Goal: Communication & Community: Share content

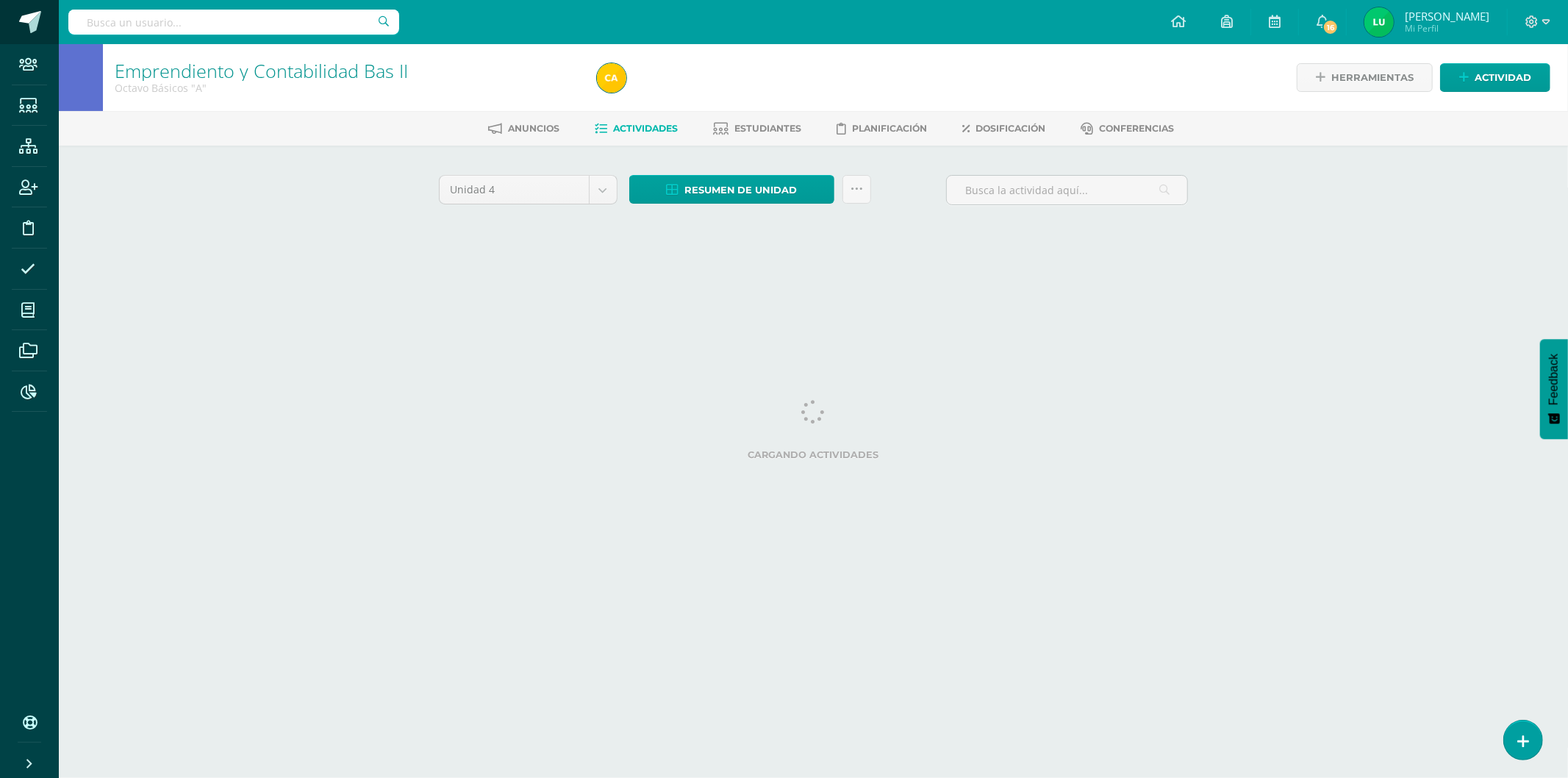
click at [25, 30] on span at bounding box center [30, 22] width 22 height 22
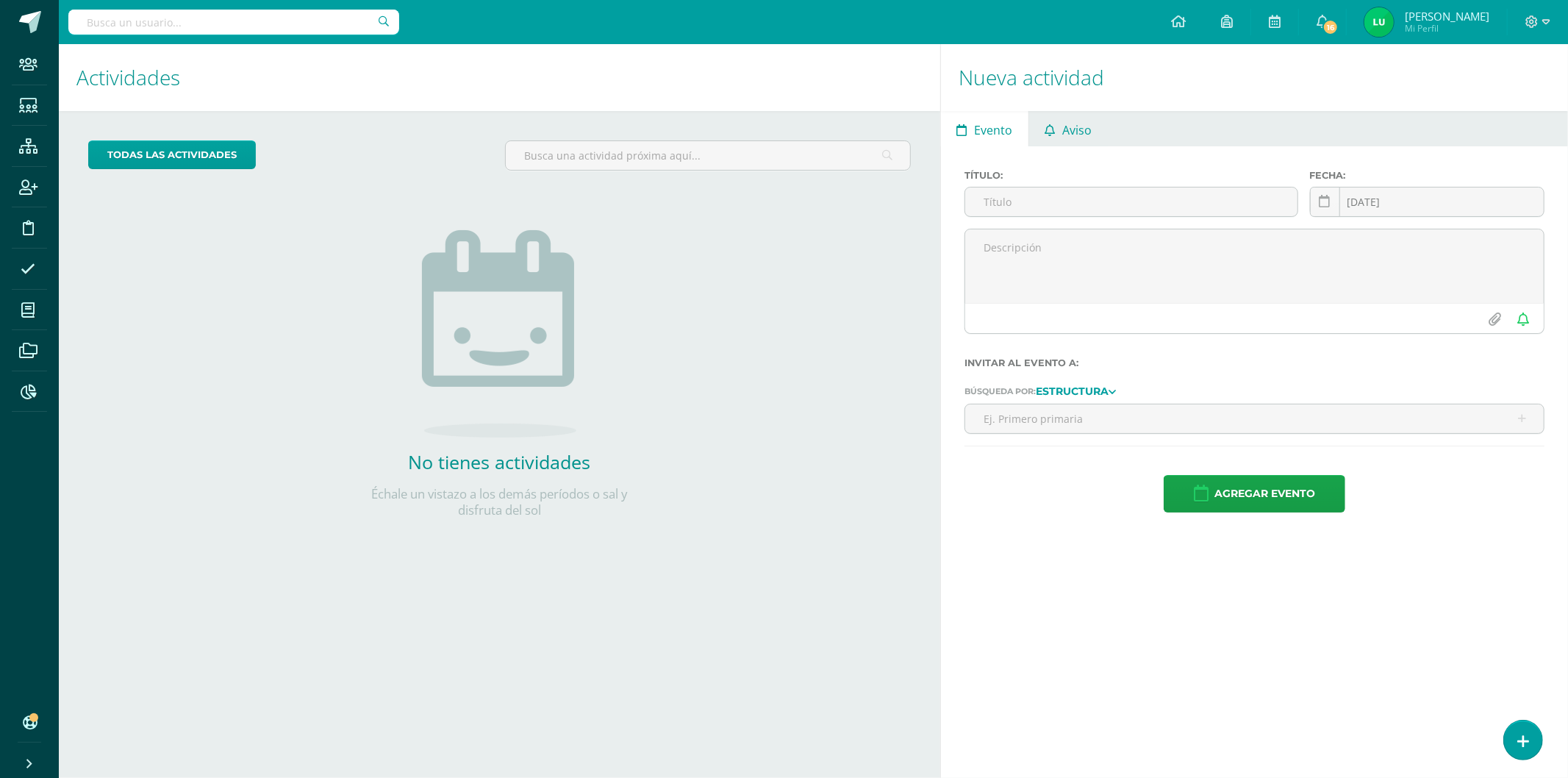
click at [1075, 125] on span "Aviso" at bounding box center [1077, 130] width 30 height 35
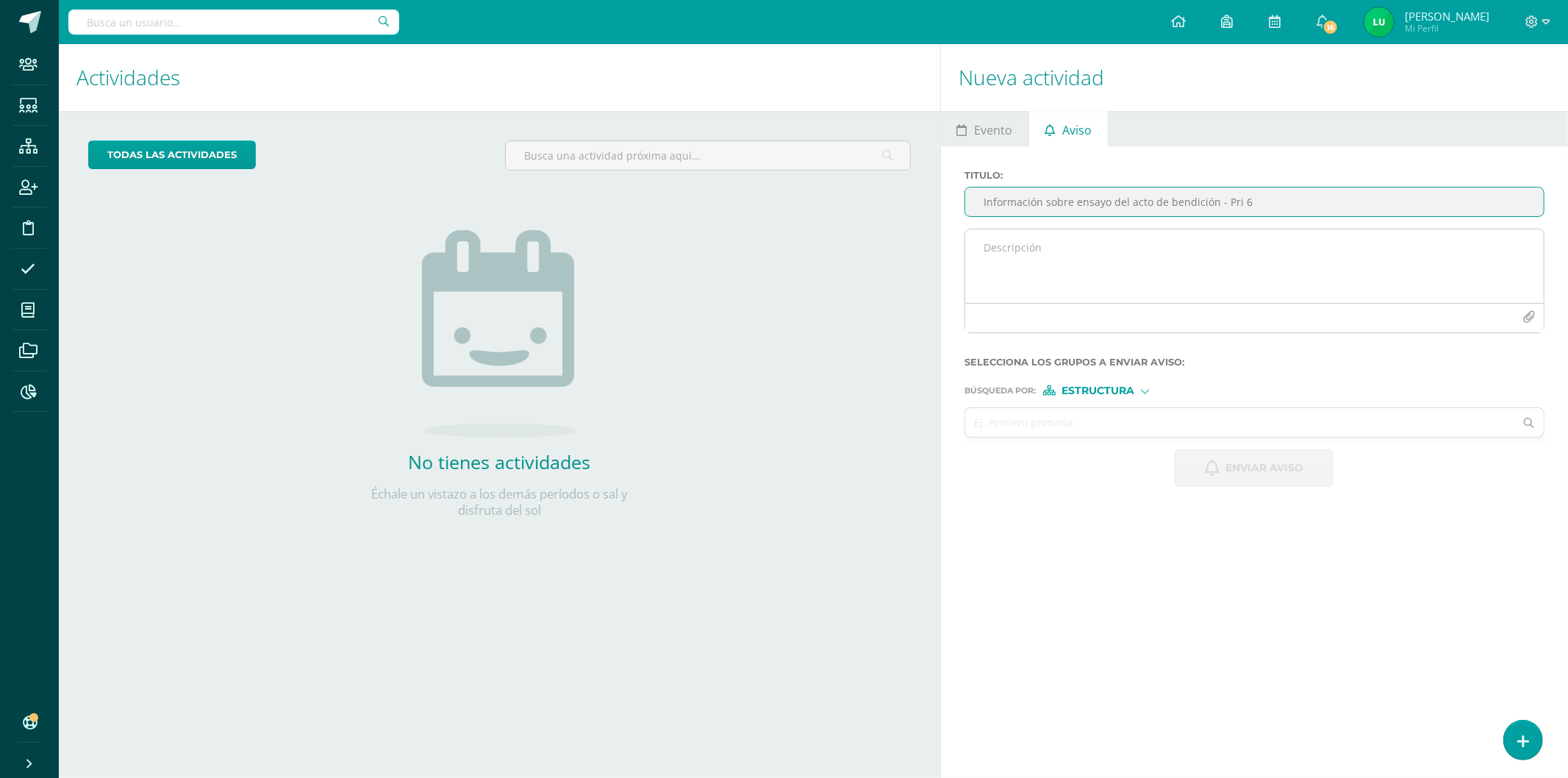
type input "Información sobre ensayo del acto de bendición - Pri 6"
click at [1134, 298] on textarea at bounding box center [1254, 266] width 579 height 73
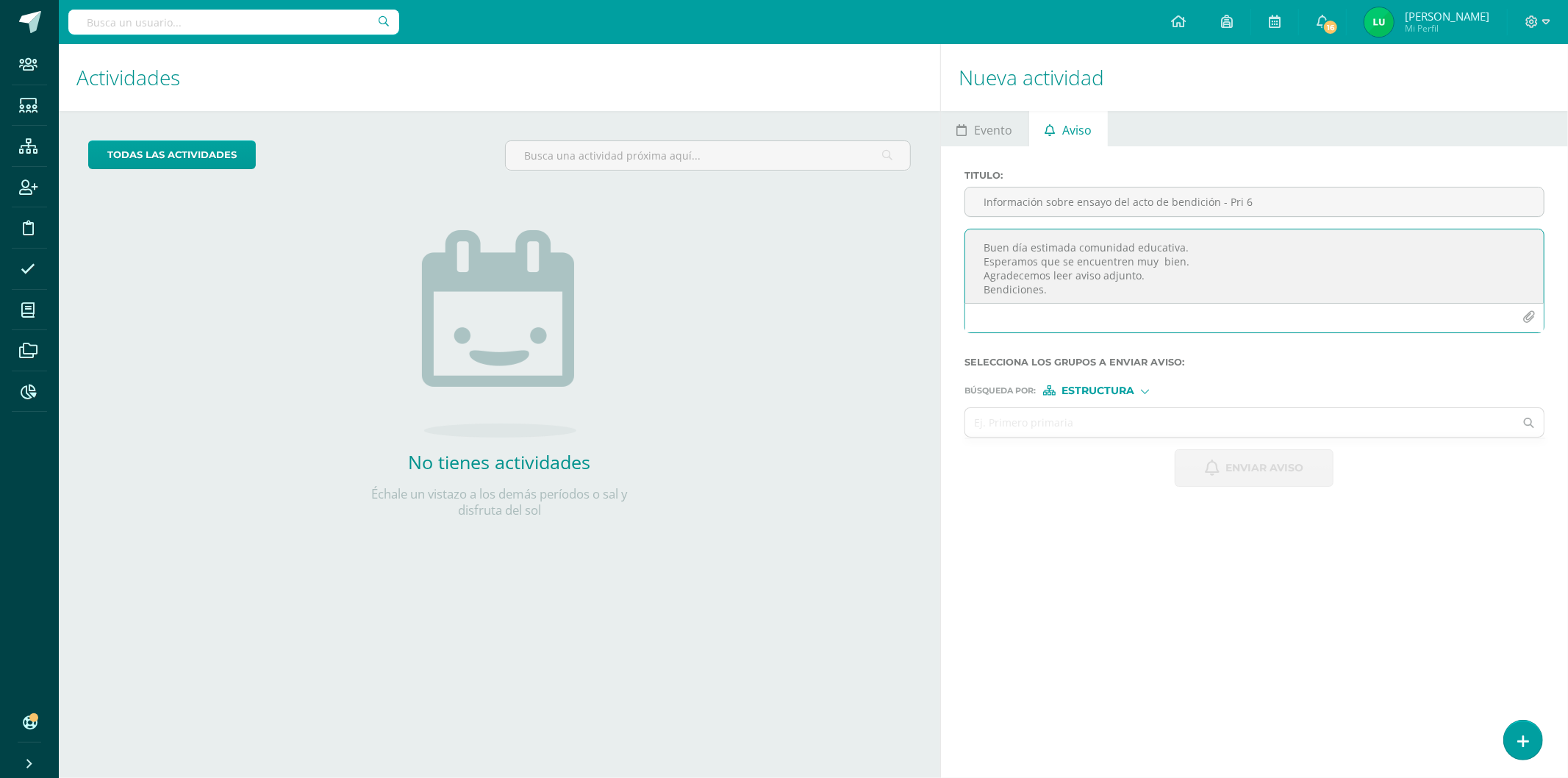
drag, startPoint x: 1121, startPoint y: 292, endPoint x: 960, endPoint y: 248, distance: 166.9
click at [960, 248] on div "Buen día estimada comunidad educativa. Esperamos que se encuentren muy bien. Ag…" at bounding box center [1254, 286] width 592 height 116
type textarea "Buen día estimada comunidad educativa. Esperamos que se encuentren muy bien. Ag…"
click at [1062, 204] on input "Información sobre ensayo del acto de bendición - Pri 6" at bounding box center [1254, 202] width 579 height 29
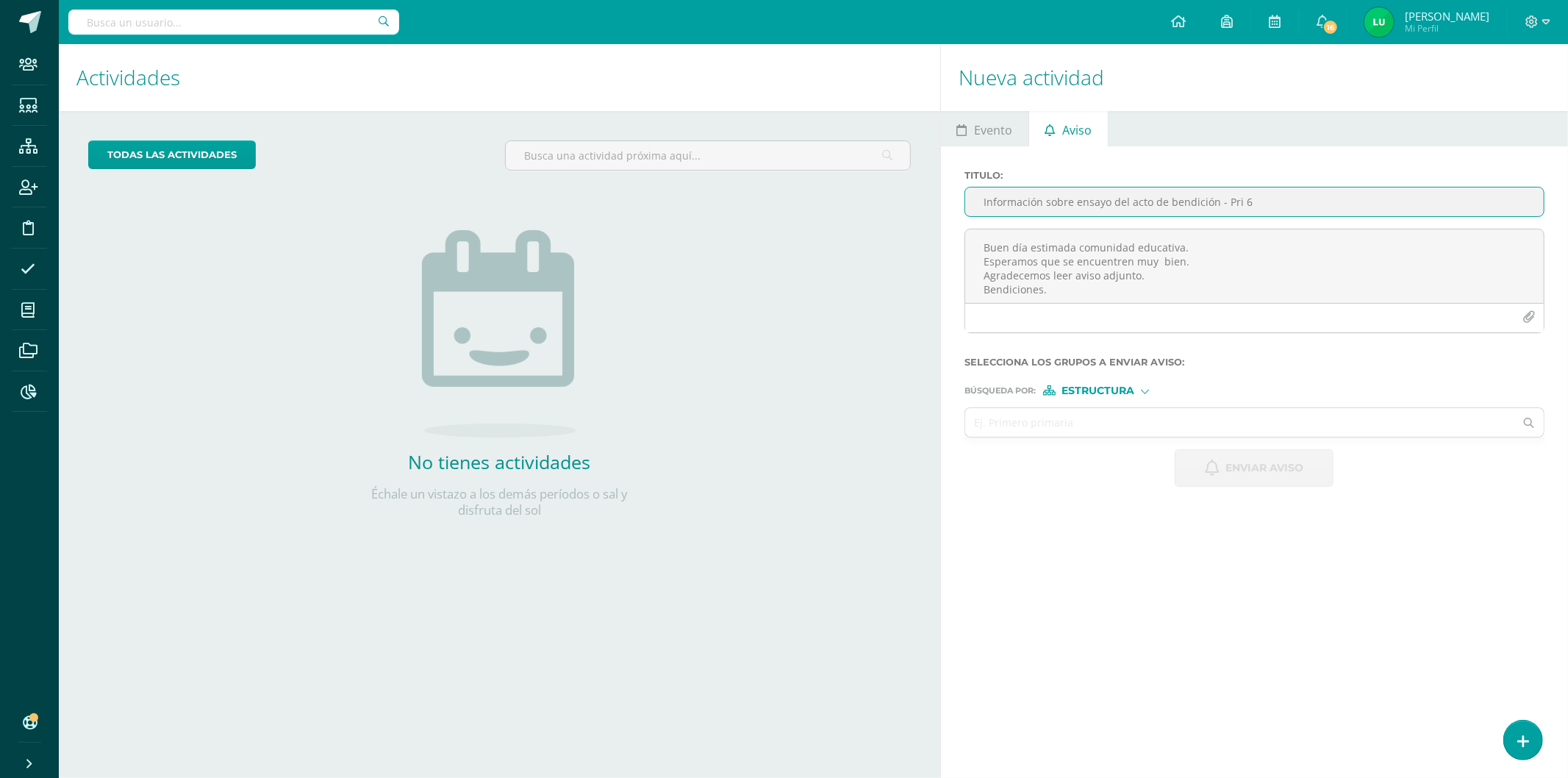
click at [1062, 204] on input "Información sobre ensayo del acto de bendición - Pri 6" at bounding box center [1254, 202] width 579 height 29
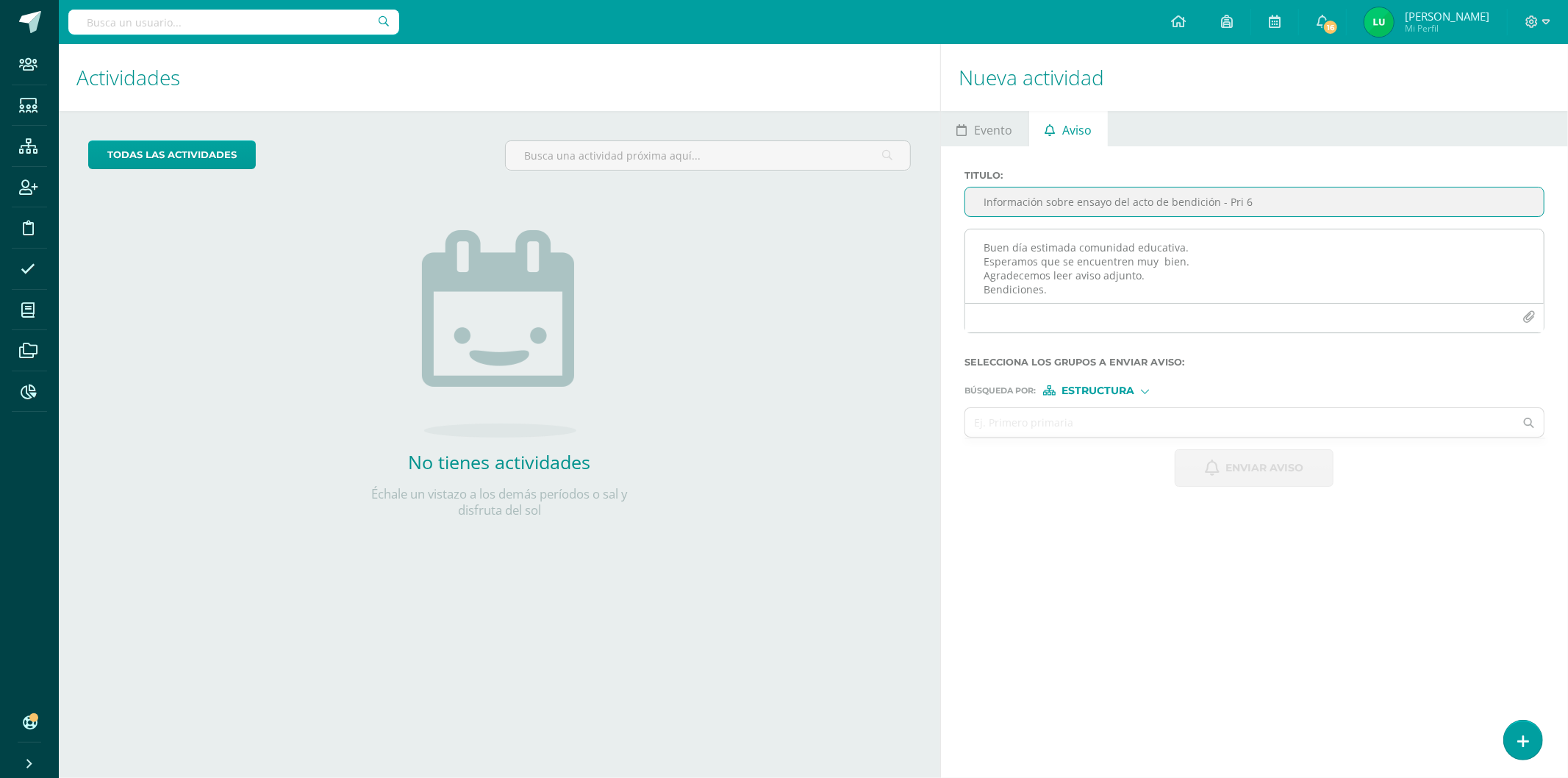
click at [1518, 312] on button "button" at bounding box center [1529, 317] width 29 height 29
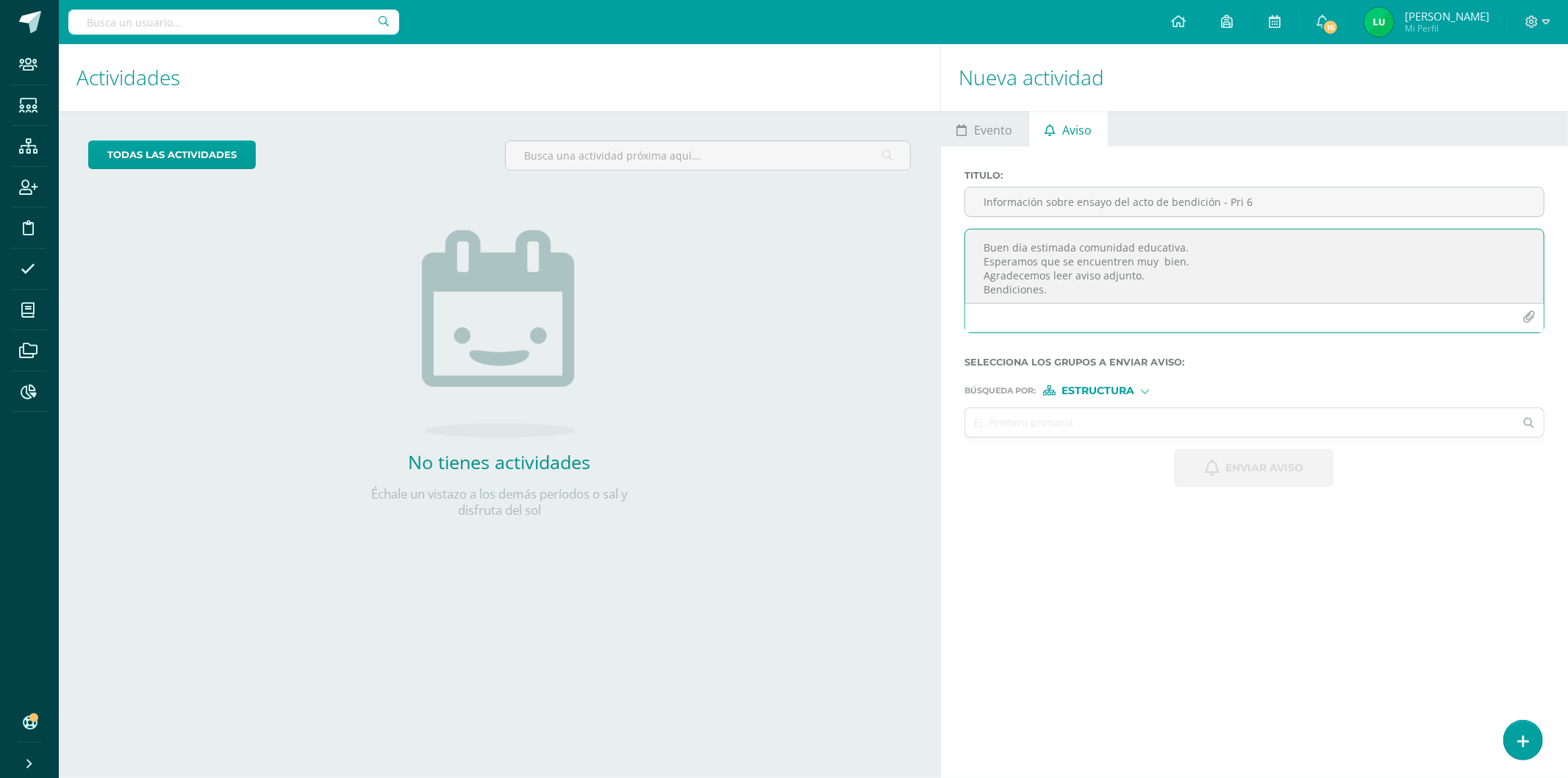
click at [1527, 322] on icon "button" at bounding box center [1529, 317] width 13 height 13
click at [1063, 460] on input "text" at bounding box center [1240, 458] width 549 height 29
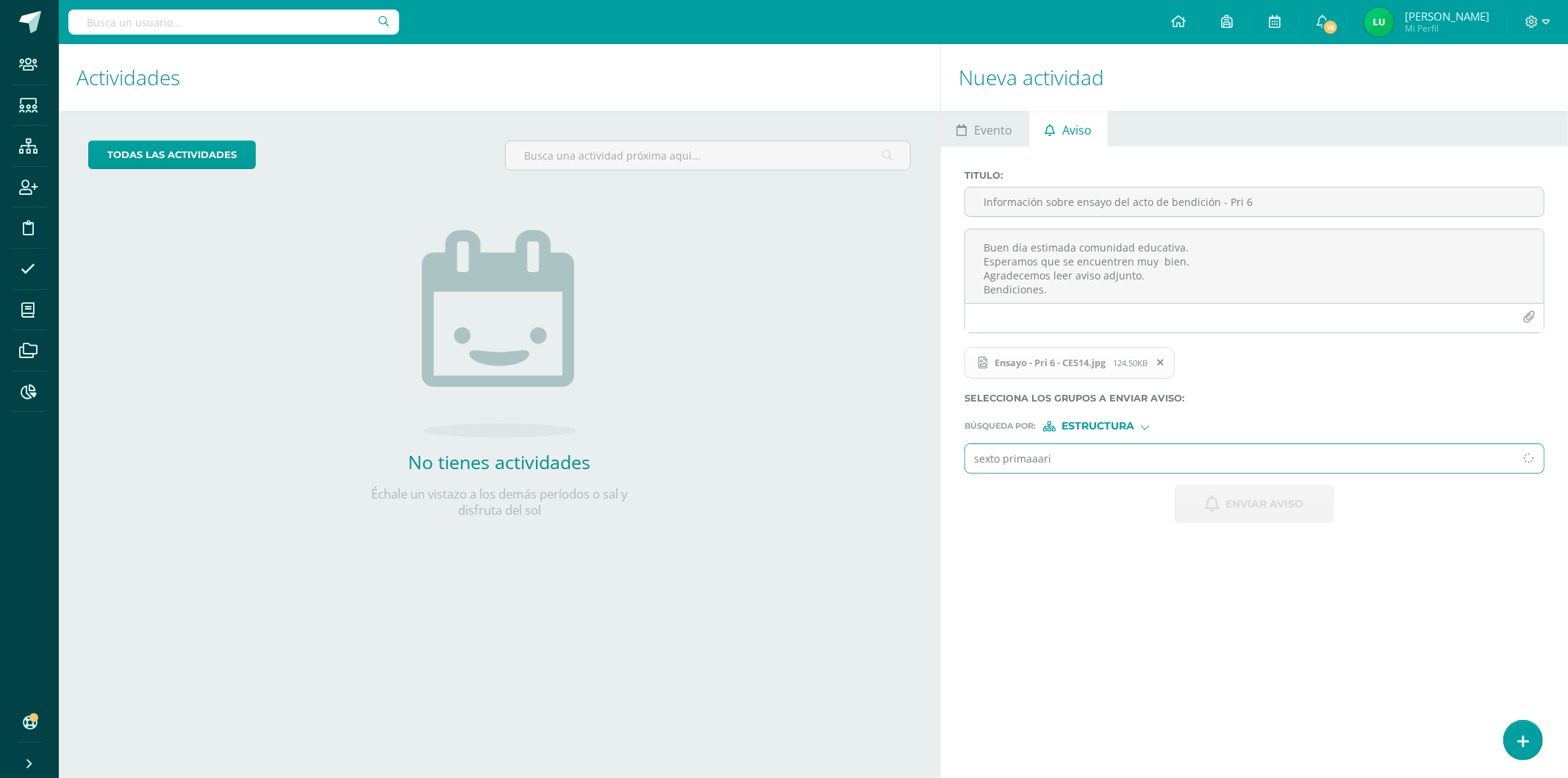
type input "sexto primaaaria"
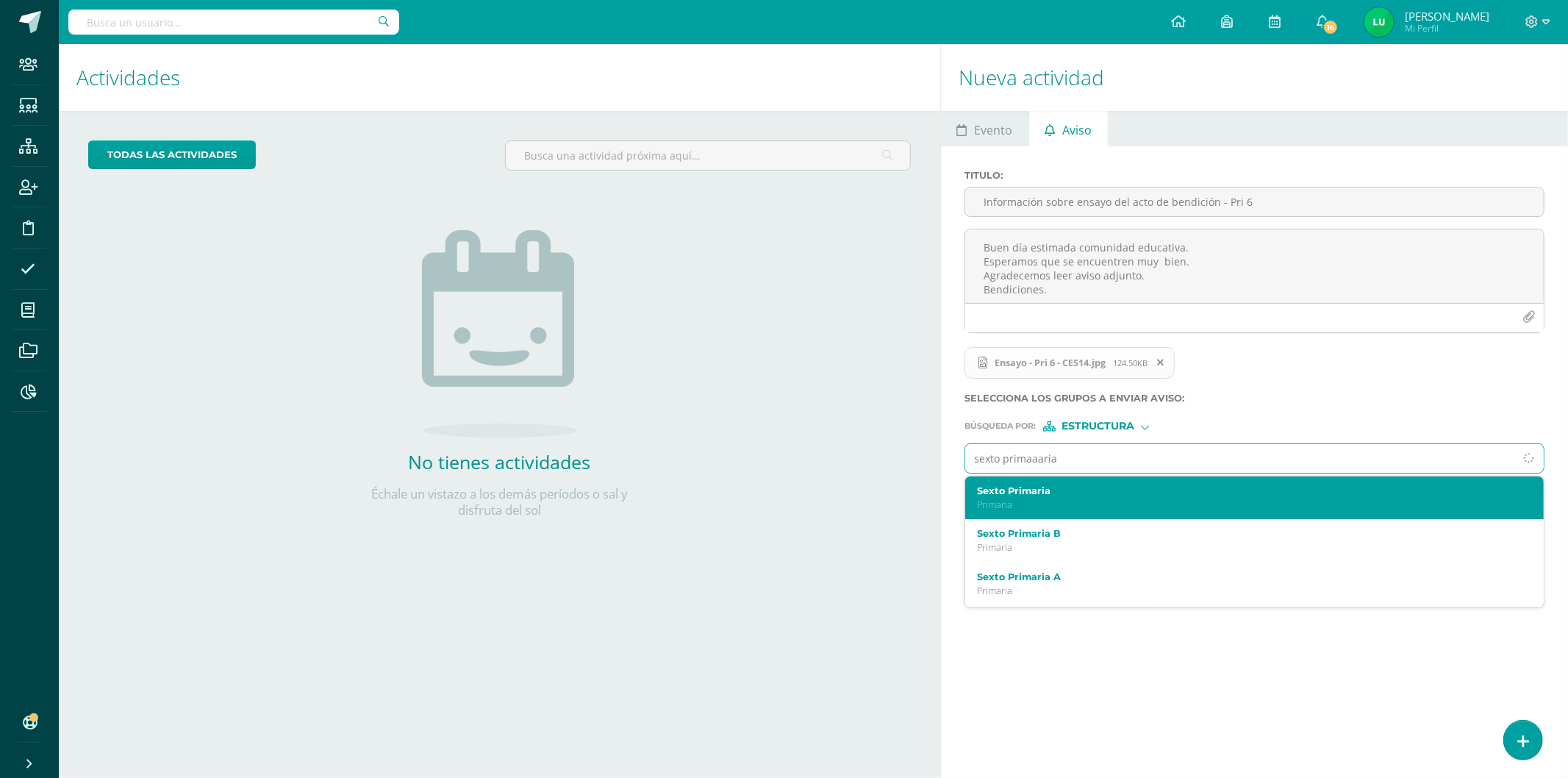
click at [1041, 494] on label "Sexto Primaria" at bounding box center [1242, 491] width 530 height 11
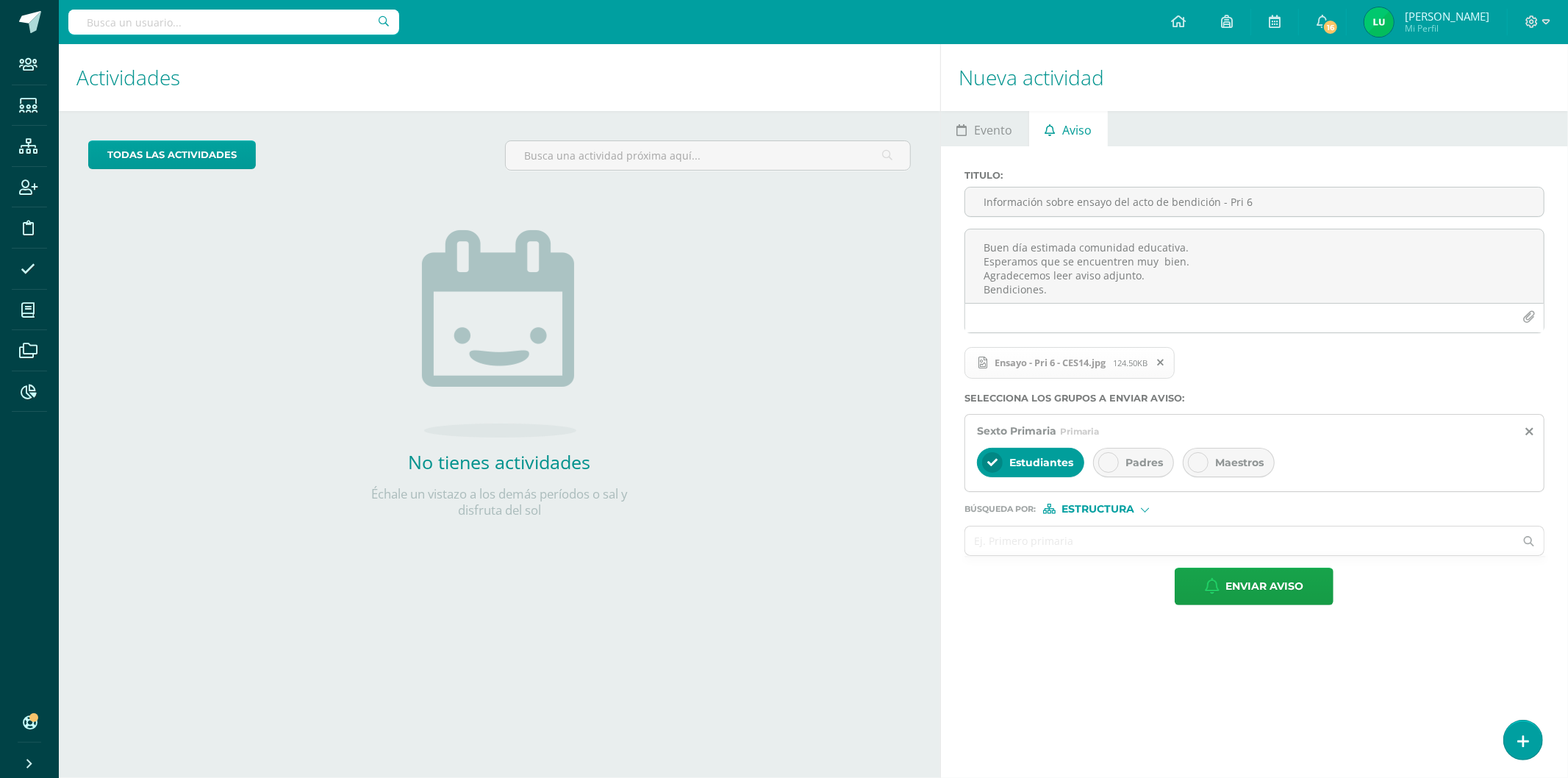
click at [1162, 466] on span "Padres" at bounding box center [1144, 462] width 38 height 14
click at [1237, 466] on span "Maestros" at bounding box center [1239, 462] width 49 height 14
click at [1126, 514] on span "Estructura" at bounding box center [1098, 510] width 73 height 8
click at [1099, 553] on span "Persona" at bounding box center [1104, 549] width 53 height 8
click at [1078, 548] on input "text" at bounding box center [1240, 541] width 549 height 29
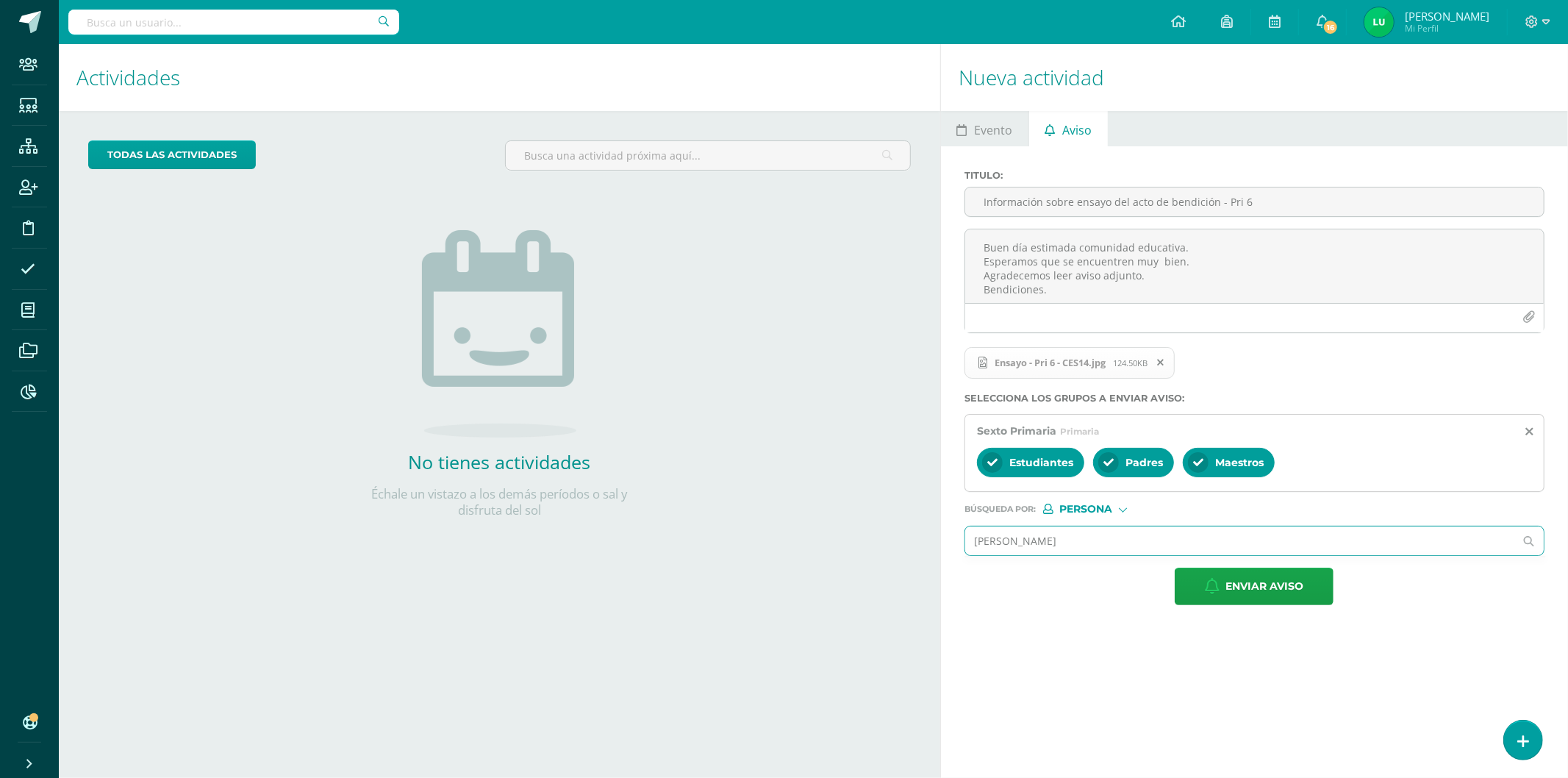
type input "[PERSON_NAME] seijaas"
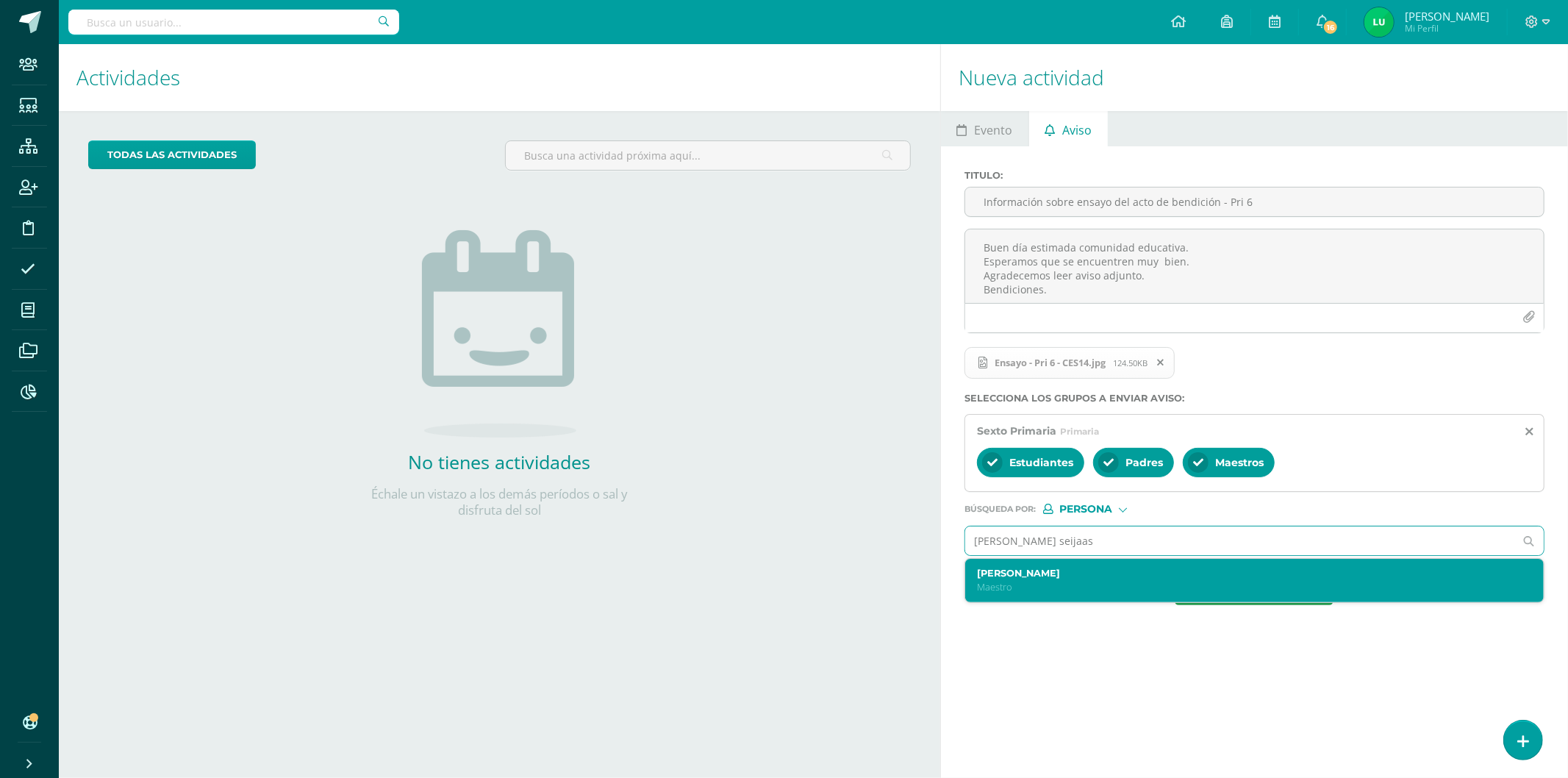
click at [1063, 570] on label "[PERSON_NAME]" at bounding box center [1242, 574] width 530 height 11
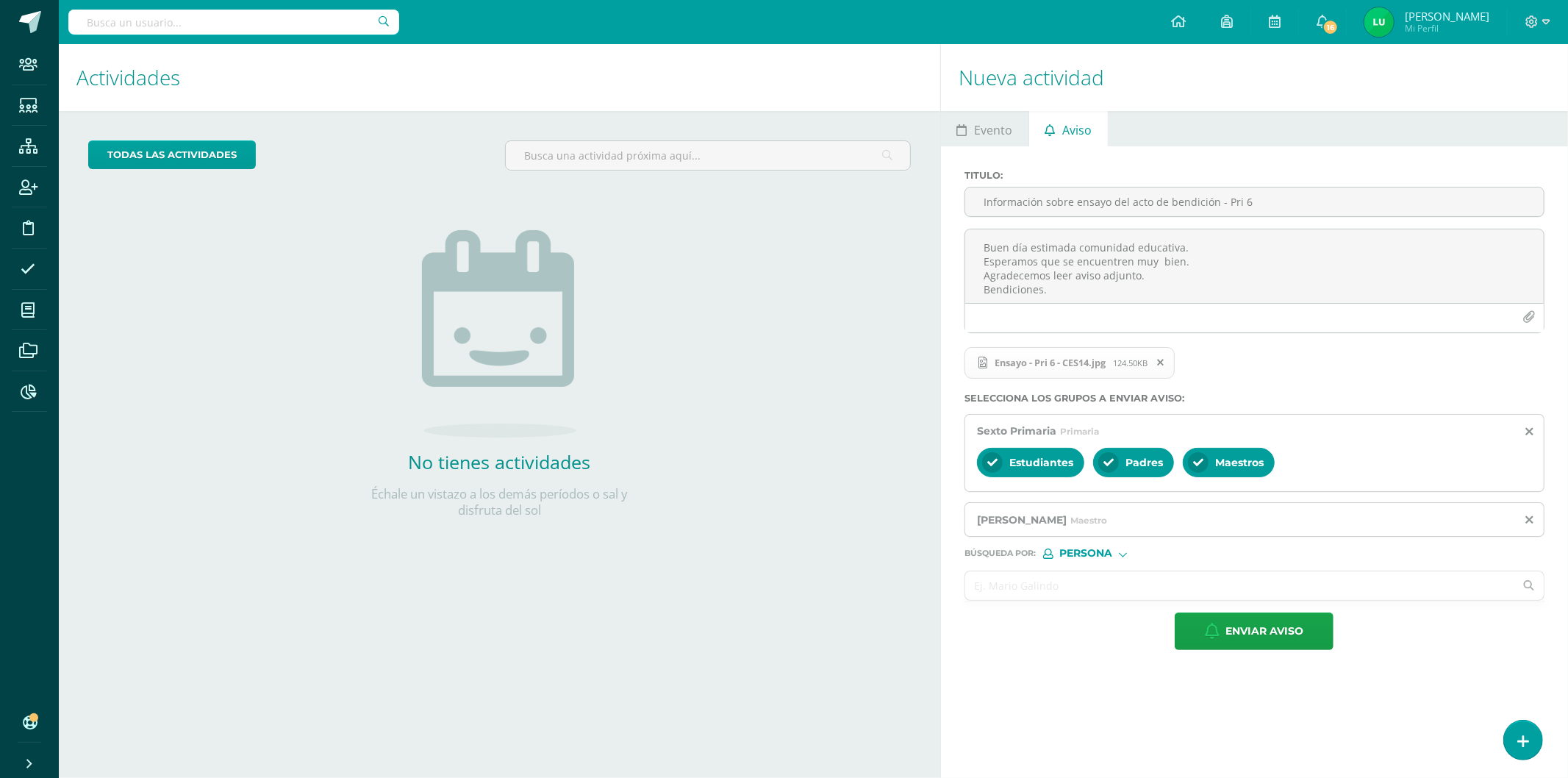
drag, startPoint x: 1061, startPoint y: 570, endPoint x: 1023, endPoint y: 590, distance: 42.9
click at [1055, 574] on form "Titulo : Información sobre ensayo del acto de bendición - Pri 6 Buen día estima…" at bounding box center [1254, 410] width 580 height 480
click at [1023, 590] on input "text" at bounding box center [1240, 585] width 549 height 29
type input "paz"
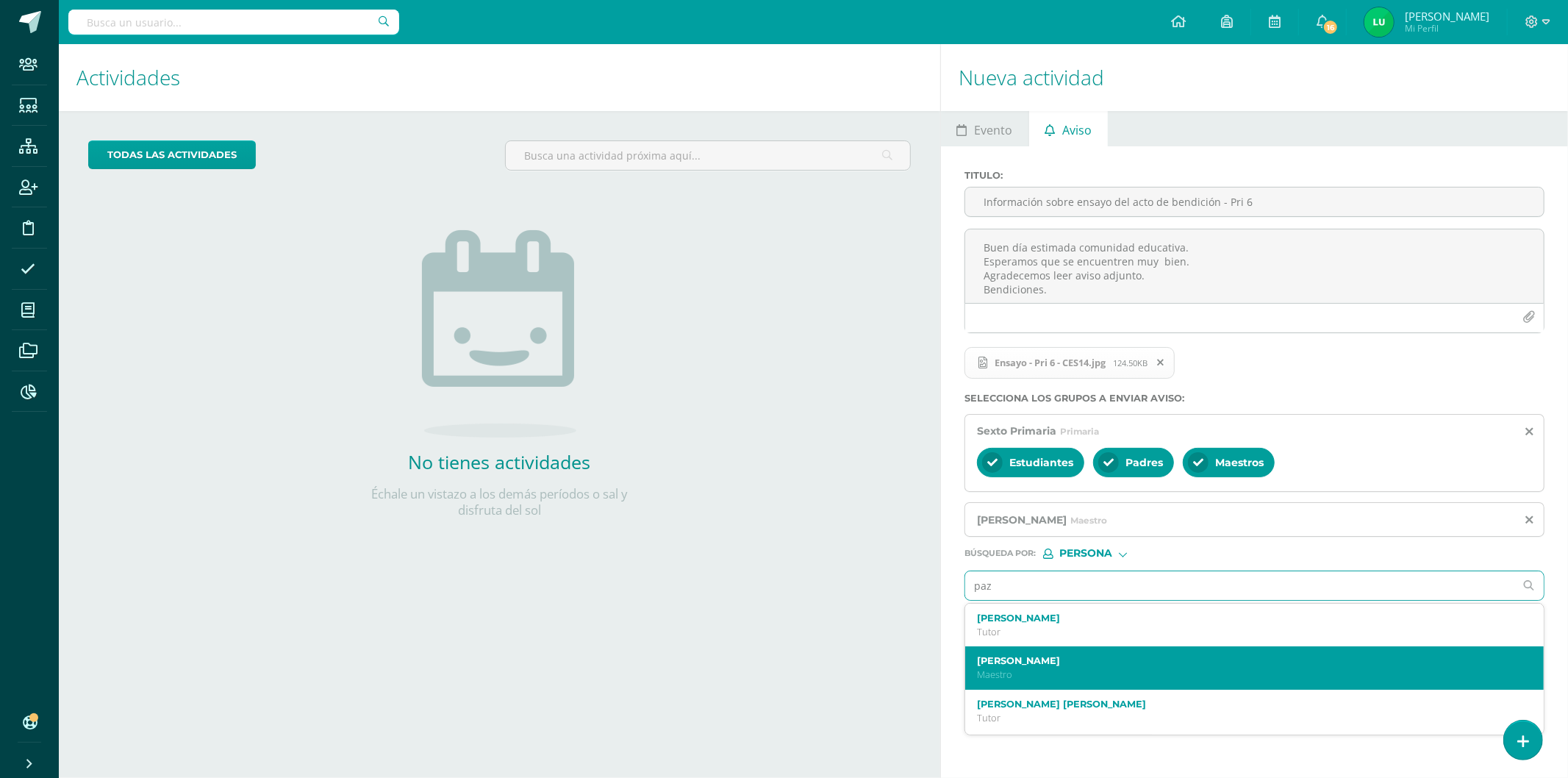
click at [1029, 653] on div "[PERSON_NAME] Maestro" at bounding box center [1254, 668] width 579 height 43
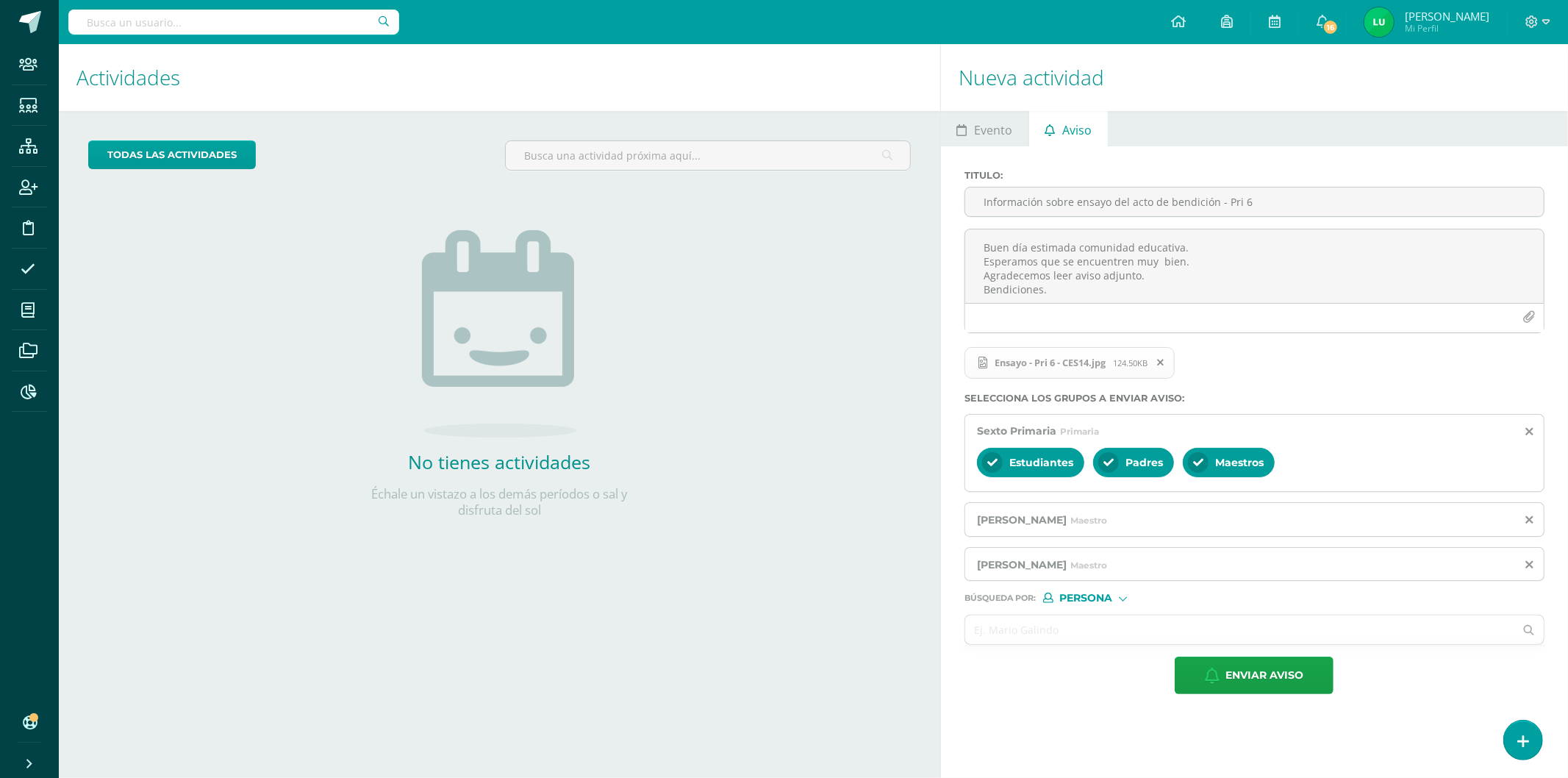
click at [1016, 615] on form "Titulo : Información sobre ensayo del acto de bendición - Pri 6 Buen día estima…" at bounding box center [1254, 432] width 580 height 525
click at [1009, 633] on input "text" at bounding box center [1240, 630] width 549 height 29
type input "[PERSON_NAME]"
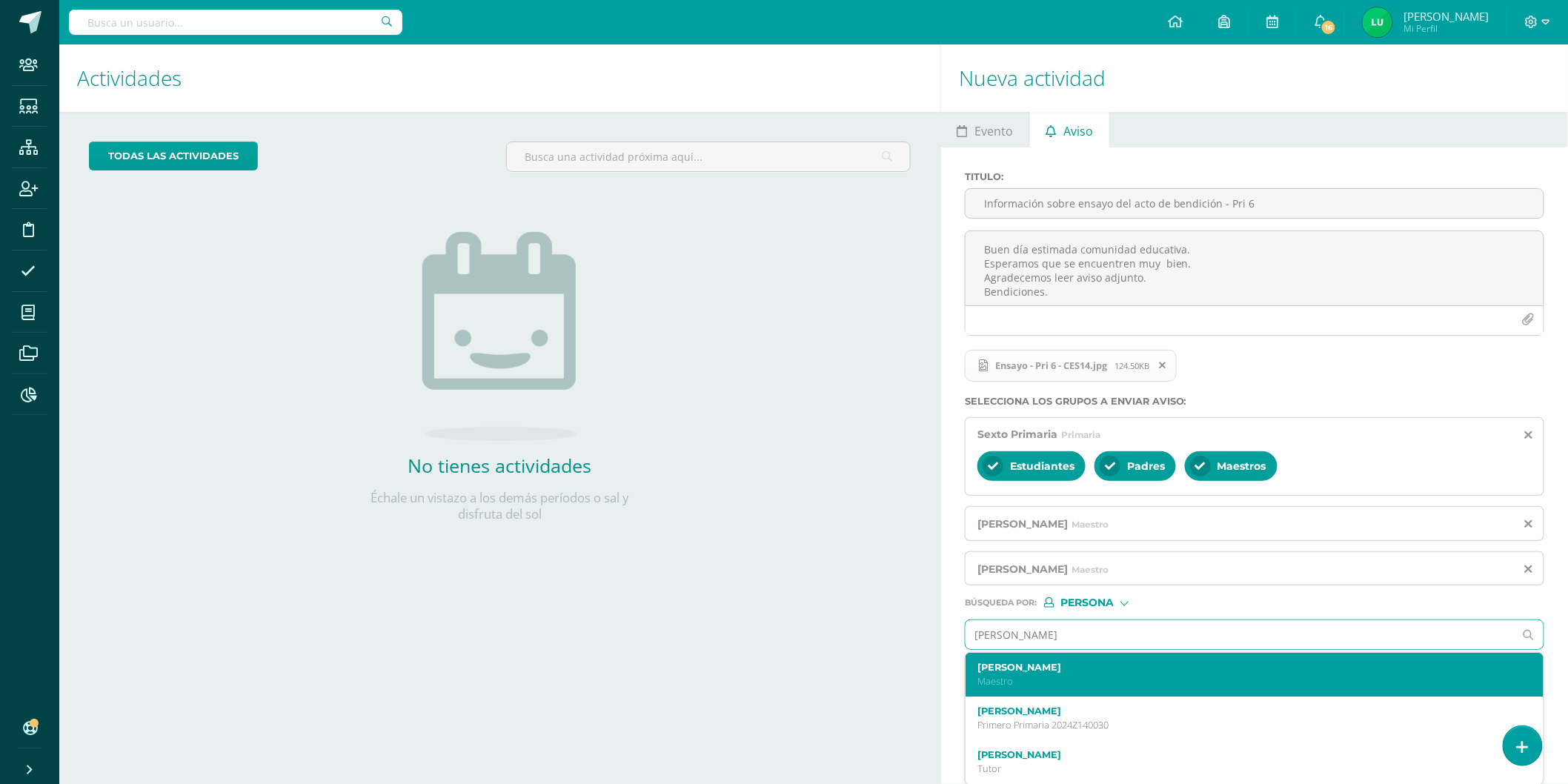
click at [1016, 679] on p "Maestro" at bounding box center [1242, 682] width 529 height 13
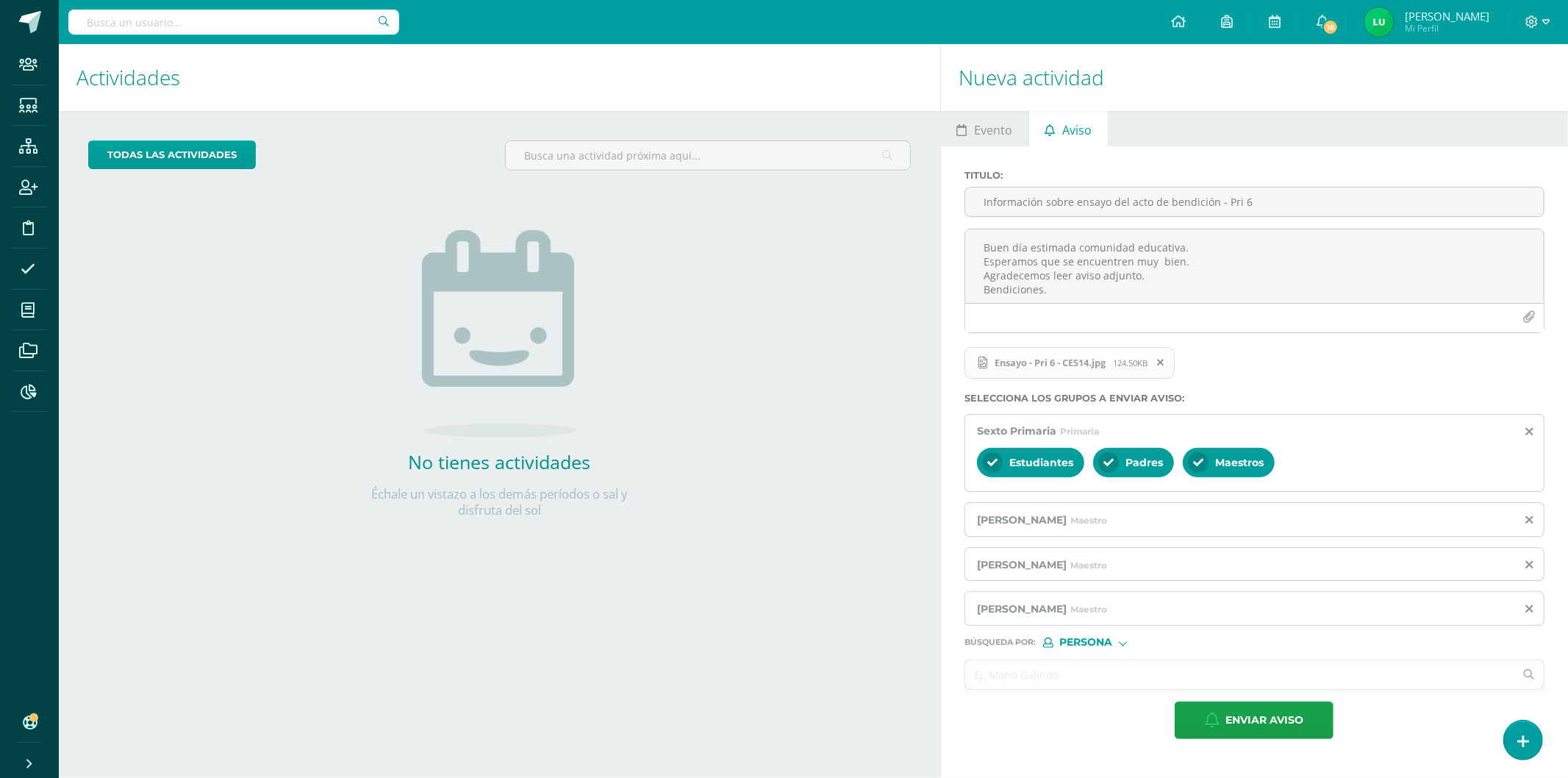
click at [1000, 671] on input "text" at bounding box center [1240, 675] width 549 height 29
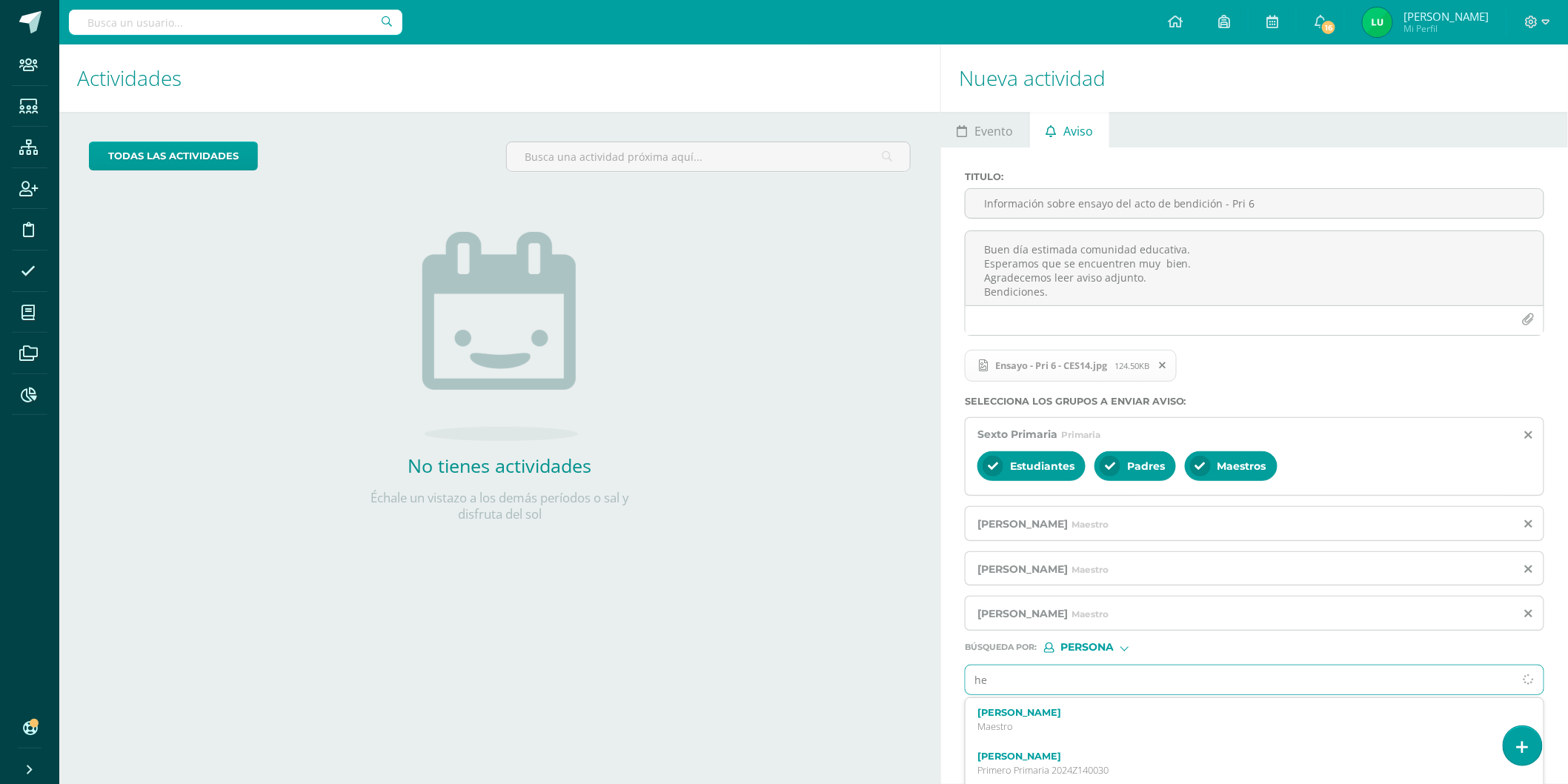
type input "h"
type input "galindo"
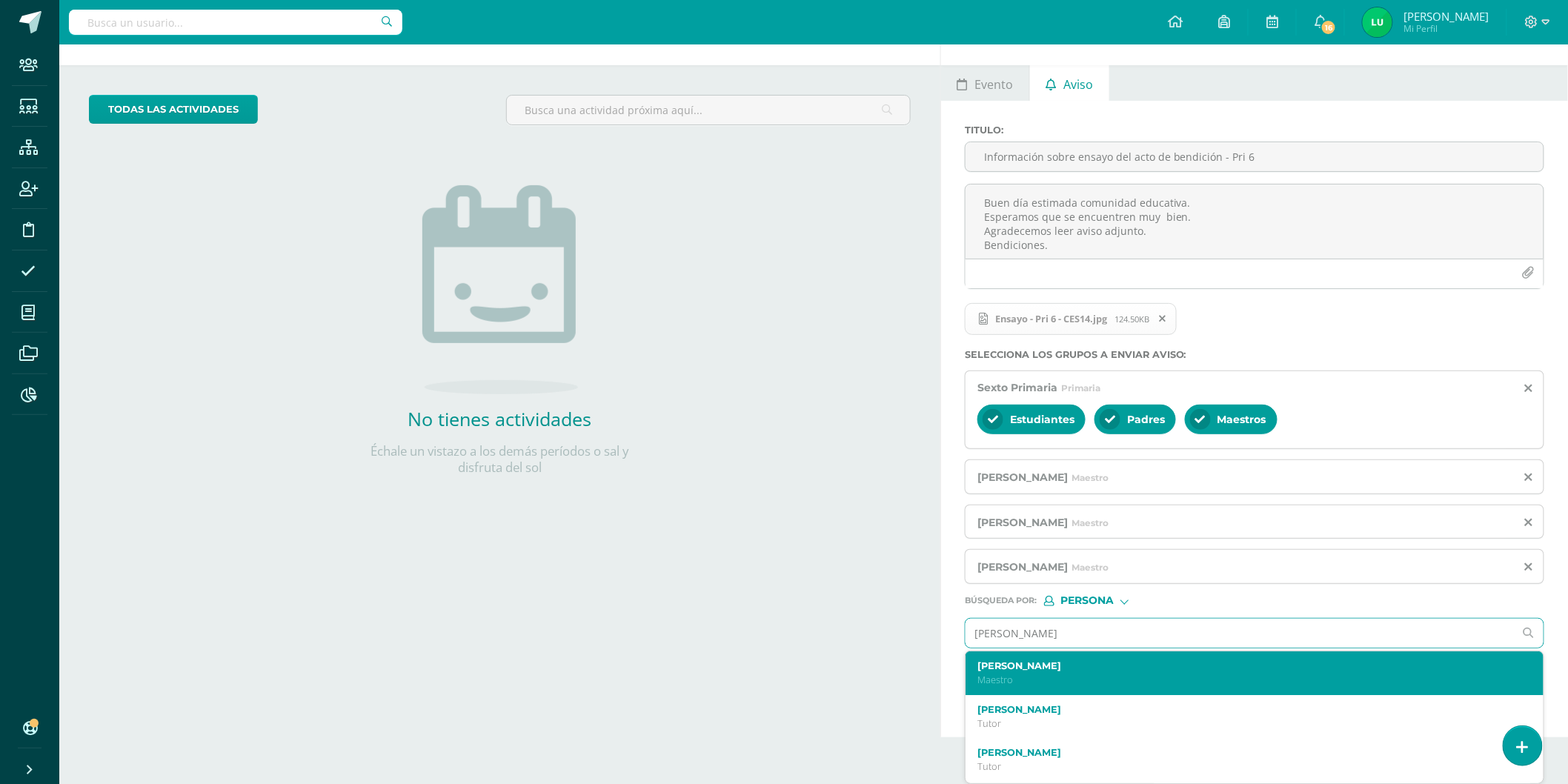
click at [1011, 669] on label "[PERSON_NAME]" at bounding box center [1242, 666] width 529 height 11
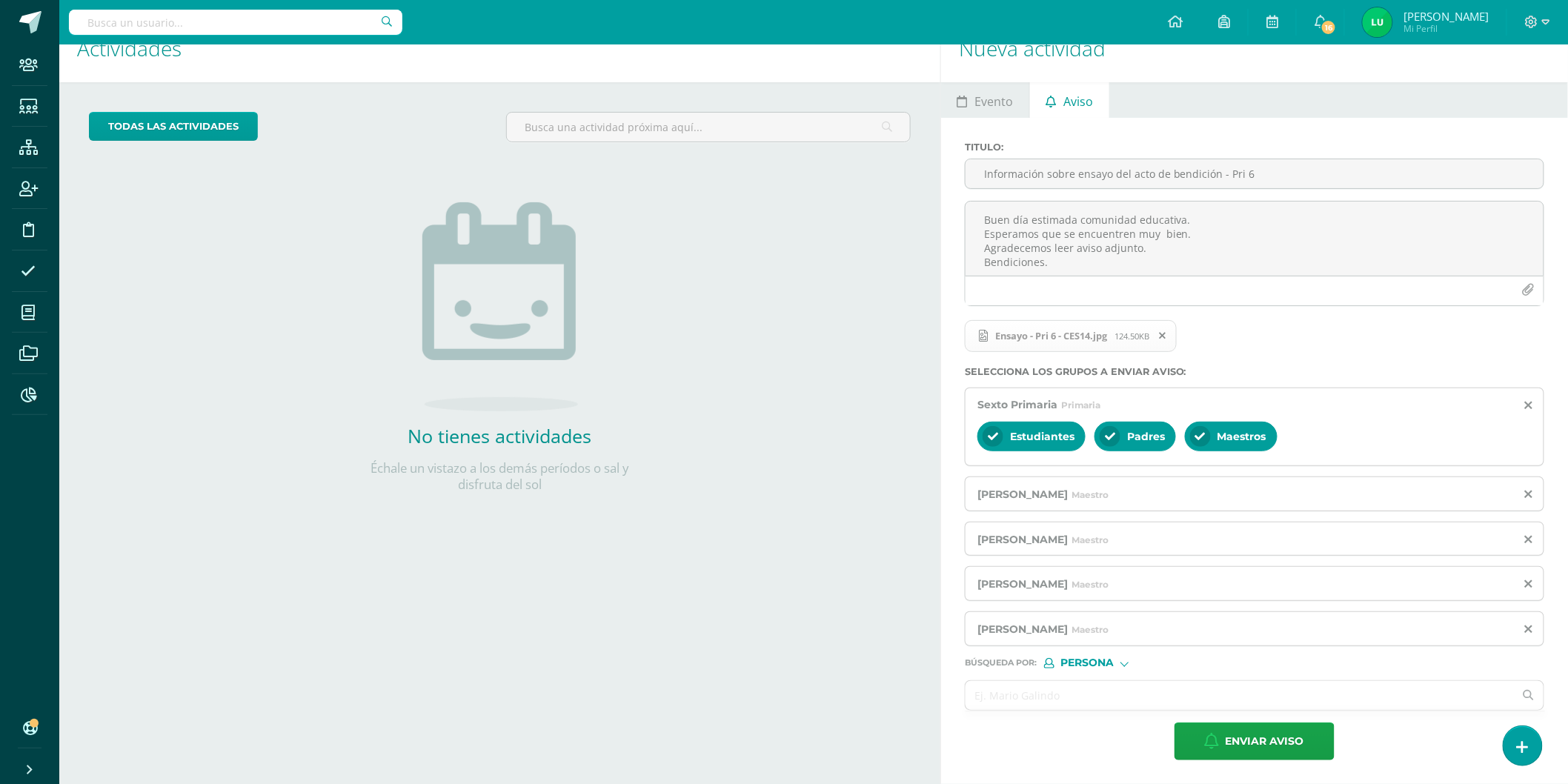
scroll to position [31, 0]
click at [1023, 694] on input "text" at bounding box center [1240, 695] width 548 height 29
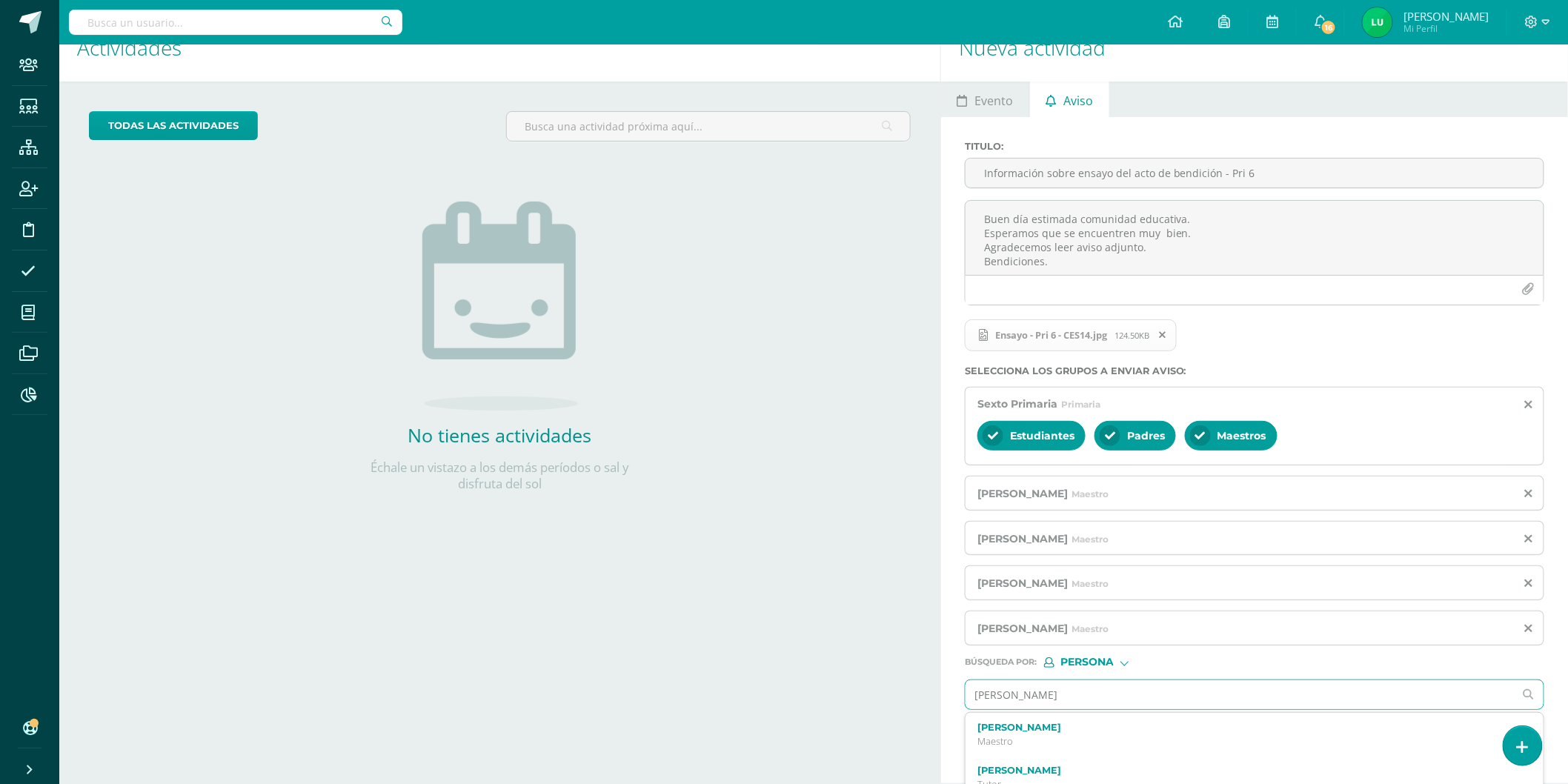
type input "[PERSON_NAME]"
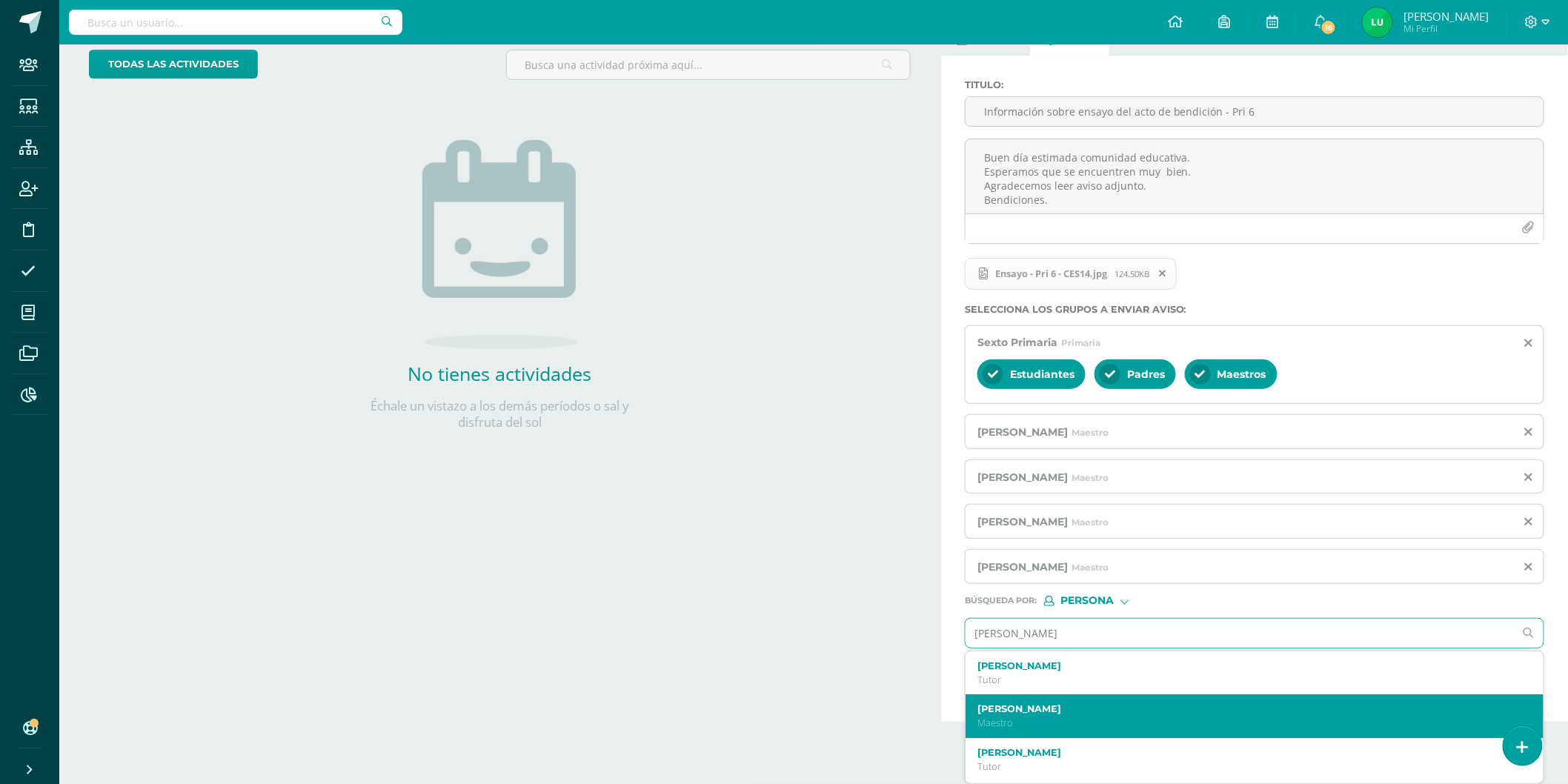
click at [997, 712] on label "[PERSON_NAME]" at bounding box center [1242, 709] width 529 height 11
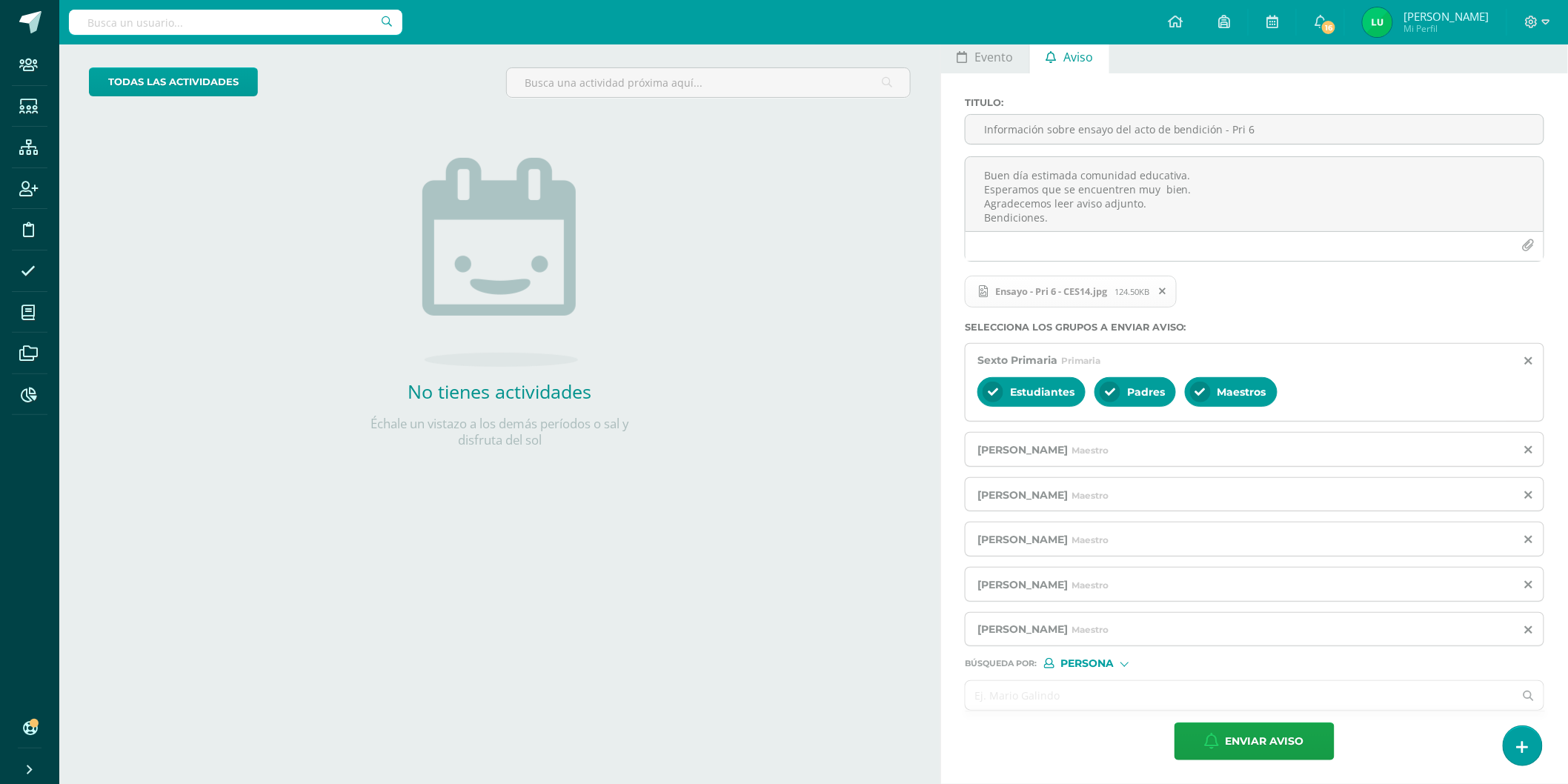
scroll to position [76, 0]
click at [1011, 691] on input "text" at bounding box center [1240, 695] width 548 height 29
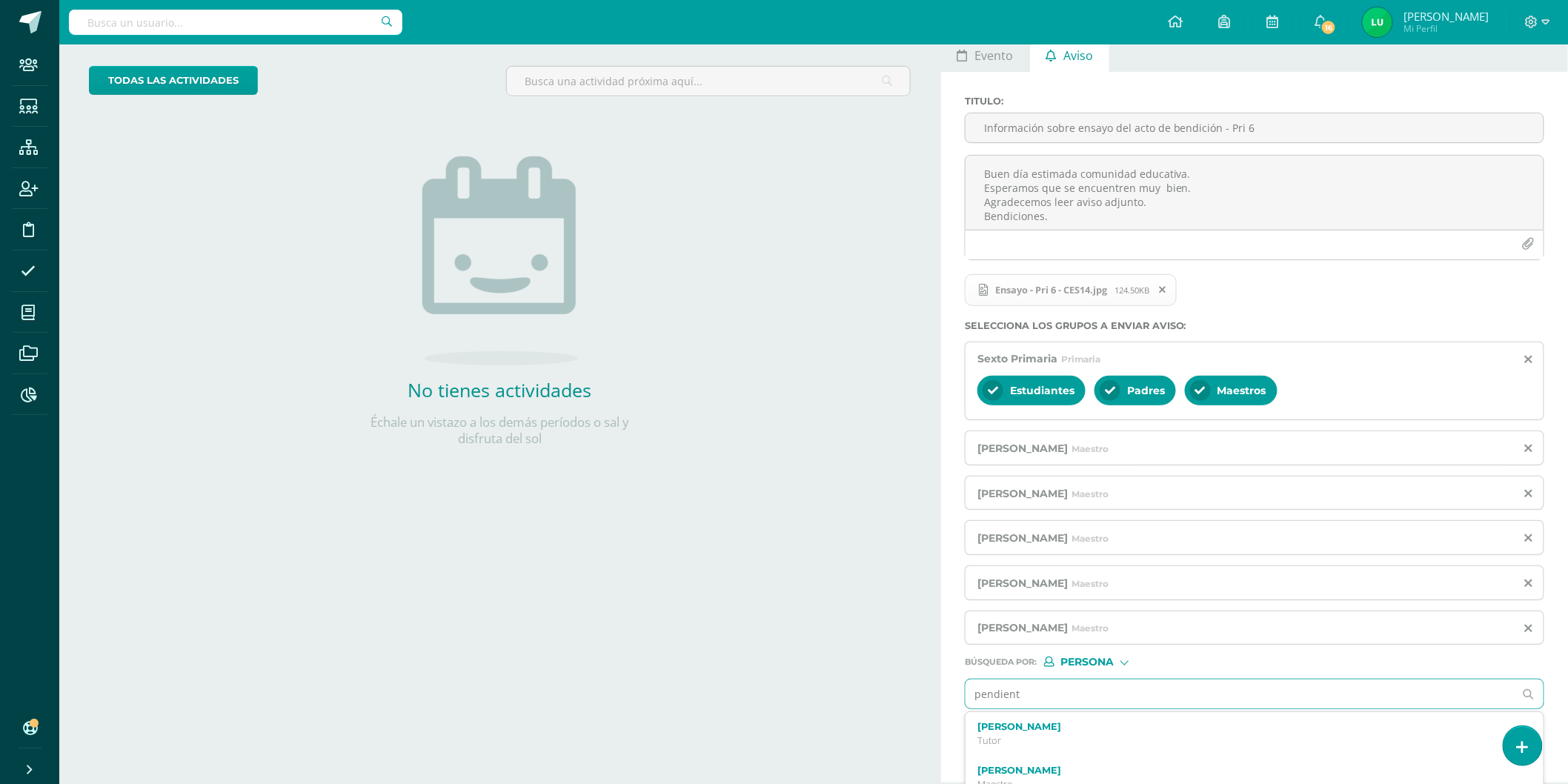
type input "pendiente"
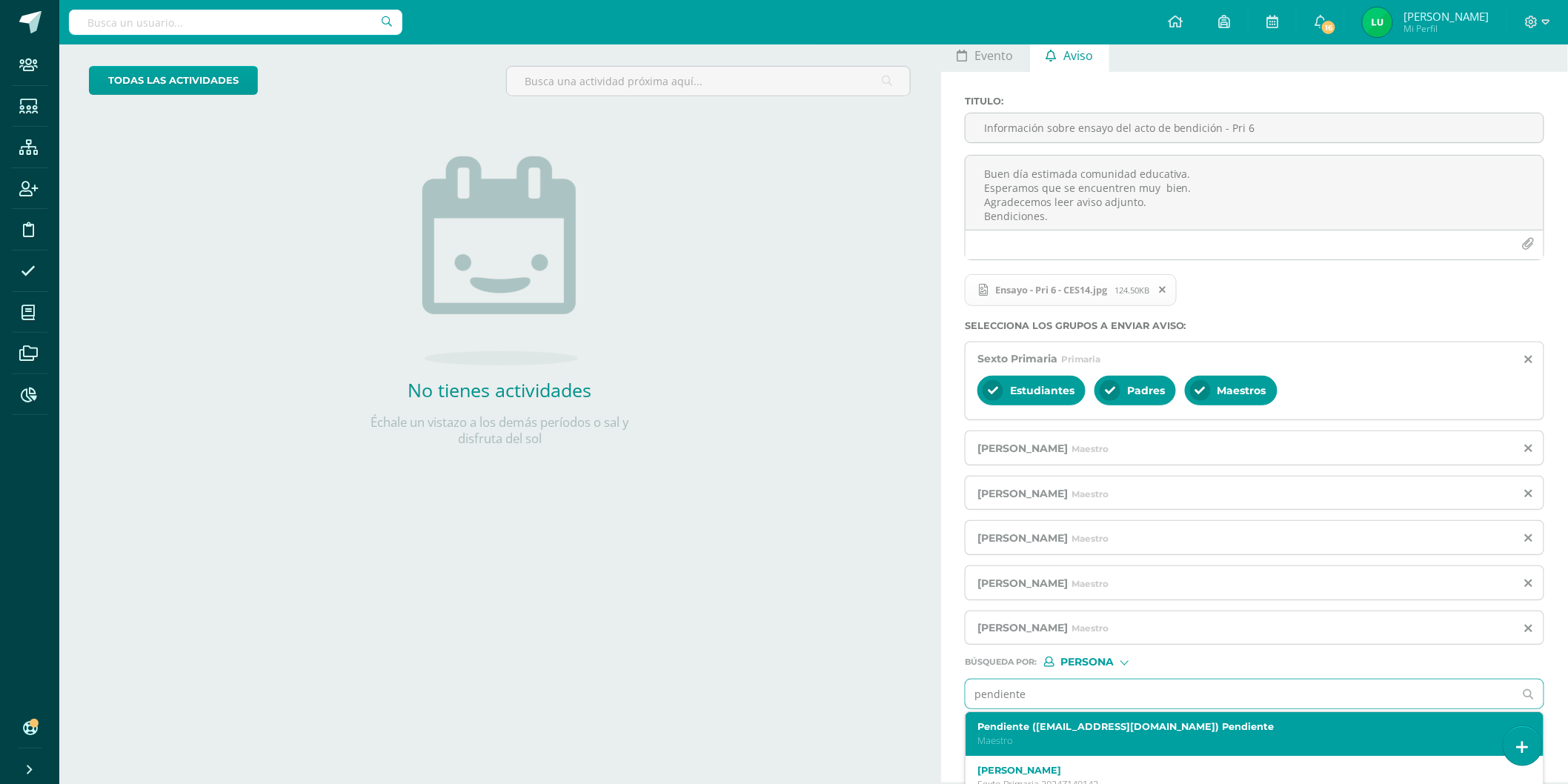
click at [1006, 725] on label "Pendiente ([EMAIL_ADDRESS][DOMAIN_NAME]) Pendiente" at bounding box center [1242, 727] width 529 height 11
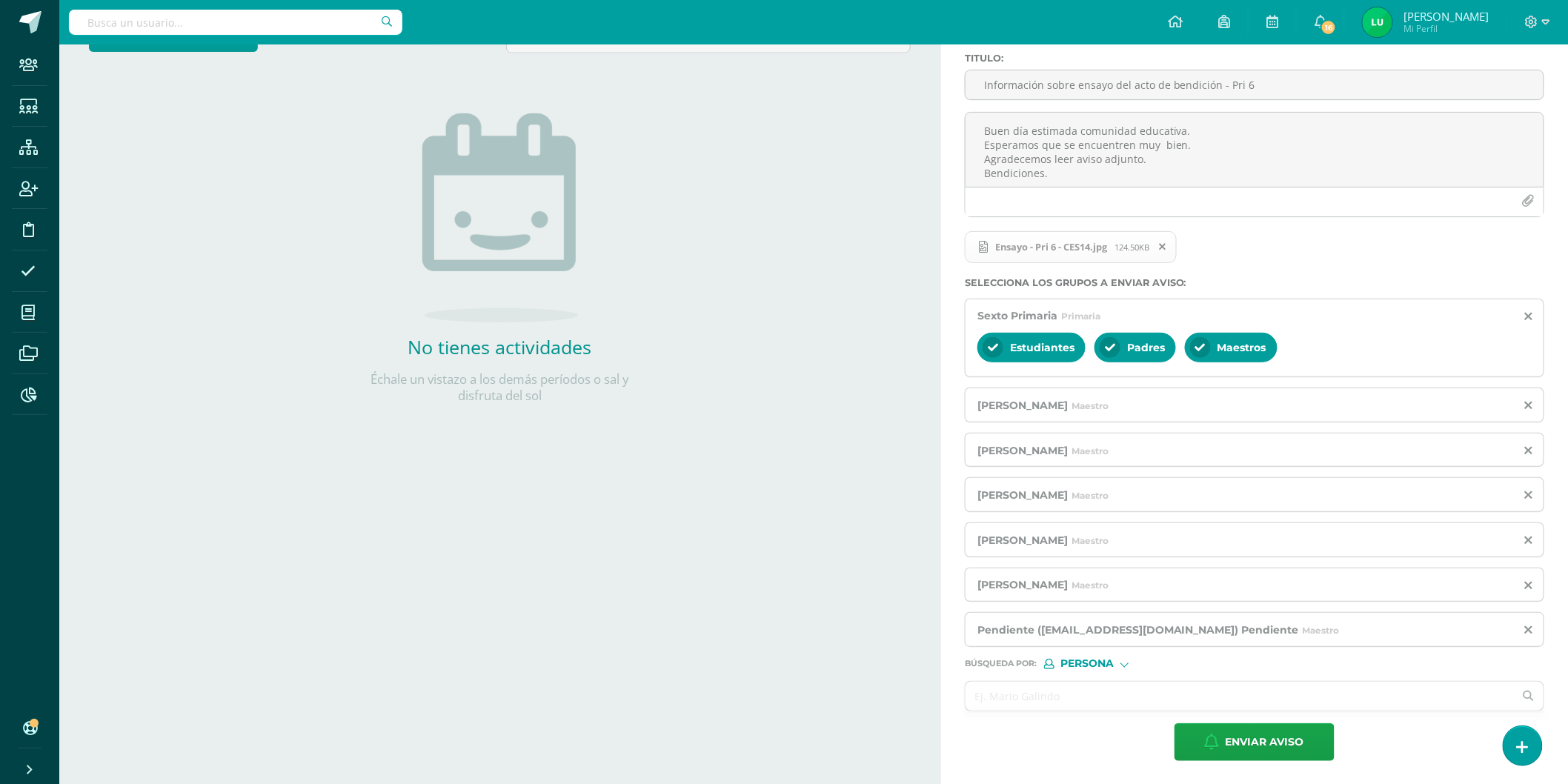
scroll to position [120, 0]
click at [1235, 747] on span "Enviar aviso" at bounding box center [1265, 741] width 79 height 36
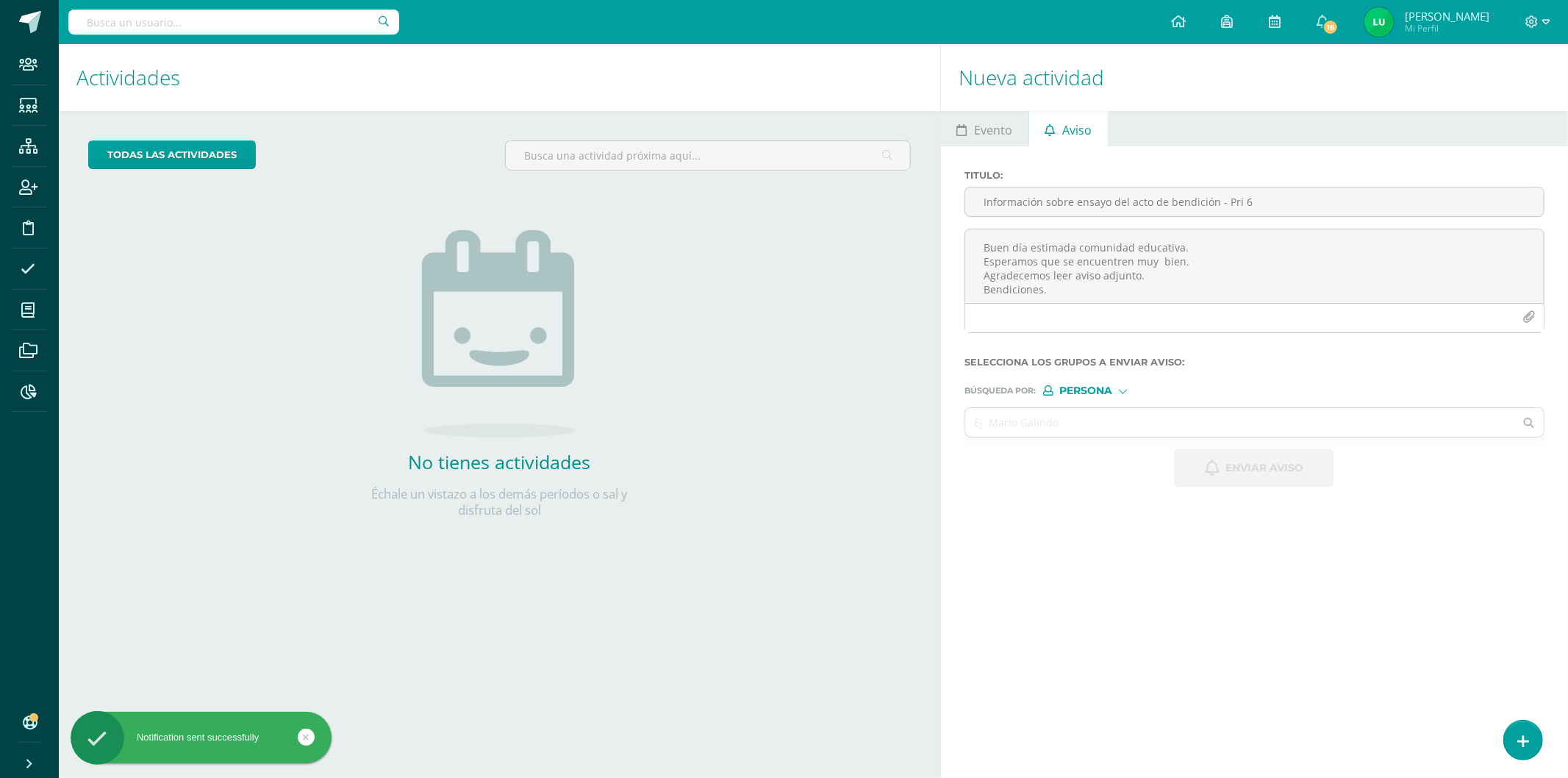
click at [1145, 185] on div "Titulo : Información sobre ensayo del acto de bendición - Pri 6" at bounding box center [1254, 200] width 592 height 59
click at [1144, 196] on input "Información sobre ensayo del acto de bendición - Pri 6" at bounding box center [1254, 202] width 579 height 29
paste input "Información sobre ensayo del acto de bendición - Pri 6"
type input "Información sobre ensayo del acto de bendición - [PERSON_NAME] V"
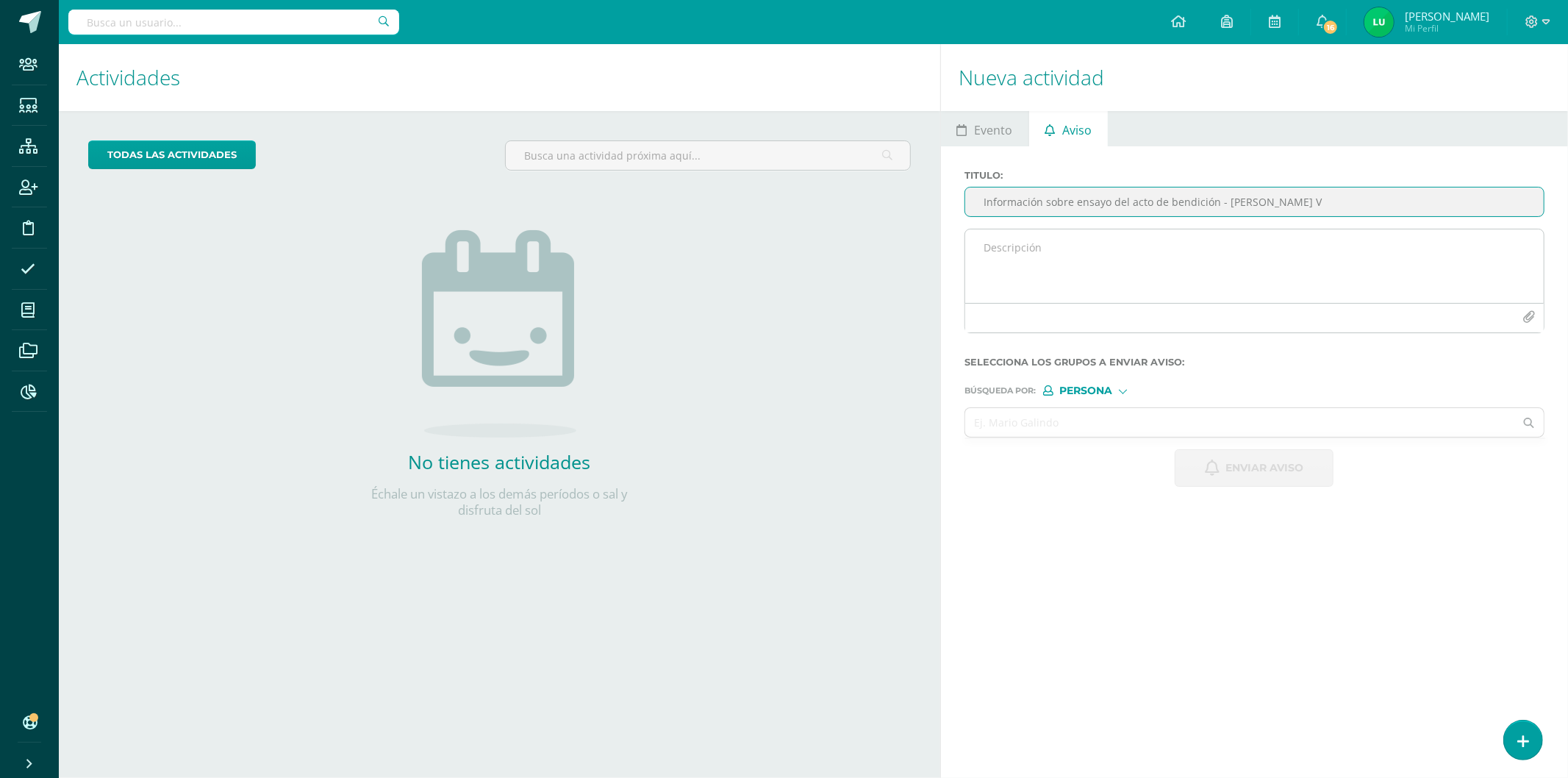
click at [1125, 274] on textarea at bounding box center [1254, 266] width 579 height 73
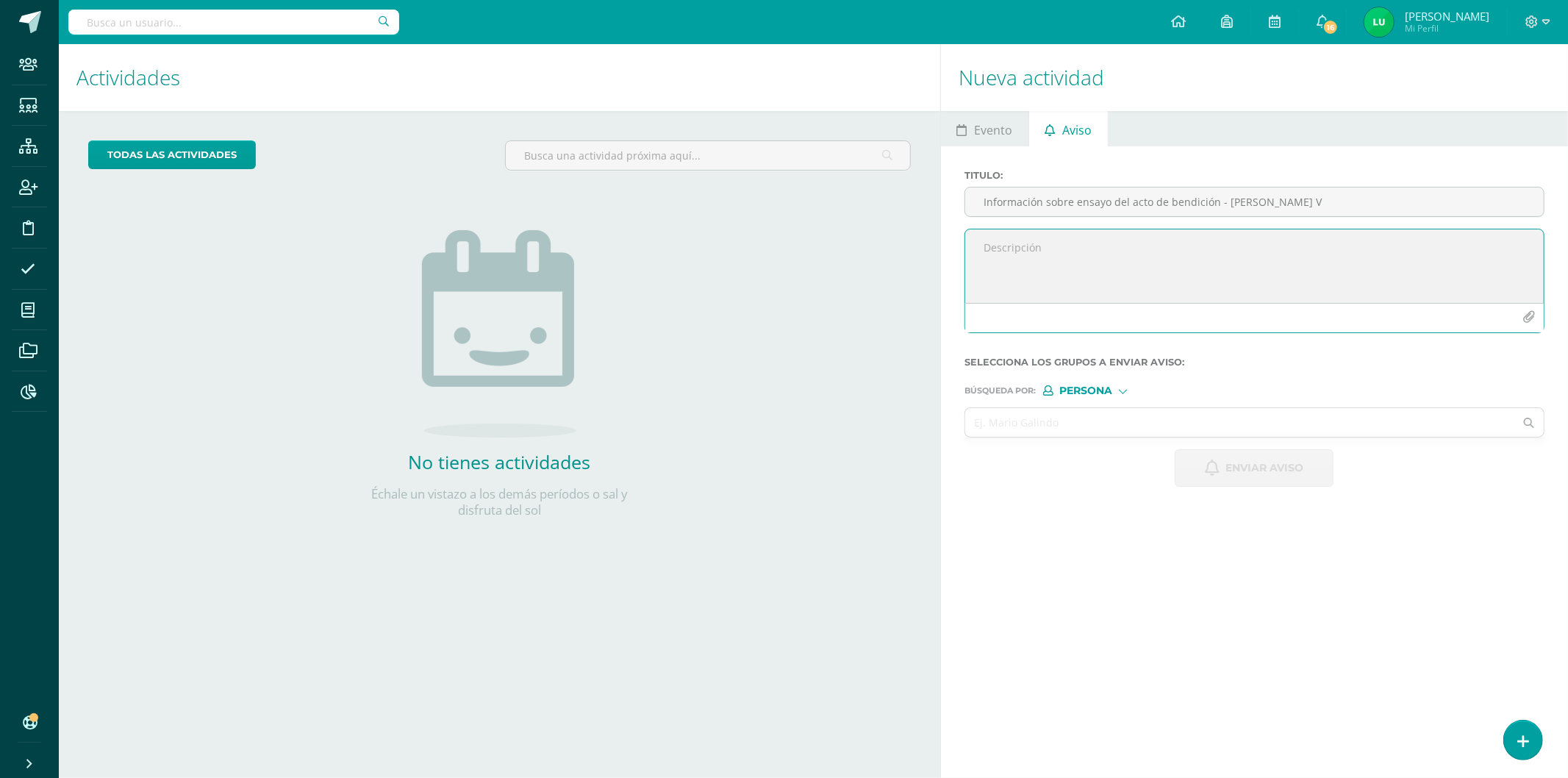
paste textarea "Buen día estimada comunidad educativa. Esperamos que se encuentren muy bien. Ag…"
type textarea "Buen día estimada comunidad educativa. Esperamos que se encuentren muy bien. Ag…"
click at [1523, 324] on button "button" at bounding box center [1529, 317] width 29 height 29
click at [1526, 320] on icon "button" at bounding box center [1529, 317] width 13 height 13
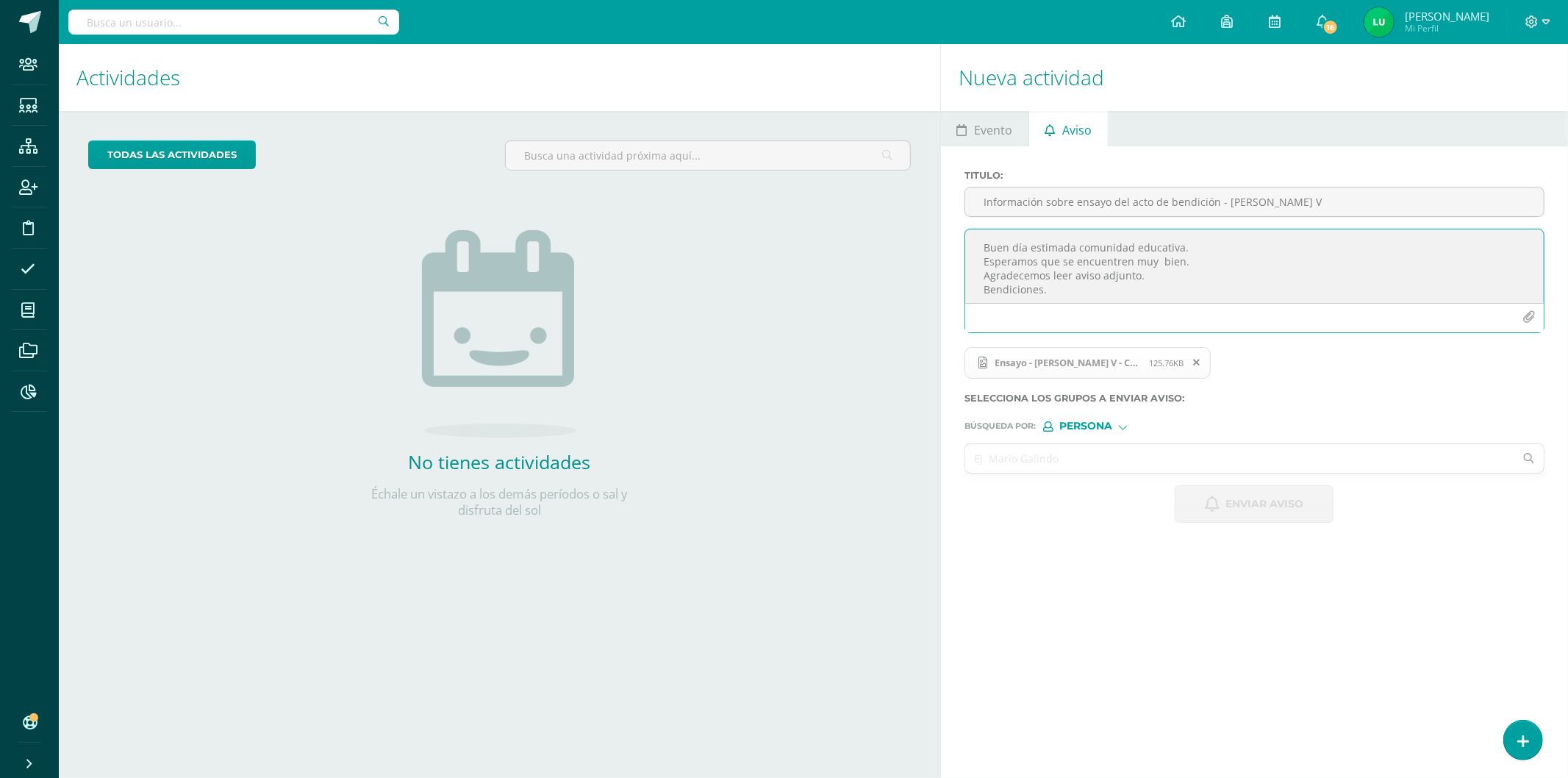
click at [1109, 463] on input "text" at bounding box center [1240, 458] width 549 height 29
click at [1100, 432] on form "Titulo : Información sobre ensayo del acto de bendición - Bach V Buen día estim…" at bounding box center [1254, 347] width 580 height 353
click at [1091, 423] on span "Persona" at bounding box center [1086, 427] width 53 height 8
click at [1091, 445] on span "Estructura" at bounding box center [1116, 447] width 73 height 8
click at [1031, 465] on input "text" at bounding box center [1240, 458] width 549 height 29
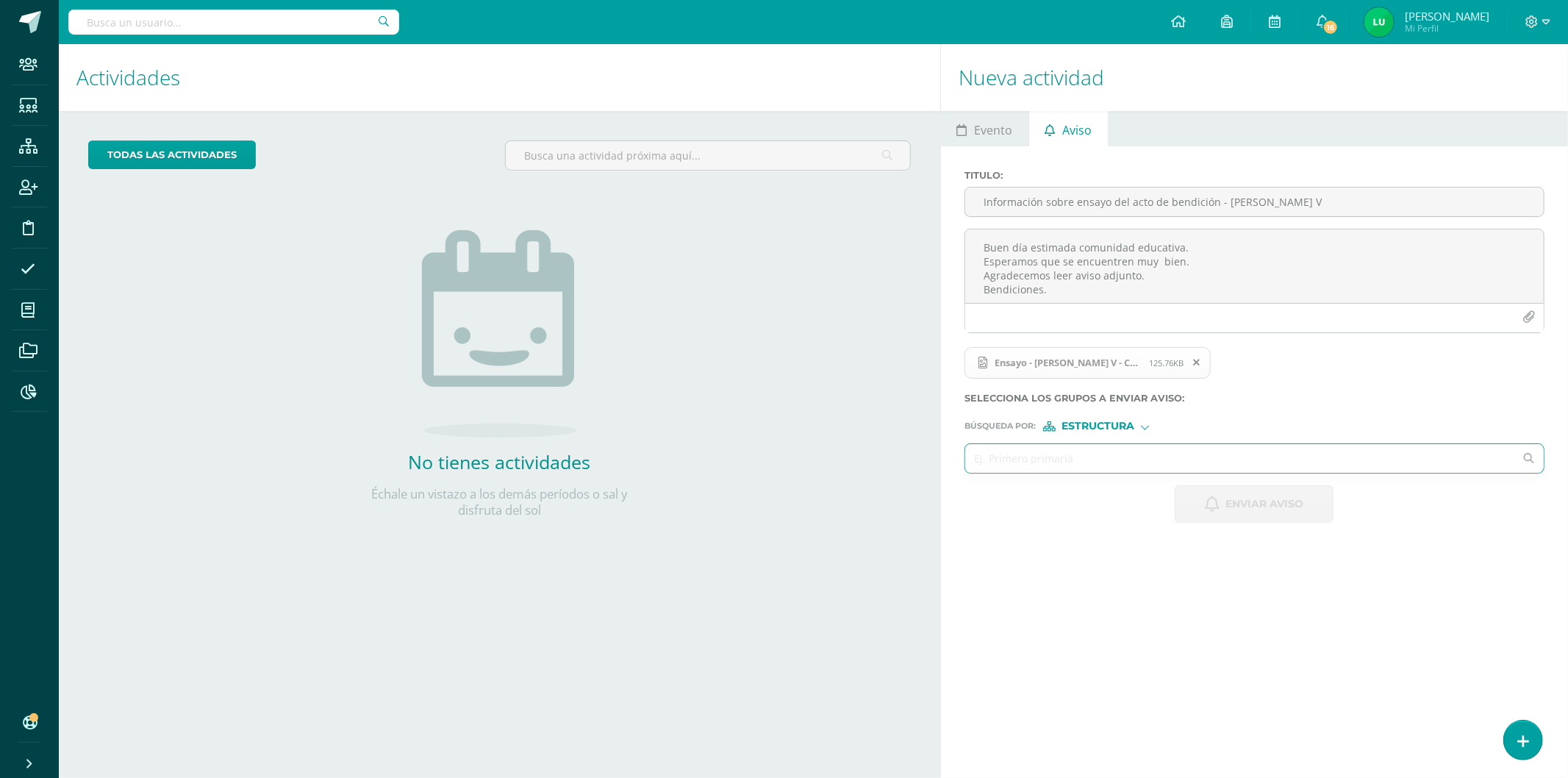
type input "e"
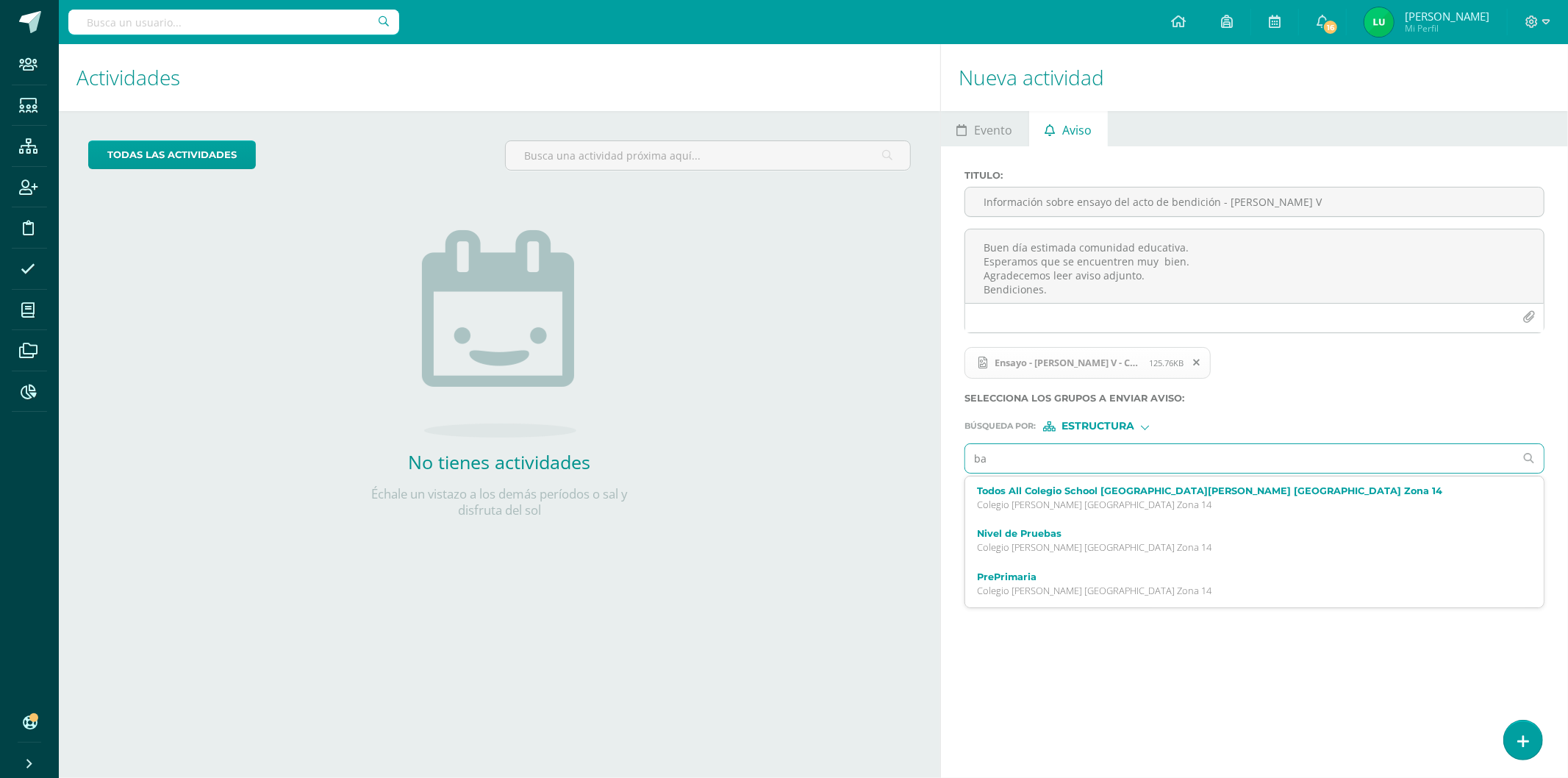
type input "b"
type input "onceavo"
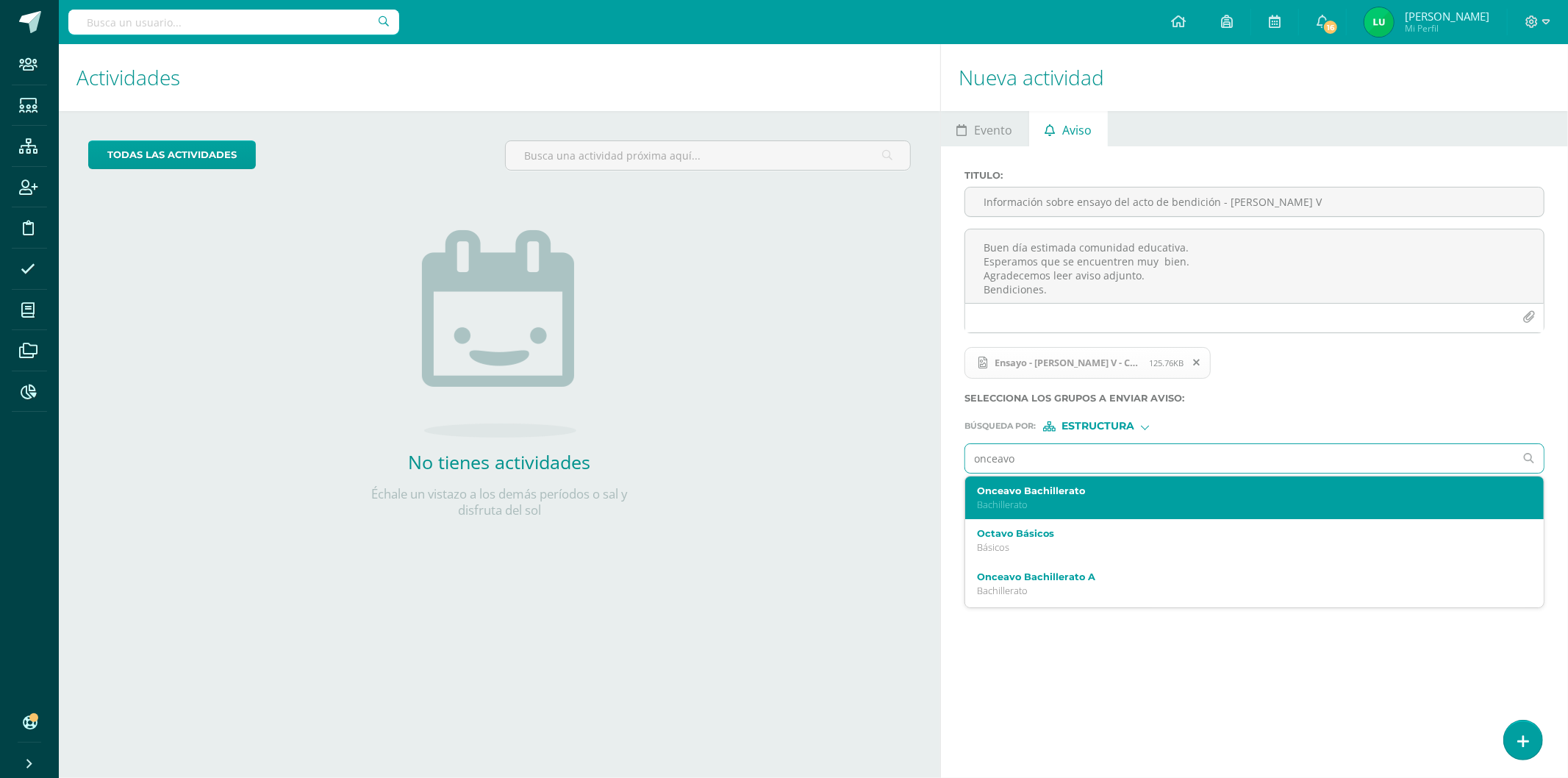
click at [1032, 489] on label "Onceavo Bachillerato" at bounding box center [1242, 491] width 530 height 11
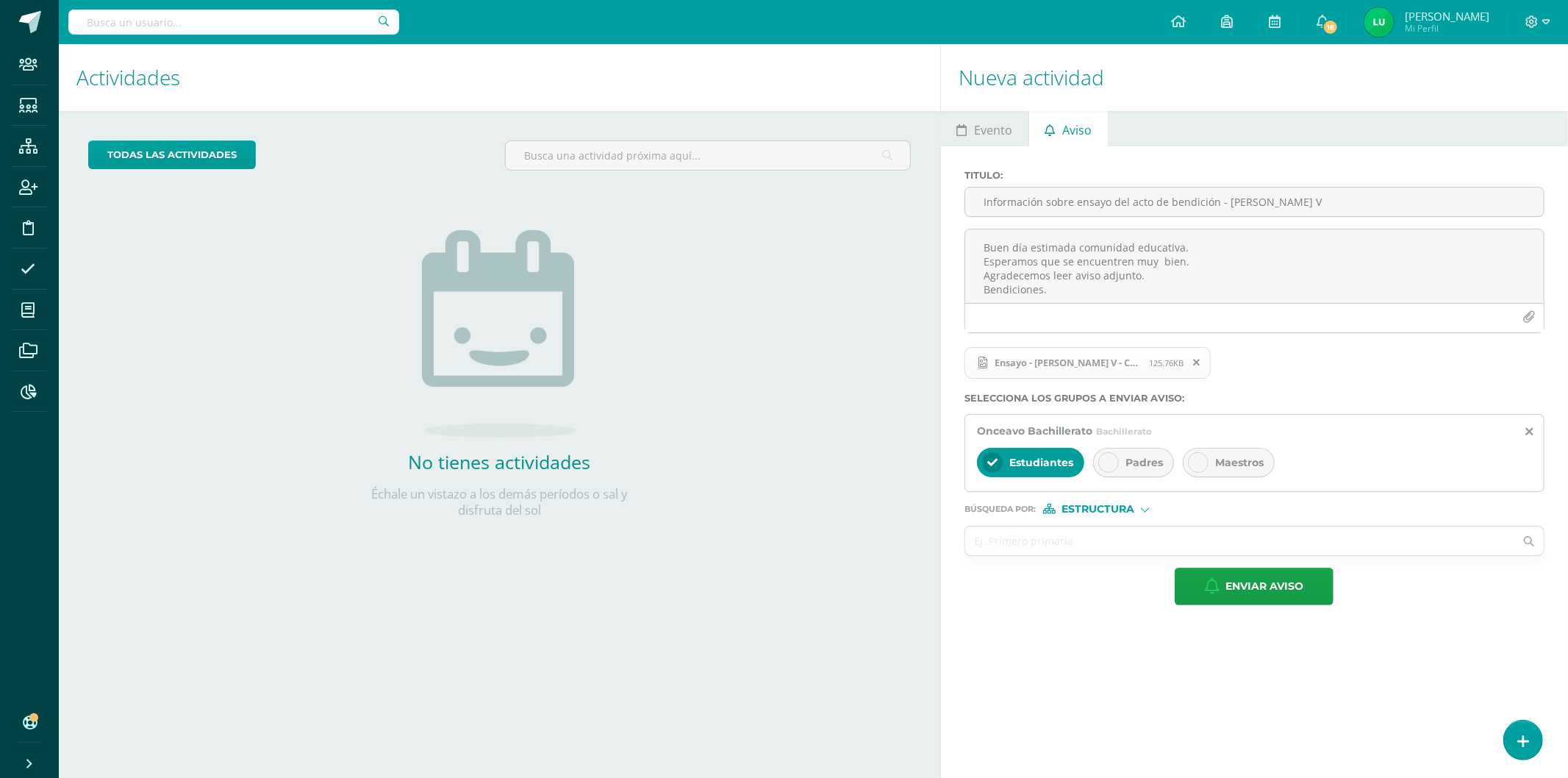
click at [1133, 458] on span "Padres" at bounding box center [1144, 462] width 38 height 14
click at [1231, 460] on span "Maestros" at bounding box center [1239, 462] width 49 height 14
click at [1093, 514] on span "Estructura" at bounding box center [1098, 510] width 73 height 8
click at [1093, 546] on span "Persona" at bounding box center [1104, 549] width 53 height 8
click at [1079, 545] on input "text" at bounding box center [1240, 541] width 549 height 29
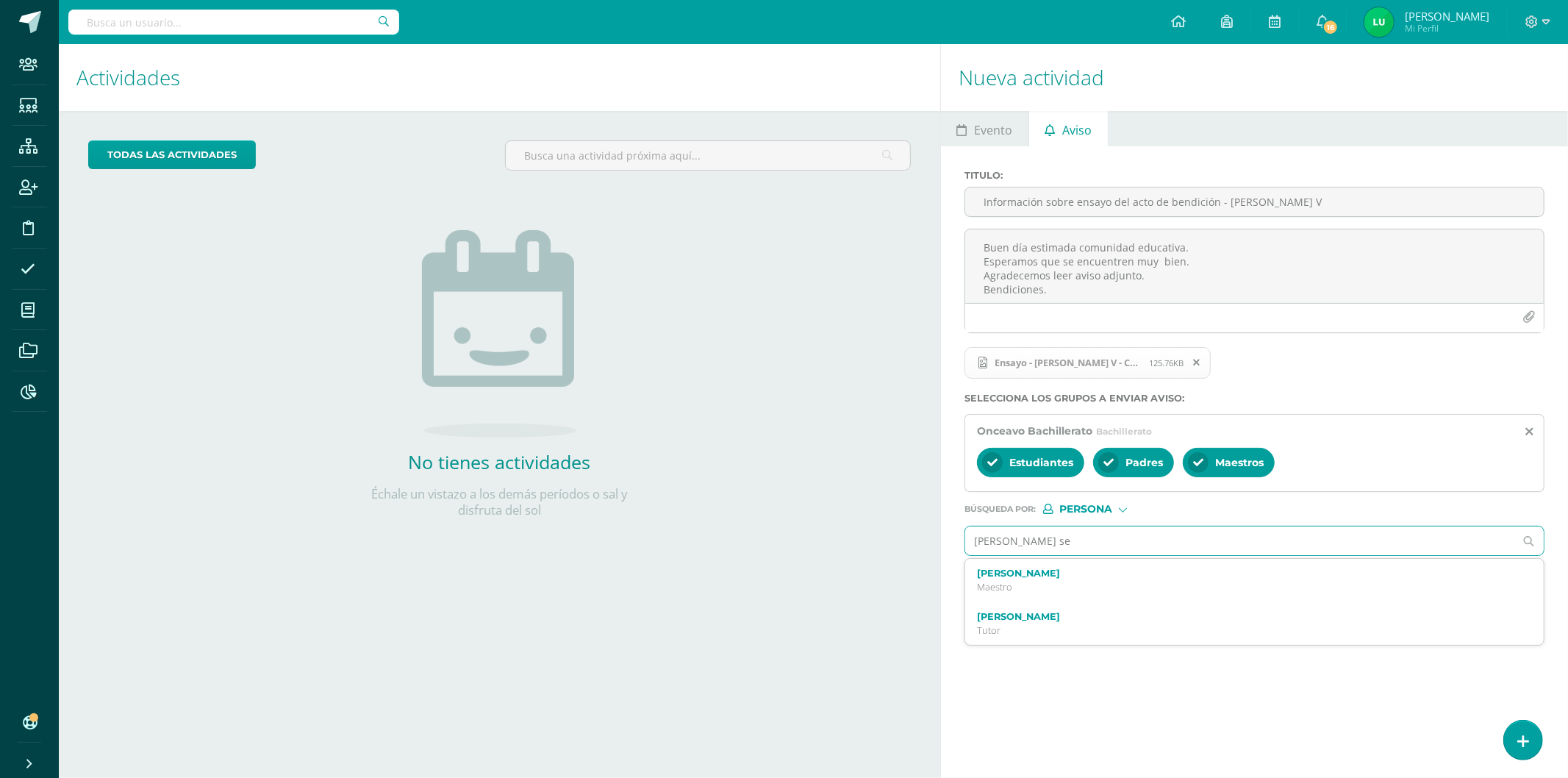
type input "[PERSON_NAME] sei"
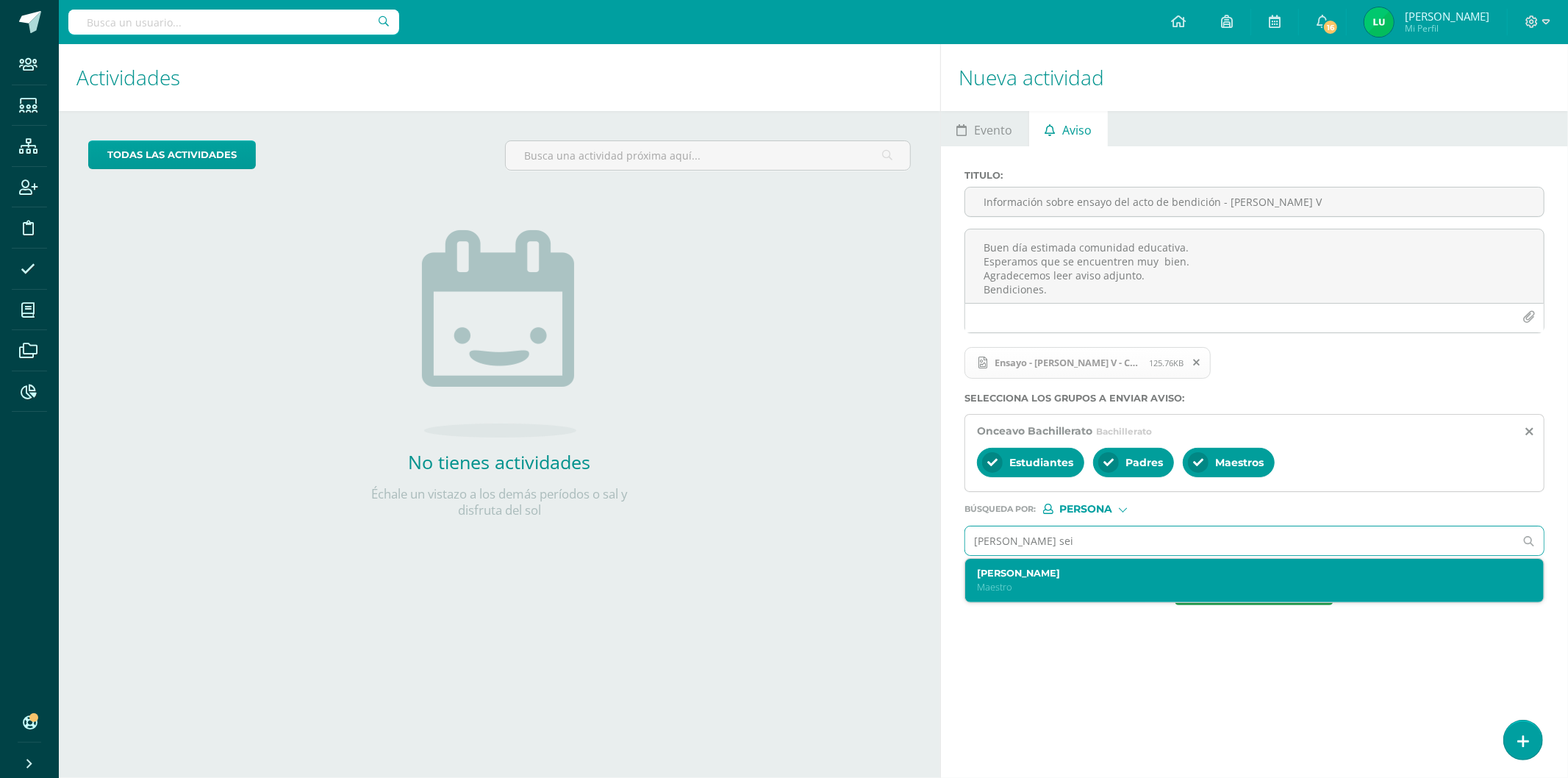
click at [998, 564] on div "Heidy Seijas Maestro" at bounding box center [1254, 581] width 579 height 43
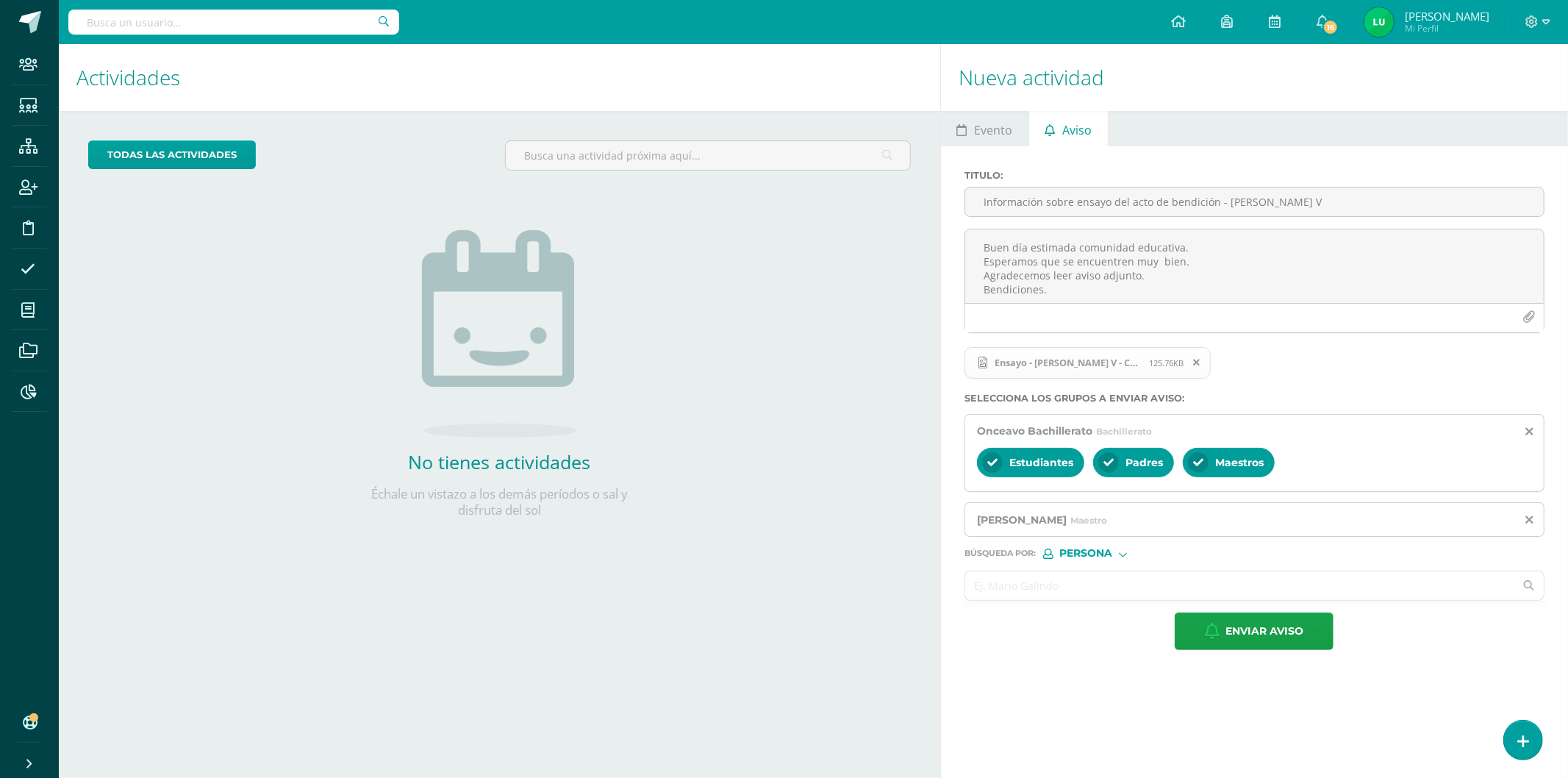
click at [1000, 581] on input "text" at bounding box center [1240, 585] width 549 height 29
type input "a"
type input "paz"
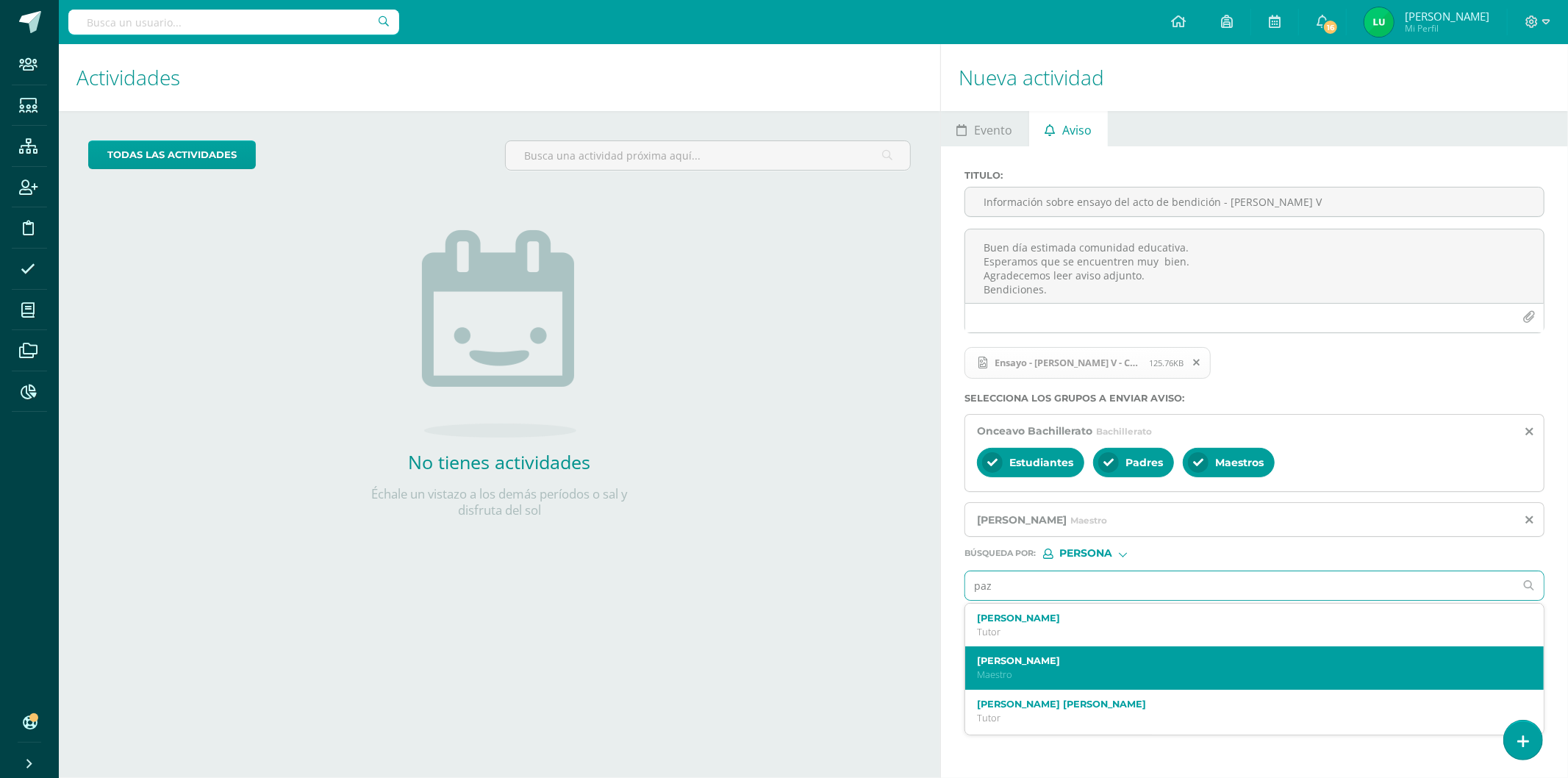
click at [1019, 664] on label "[PERSON_NAME]" at bounding box center [1242, 661] width 530 height 11
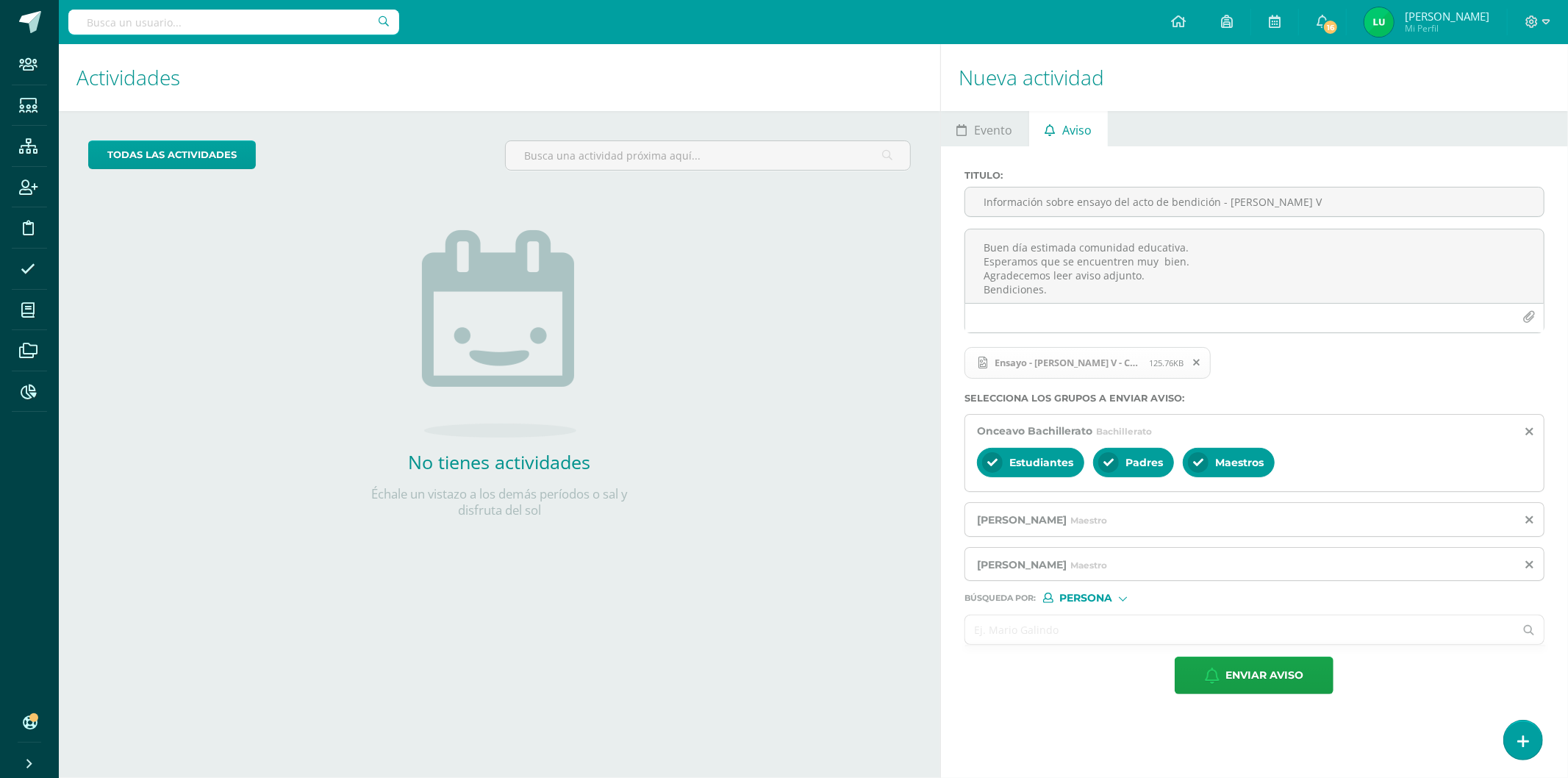
click at [1022, 623] on input "text" at bounding box center [1240, 630] width 549 height 29
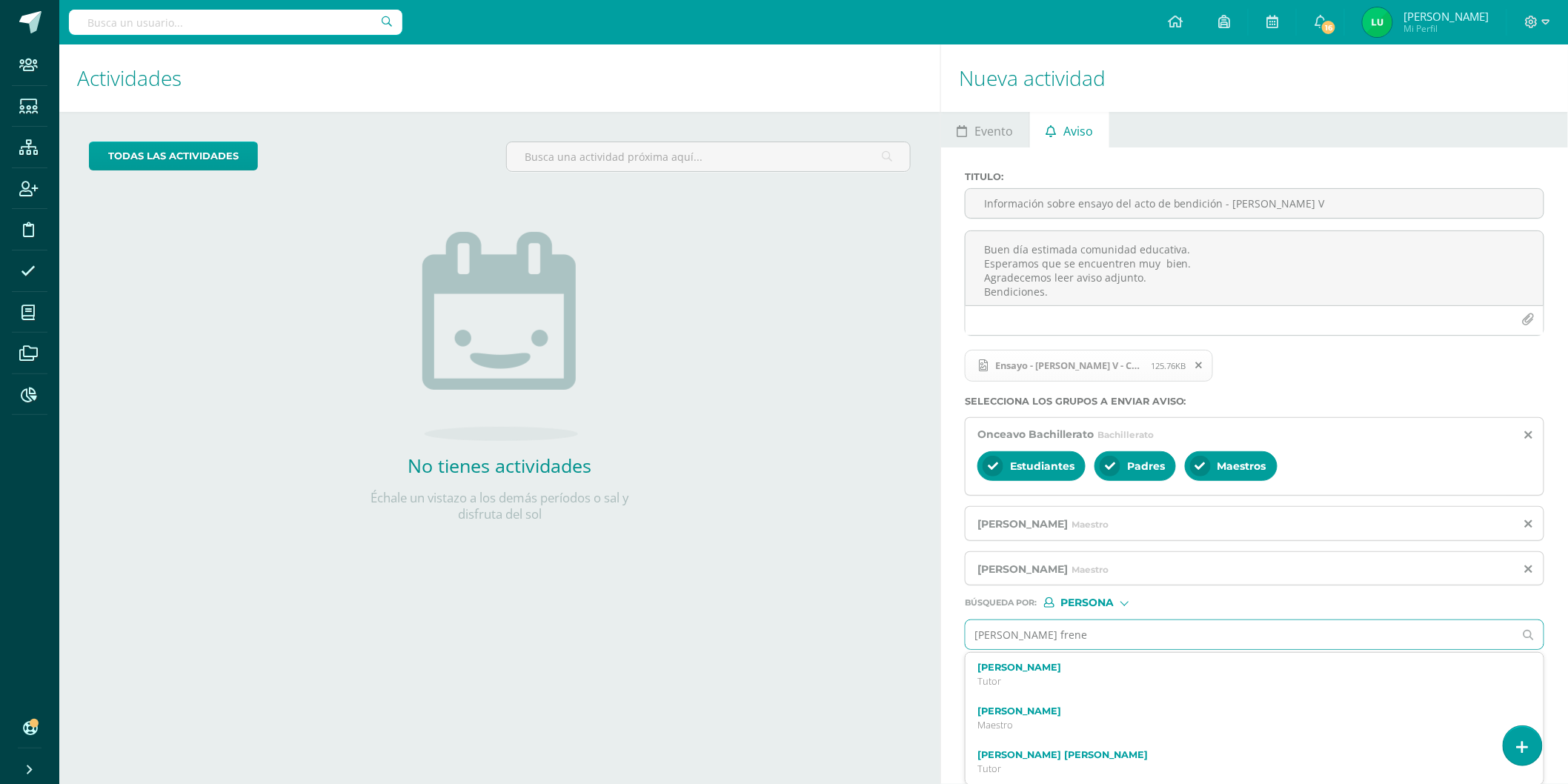
type input "lottie frener"
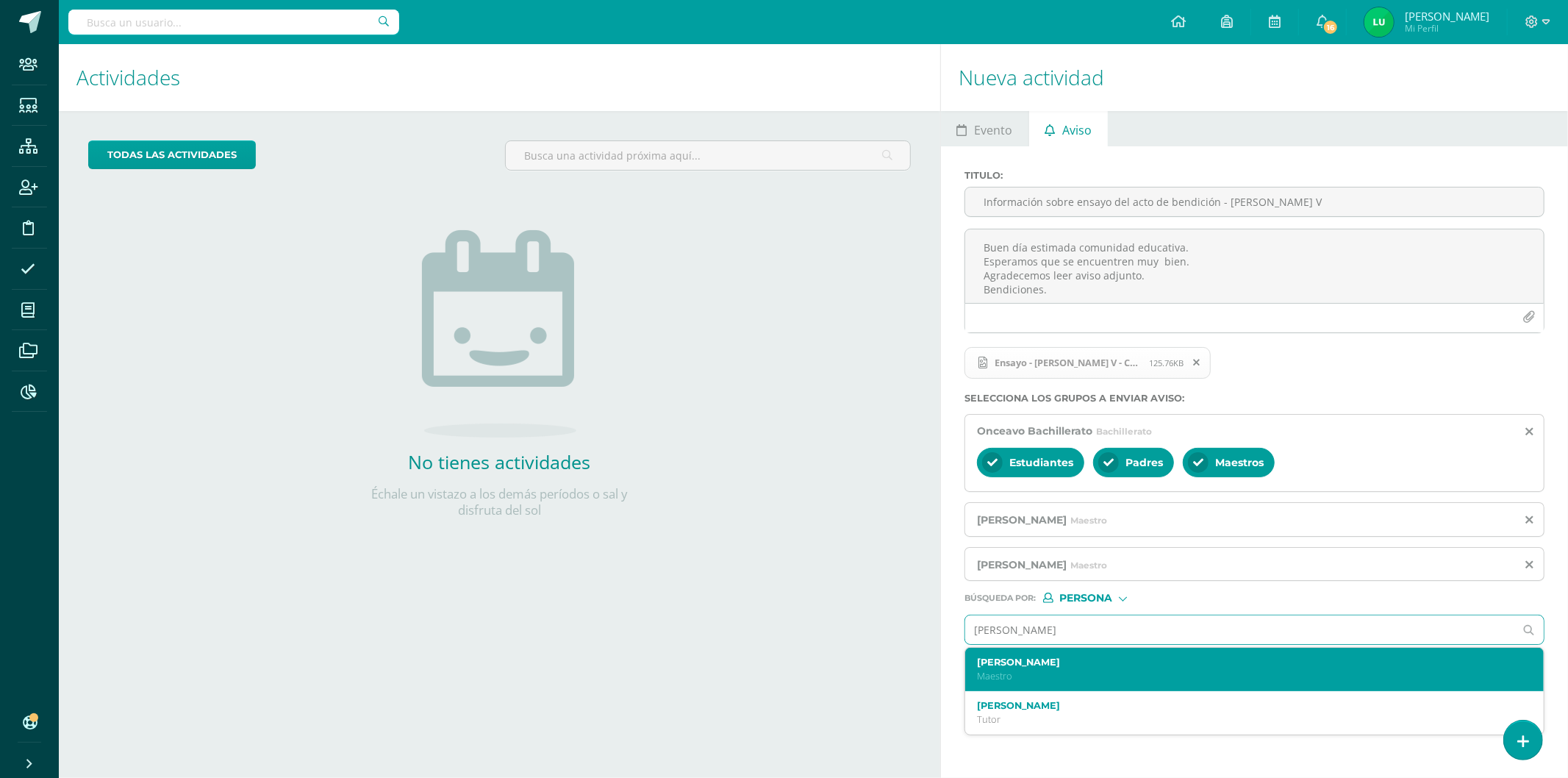
click at [1006, 673] on p "Maestro" at bounding box center [1242, 677] width 530 height 13
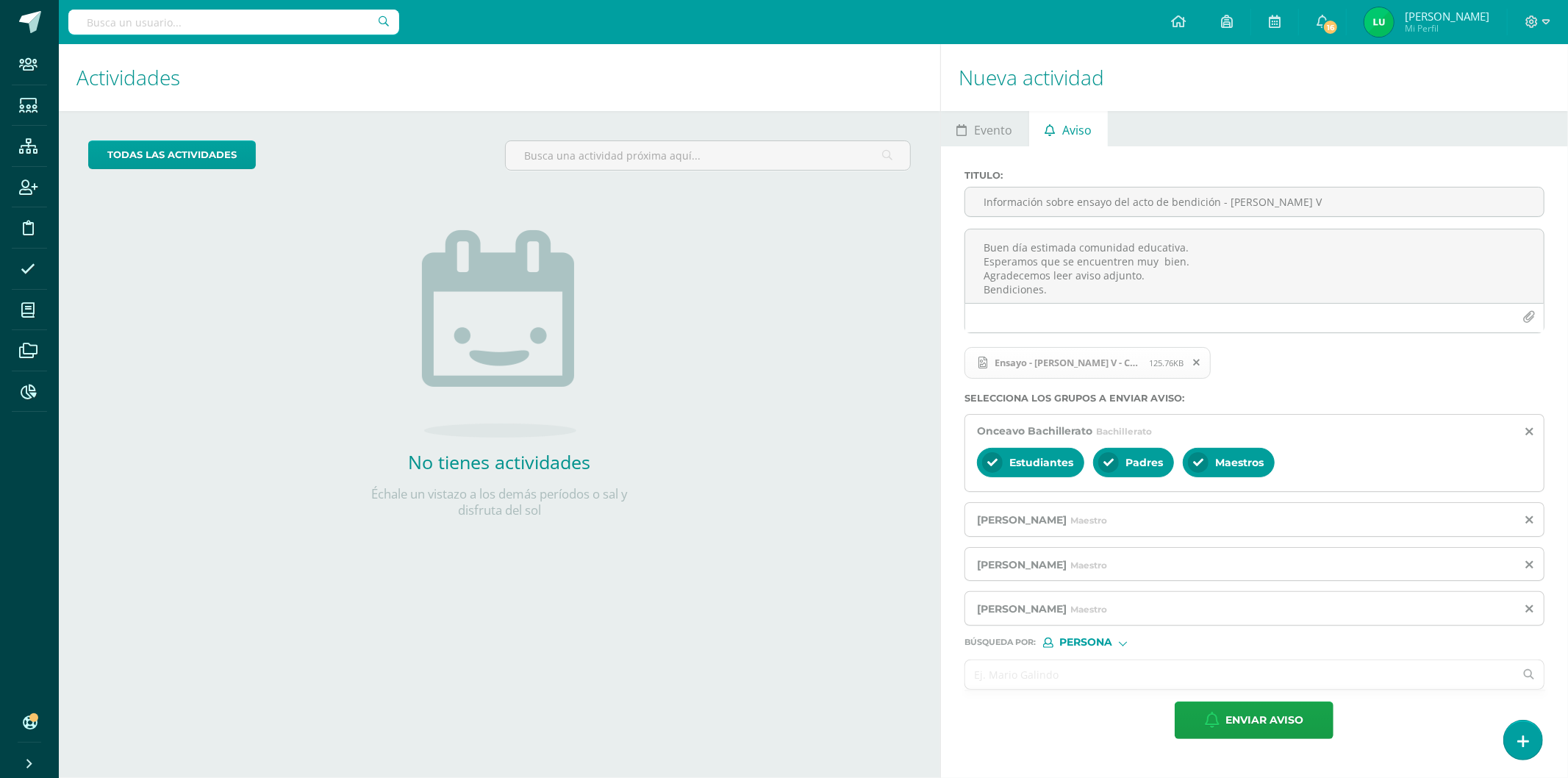
click at [1005, 685] on input "text" at bounding box center [1240, 675] width 549 height 29
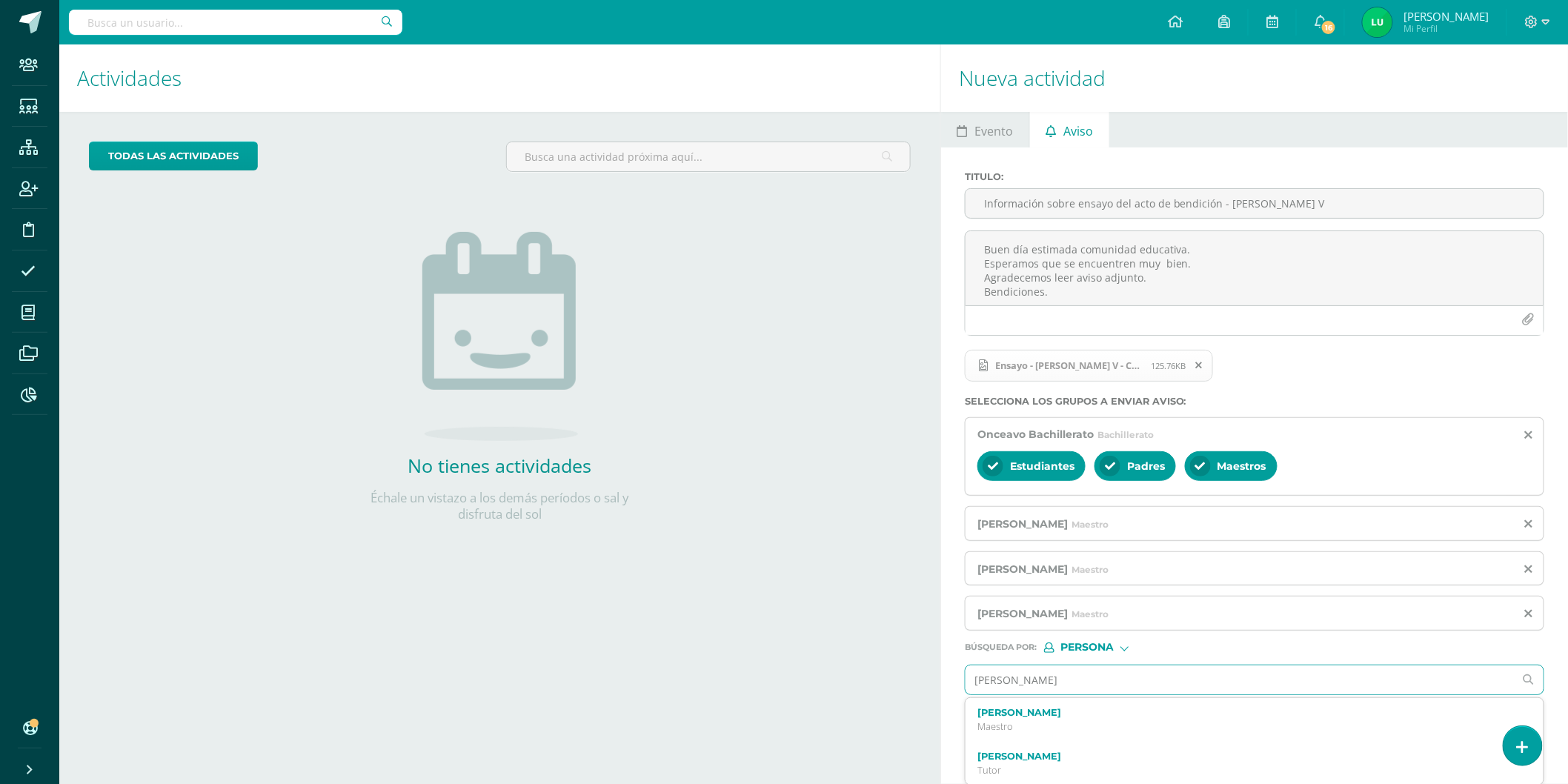
type input "galindo"
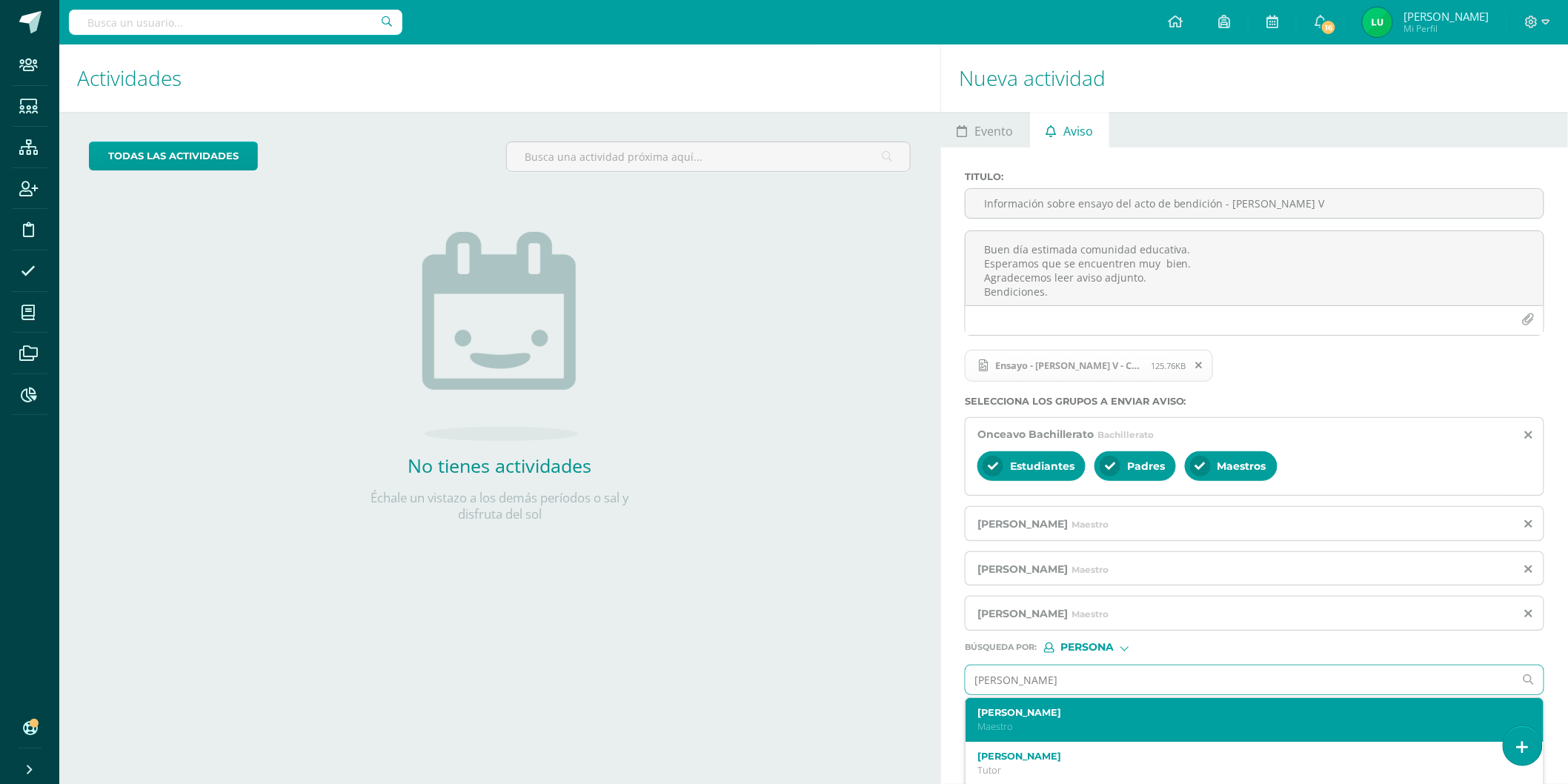
click at [1005, 715] on label "[PERSON_NAME]" at bounding box center [1242, 712] width 529 height 11
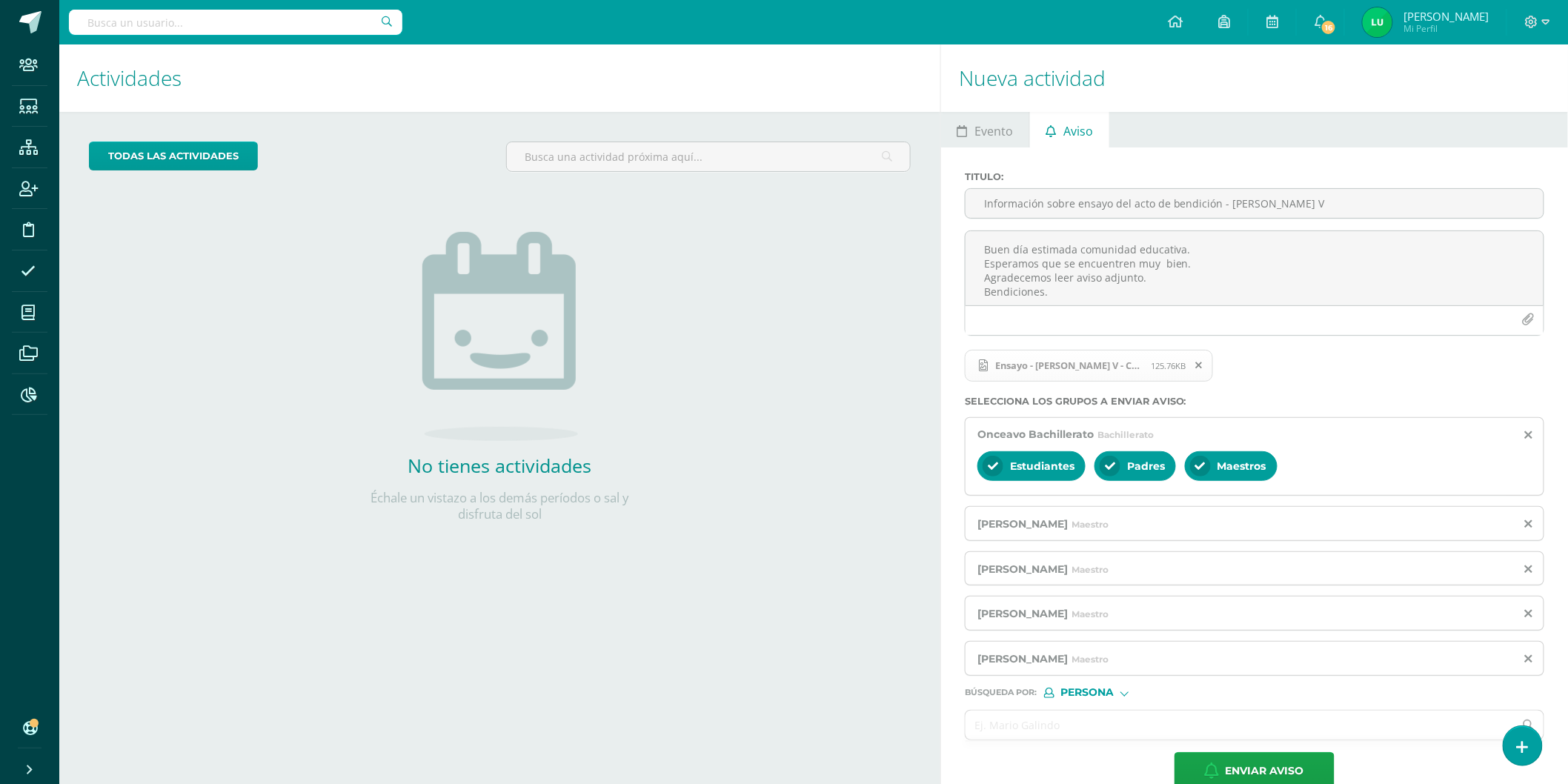
scroll to position [31, 0]
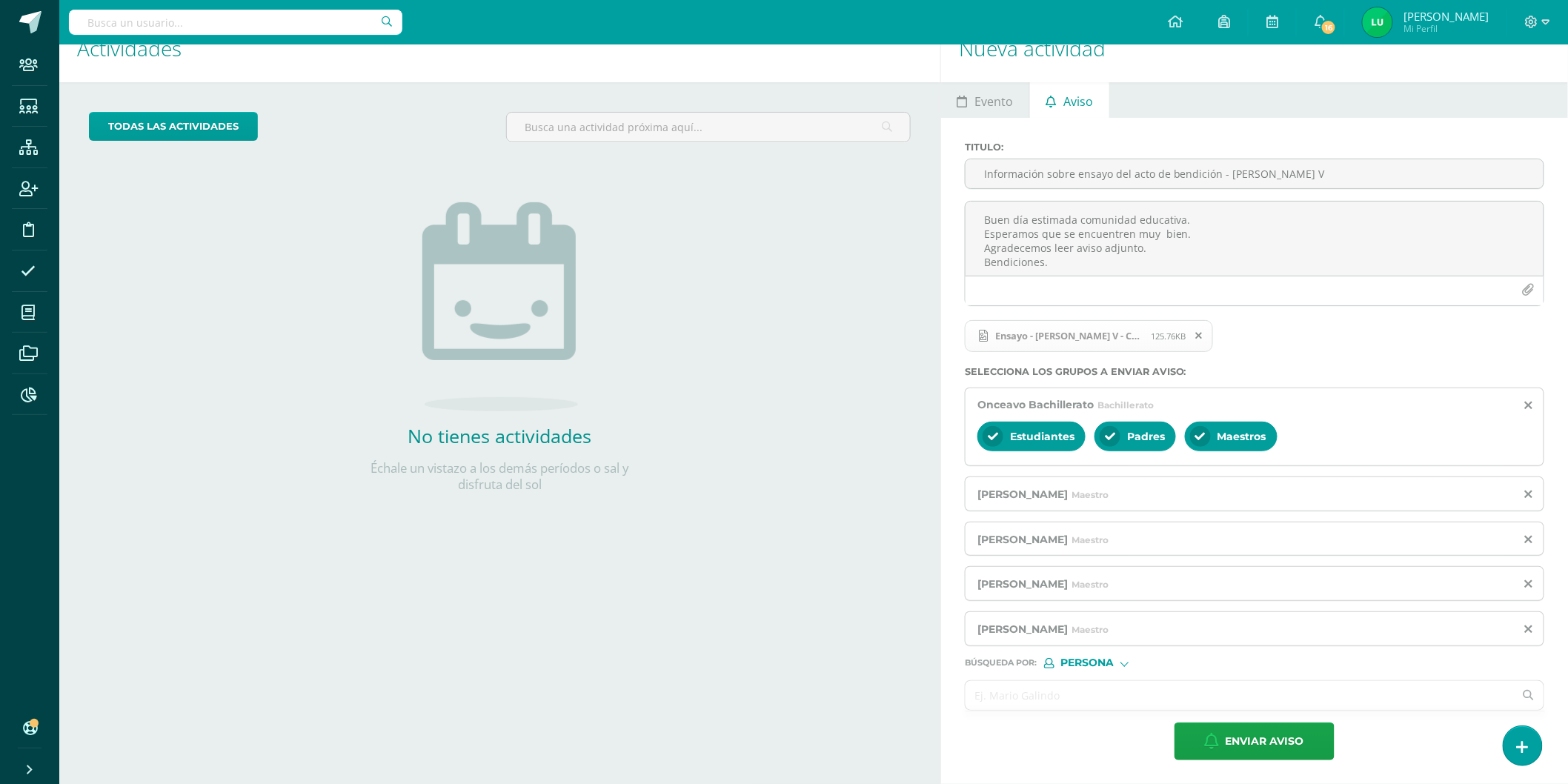
click at [1010, 689] on input "text" at bounding box center [1240, 695] width 548 height 29
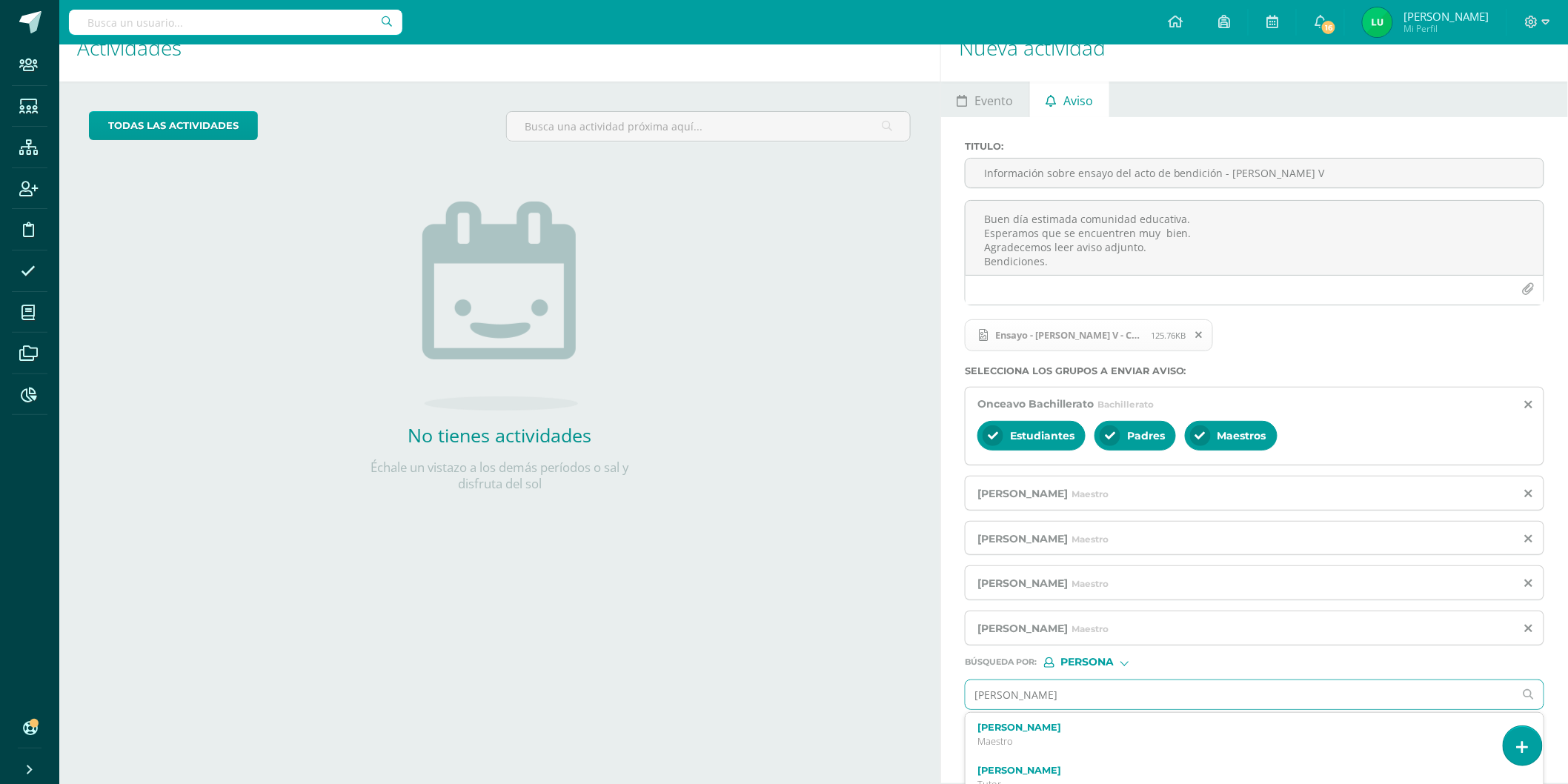
type input "teresa ortegaa"
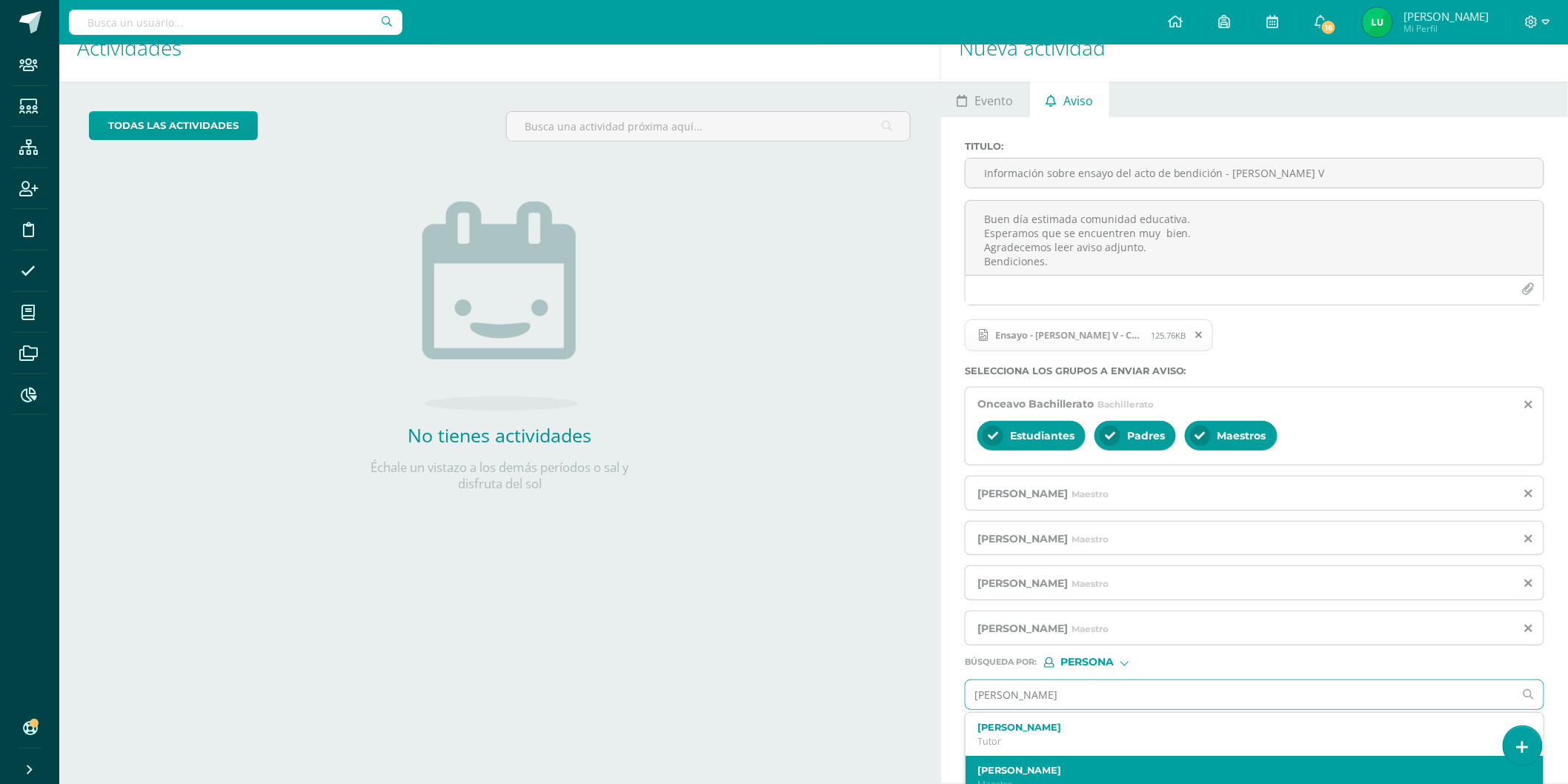
click at [1006, 772] on label "[PERSON_NAME]" at bounding box center [1242, 770] width 529 height 11
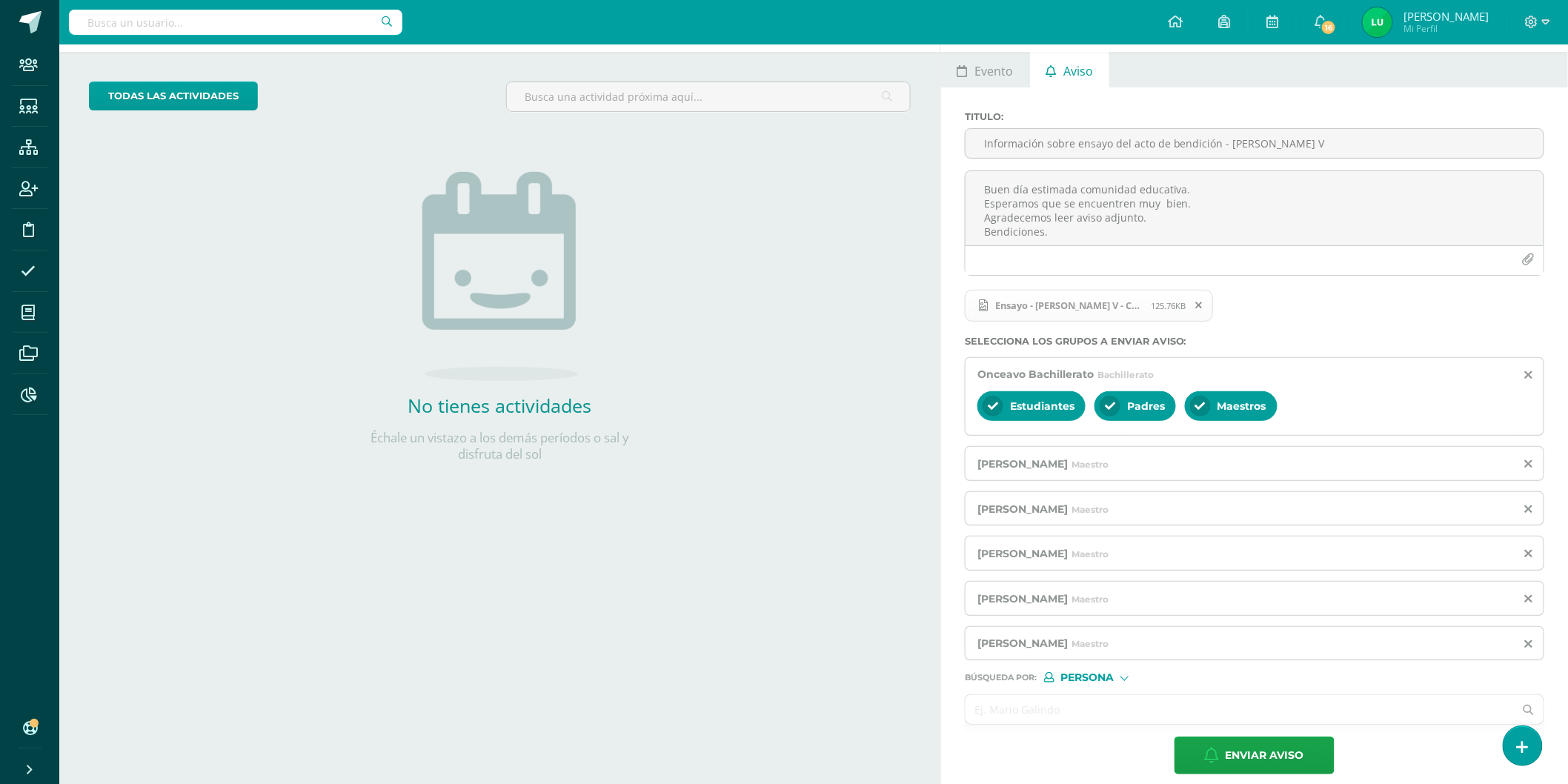
scroll to position [76, 0]
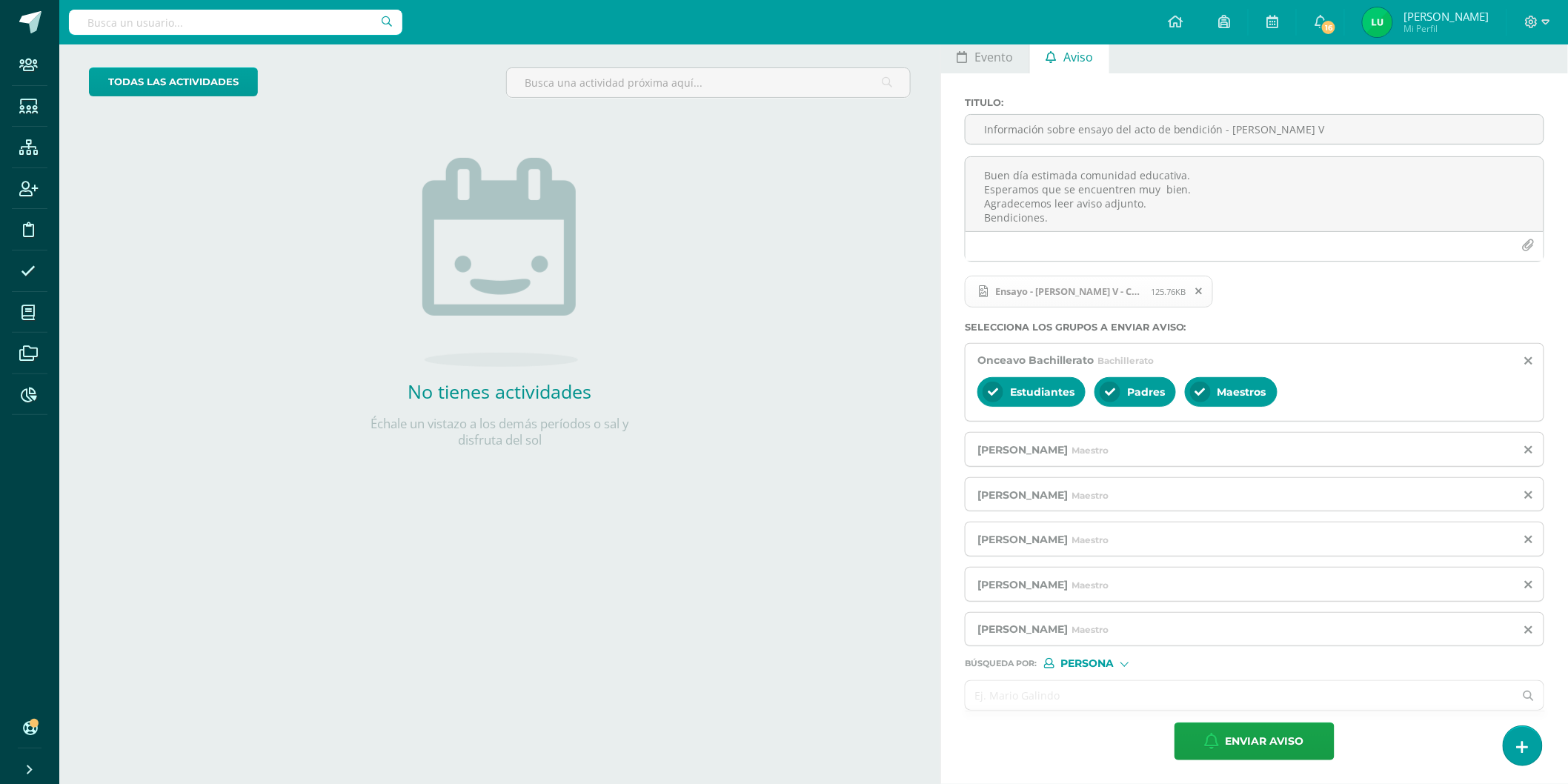
click at [1011, 689] on input "text" at bounding box center [1240, 695] width 548 height 29
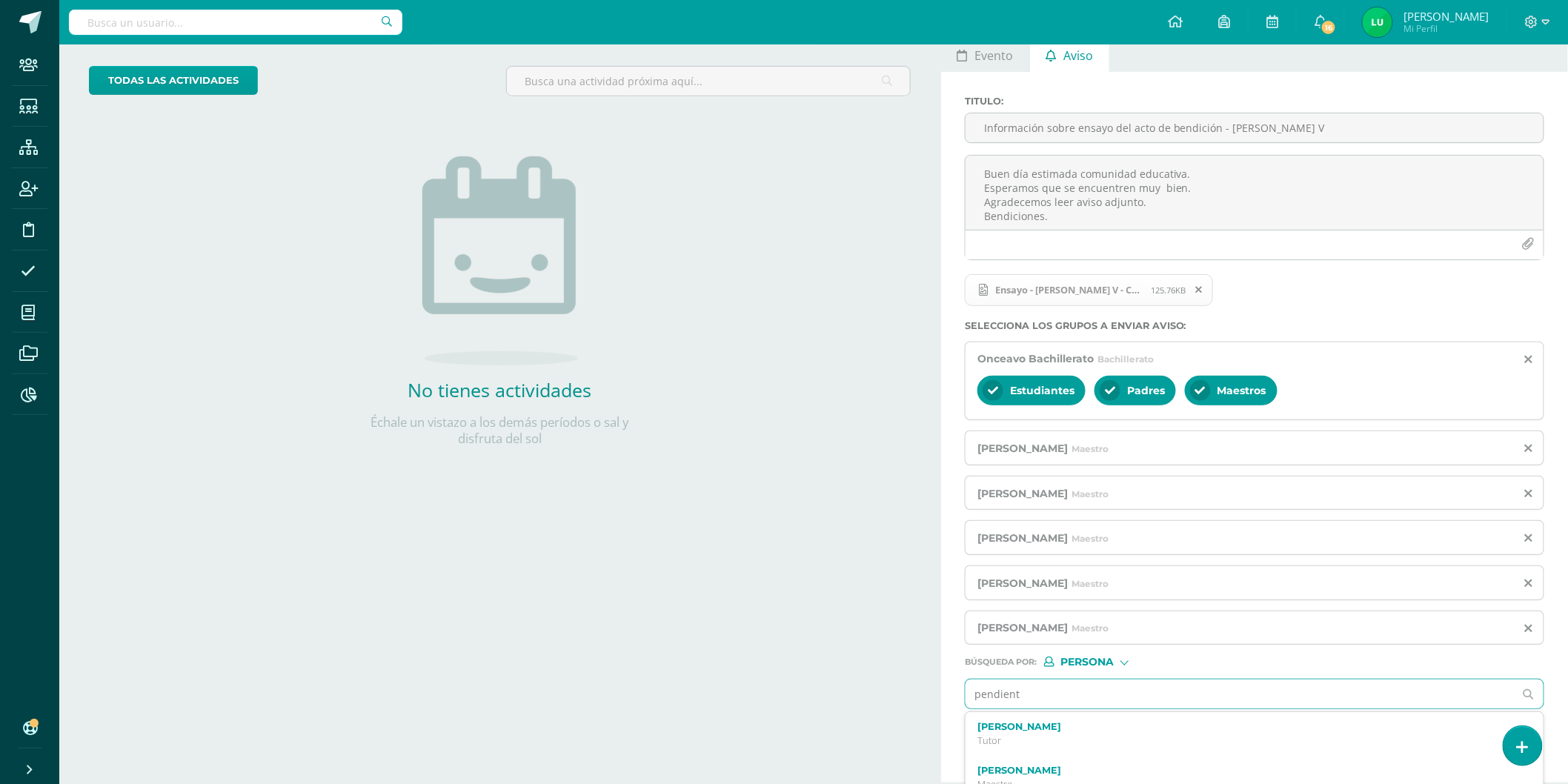
type input "pendiente"
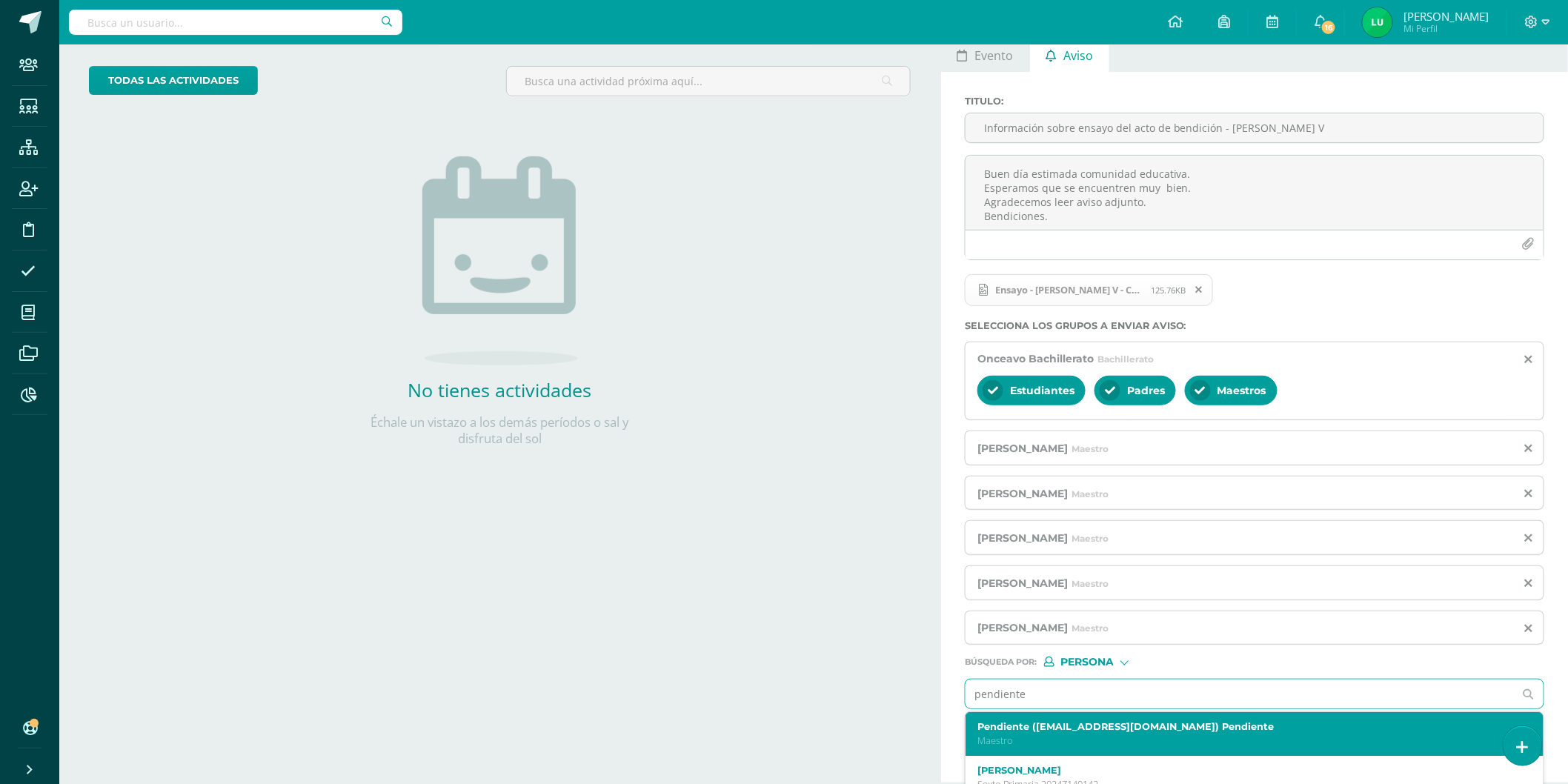
click at [1010, 720] on div "Pendiente ([EMAIL_ADDRESS][DOMAIN_NAME]) Pendiente Maestro" at bounding box center [1255, 734] width 578 height 43
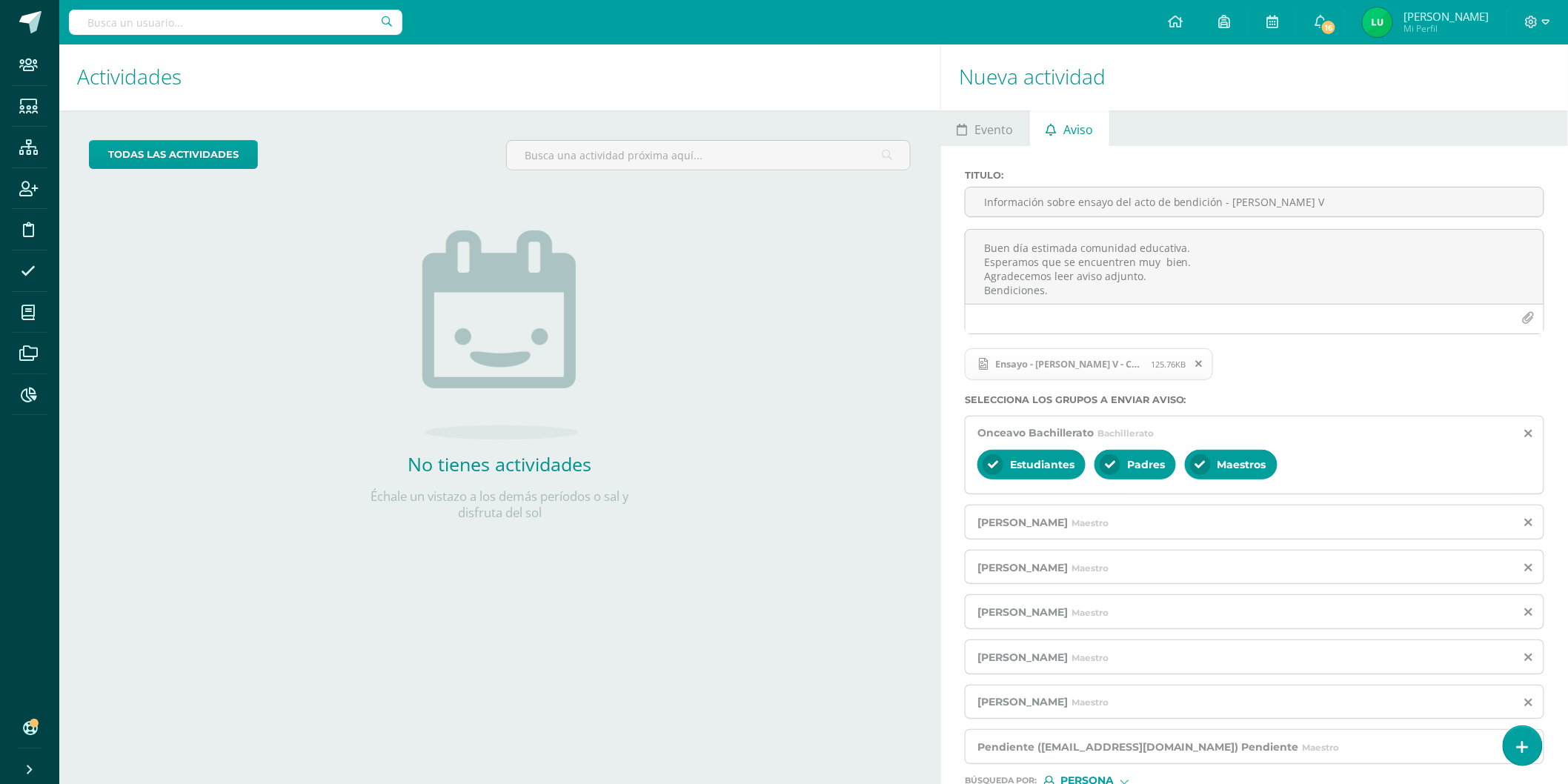
scroll to position [0, 0]
click at [1344, 32] on link "16" at bounding box center [1320, 22] width 47 height 44
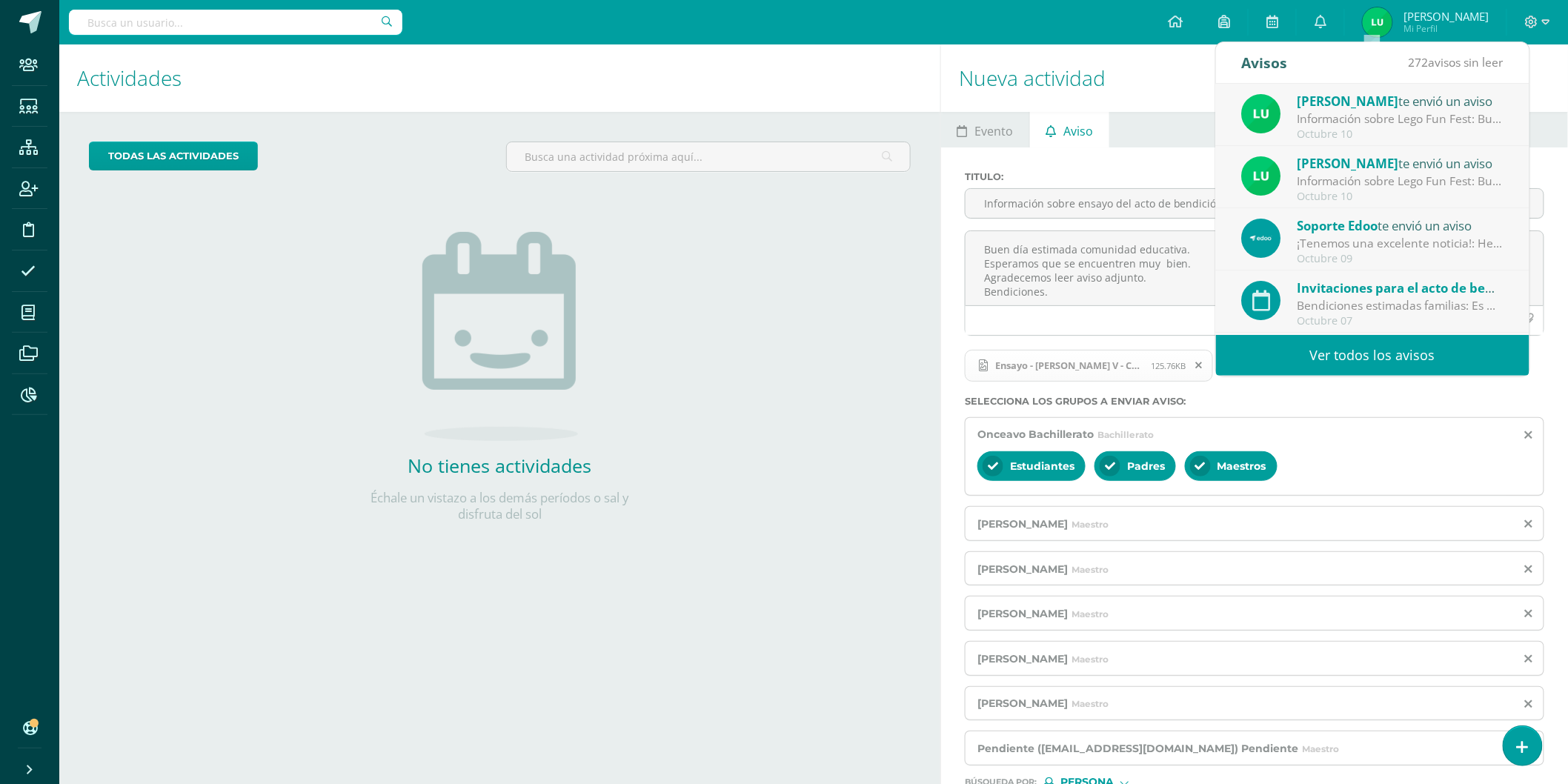
click at [1156, 122] on ul "Evento Aviso" at bounding box center [1254, 130] width 627 height 35
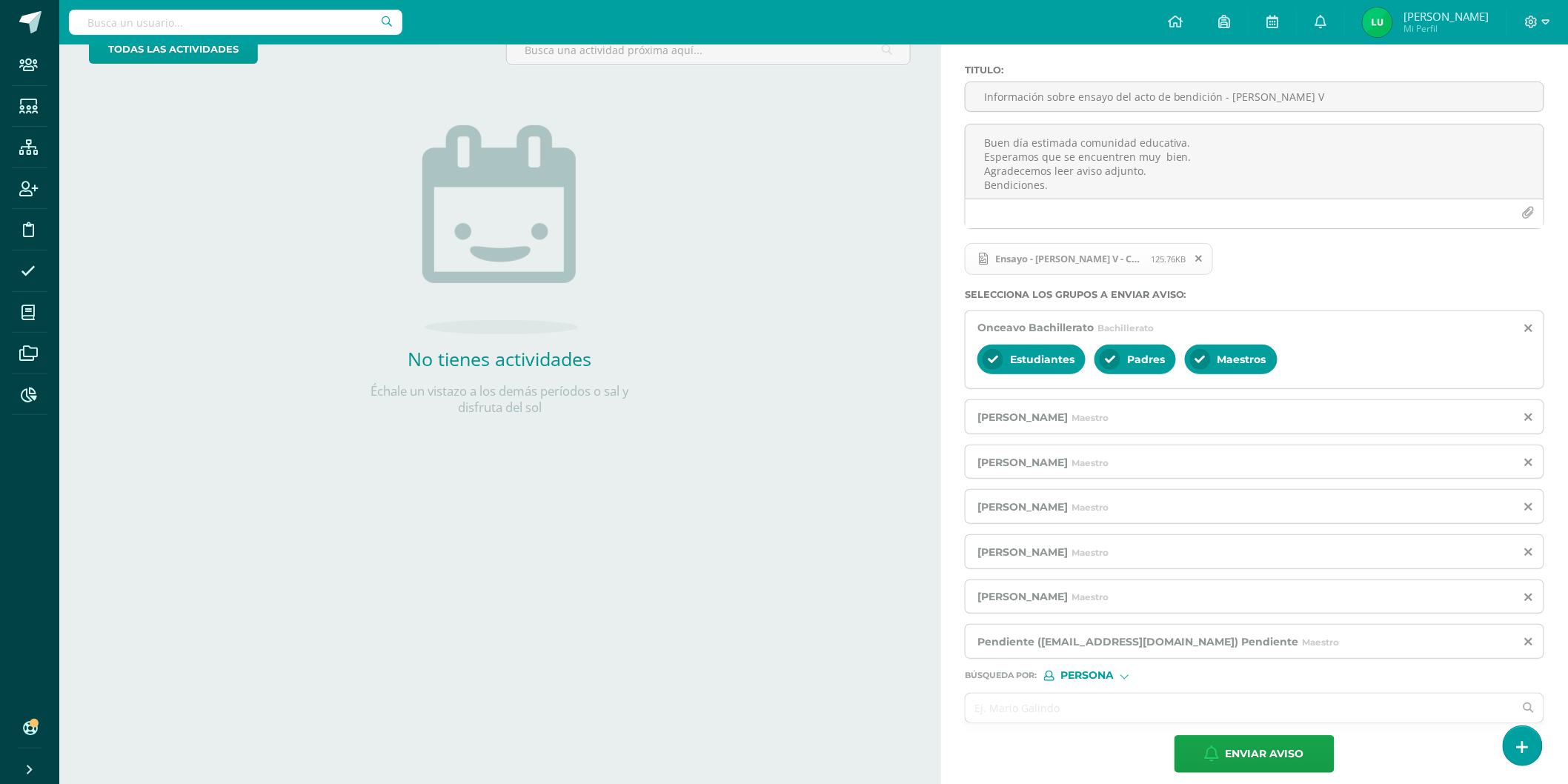
scroll to position [120, 0]
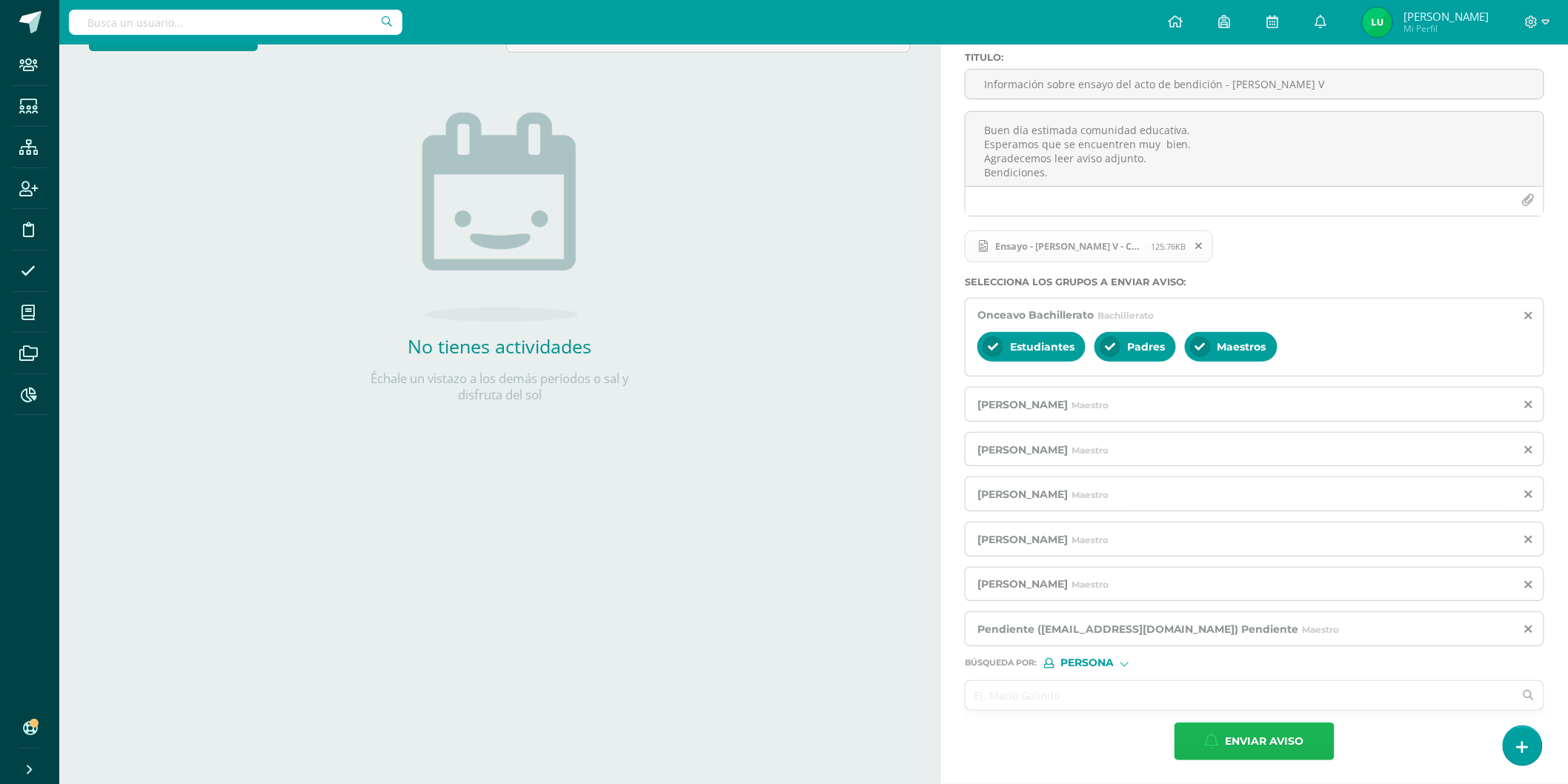
click at [1240, 738] on span "Enviar aviso" at bounding box center [1265, 741] width 79 height 36
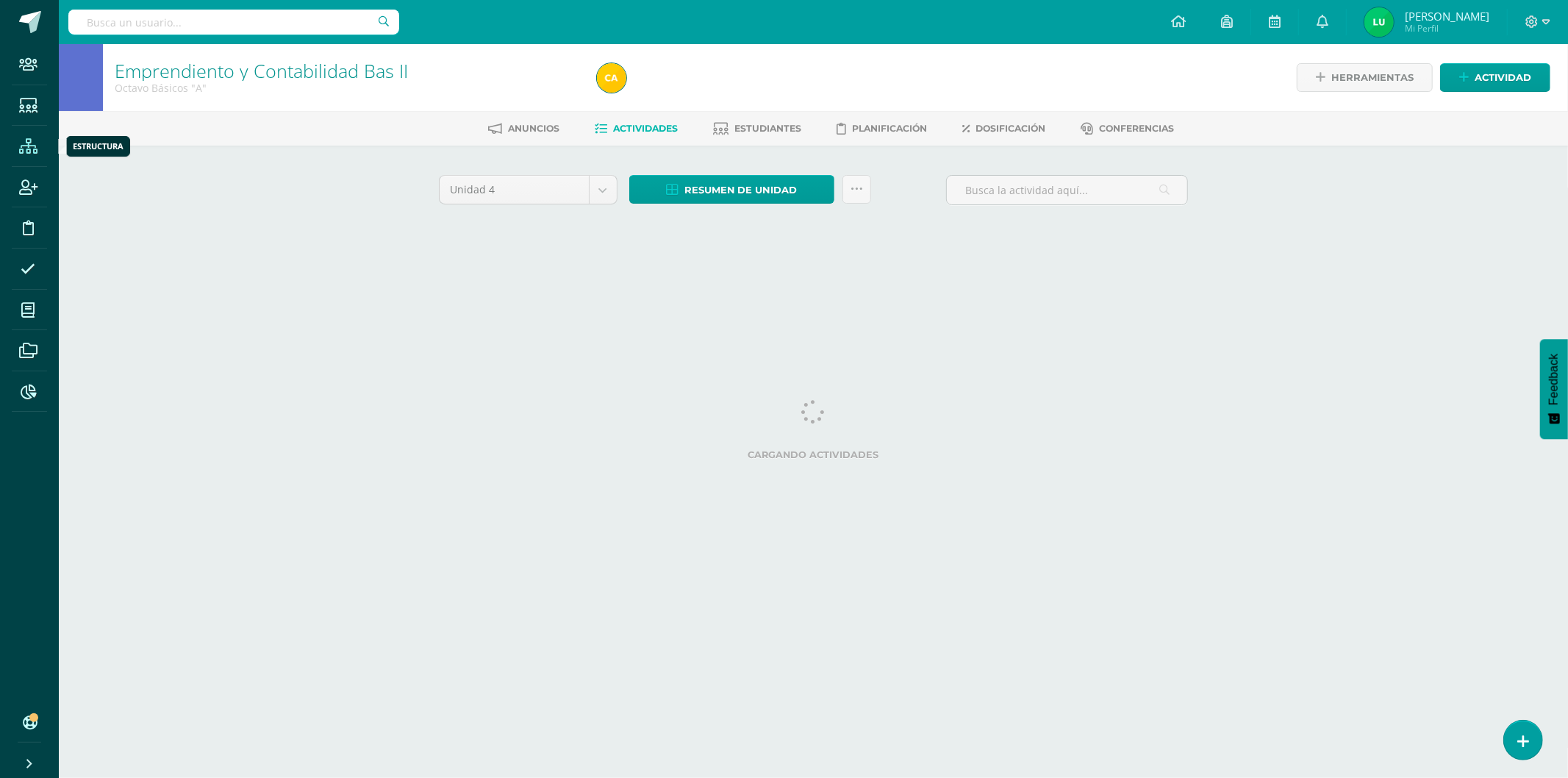
click at [26, 149] on icon at bounding box center [28, 146] width 18 height 14
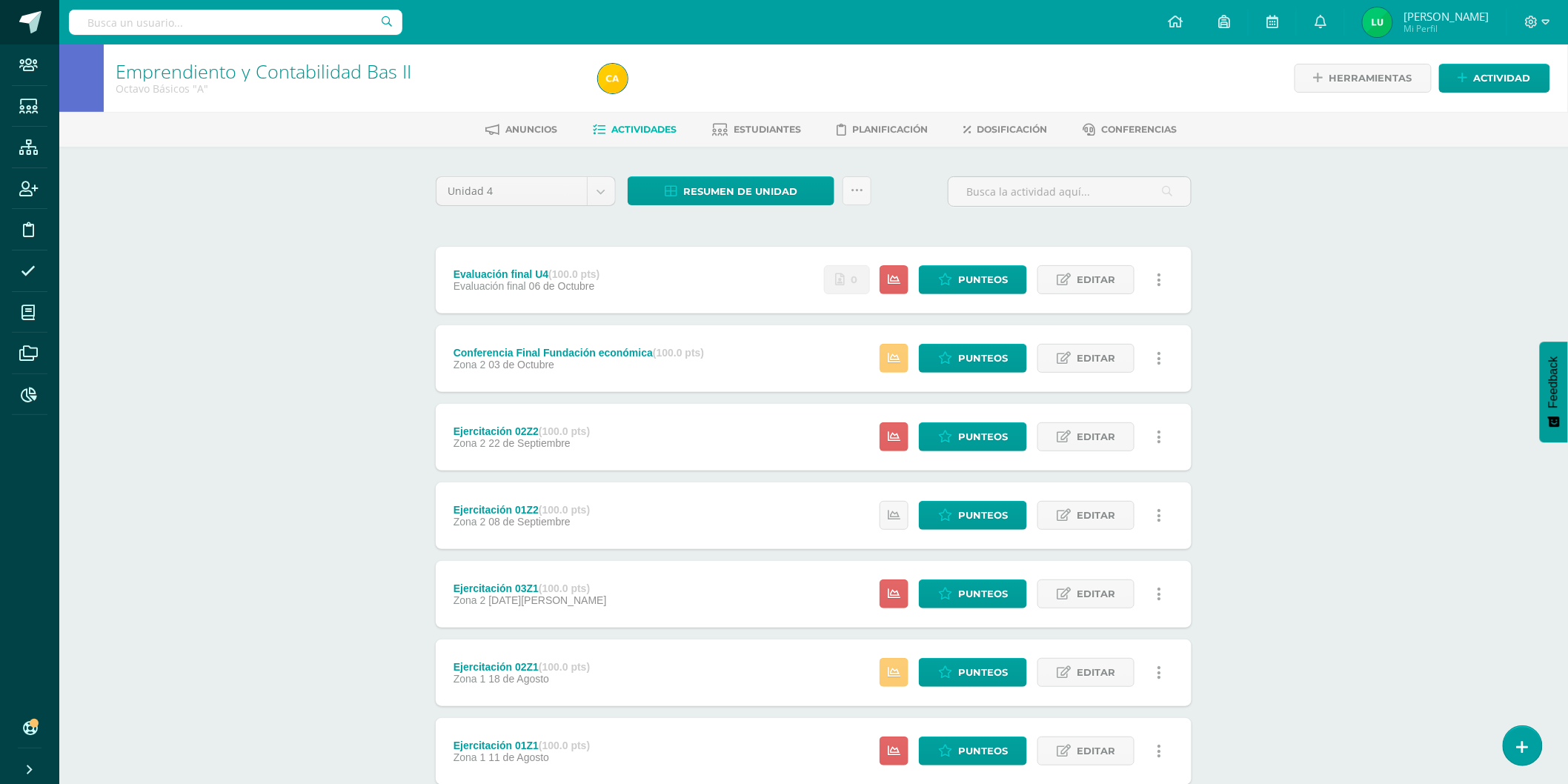
click at [35, 27] on span at bounding box center [31, 23] width 23 height 23
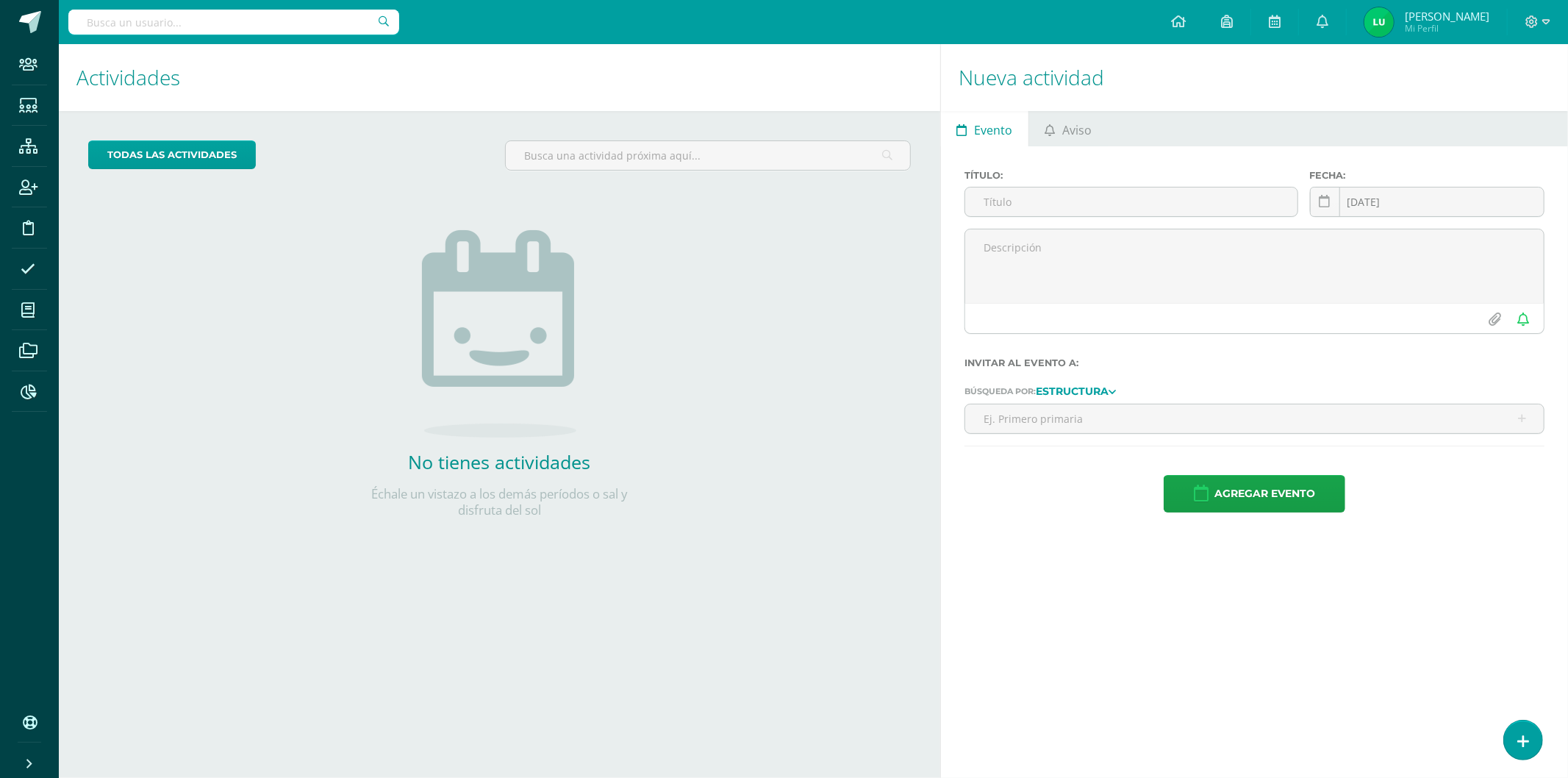
click at [1091, 147] on div "Título: Fecha: [DATE] October, 2025 Mo Tu We Th Fr Sa Su 29 30 1 2 3 4 5 6 7 8 …" at bounding box center [1254, 341] width 627 height 390
click at [1083, 129] on span "Aviso" at bounding box center [1077, 130] width 30 height 35
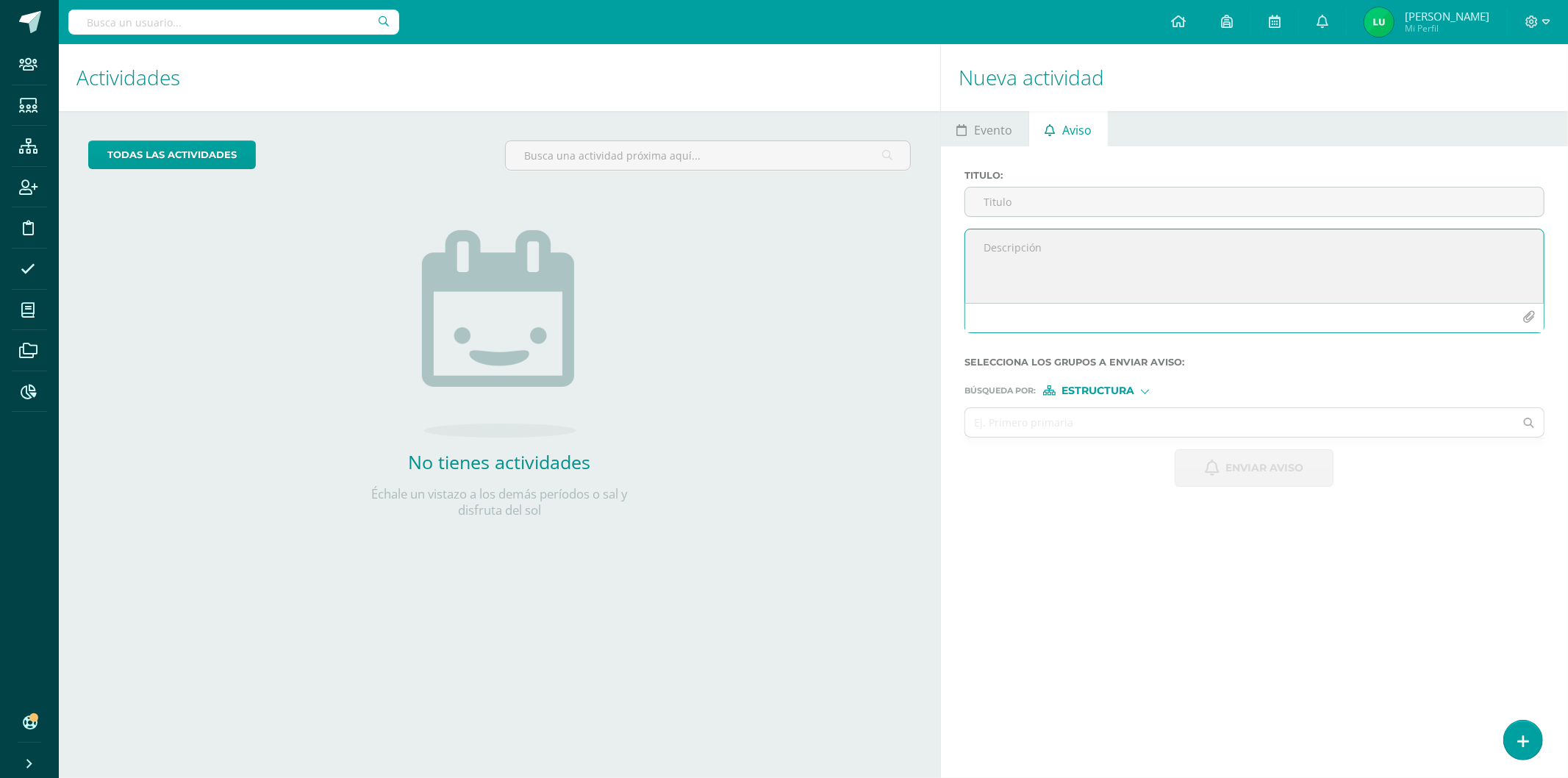
click at [1069, 260] on textarea at bounding box center [1254, 266] width 579 height 73
paste textarea "Buen día estimada comunidad educativa. Esperamos que se encuentren muy bien. Ag…"
type textarea "Buen día estimada comunidad educativa. Esperamos que se encuentren muy bien. Ag…"
click at [1327, 97] on h1 "Nueva actividad" at bounding box center [1254, 77] width 592 height 67
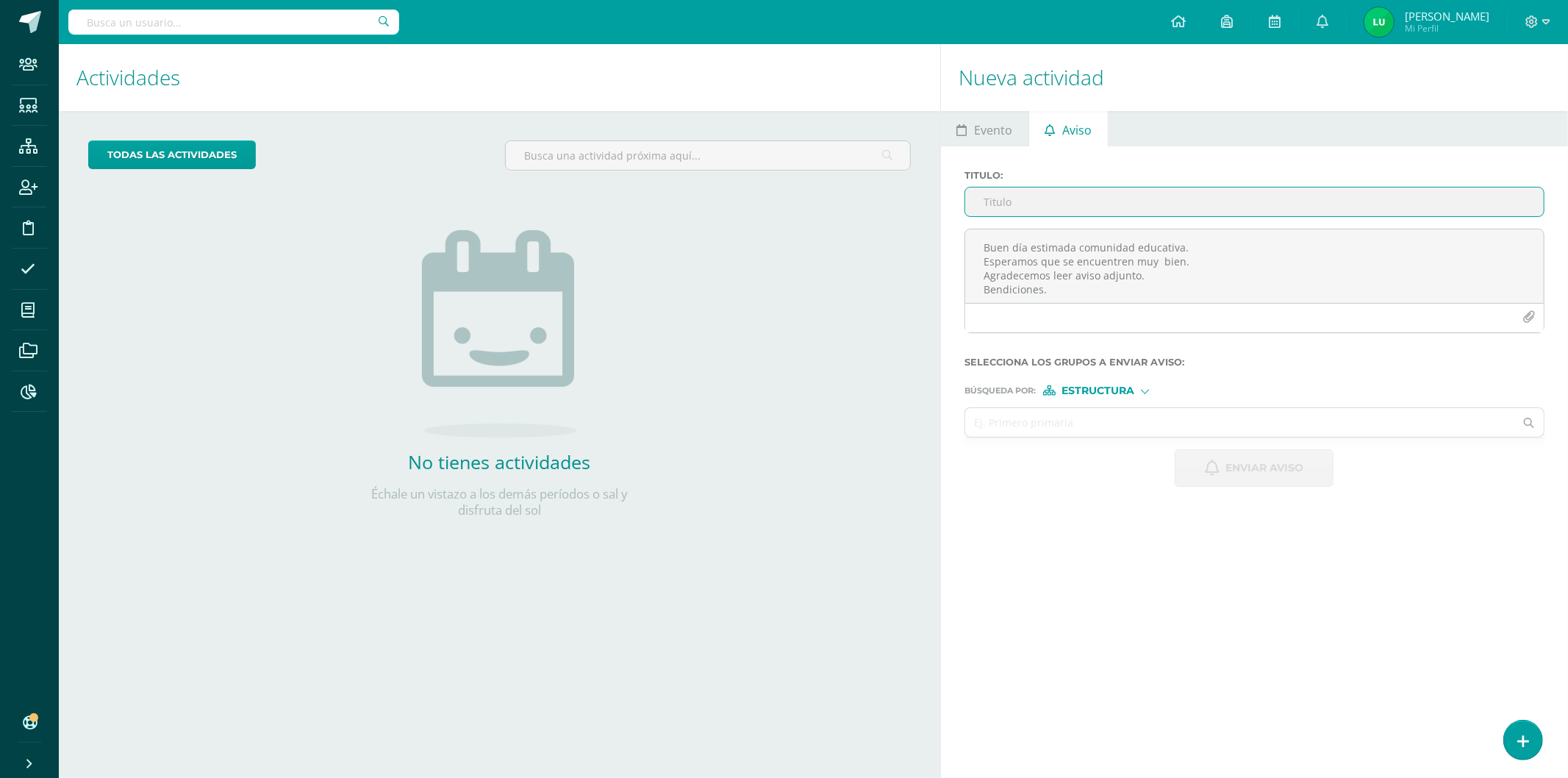
click at [1193, 207] on input "Titulo :" at bounding box center [1254, 202] width 579 height 29
paste input "Información sobre ensayo del acto de bendición - Pri 6"
type input "Información sobre ensayo del acto de bendición - [PERSON_NAME] V"
click at [1081, 421] on input "text" at bounding box center [1240, 423] width 549 height 29
type input "h"
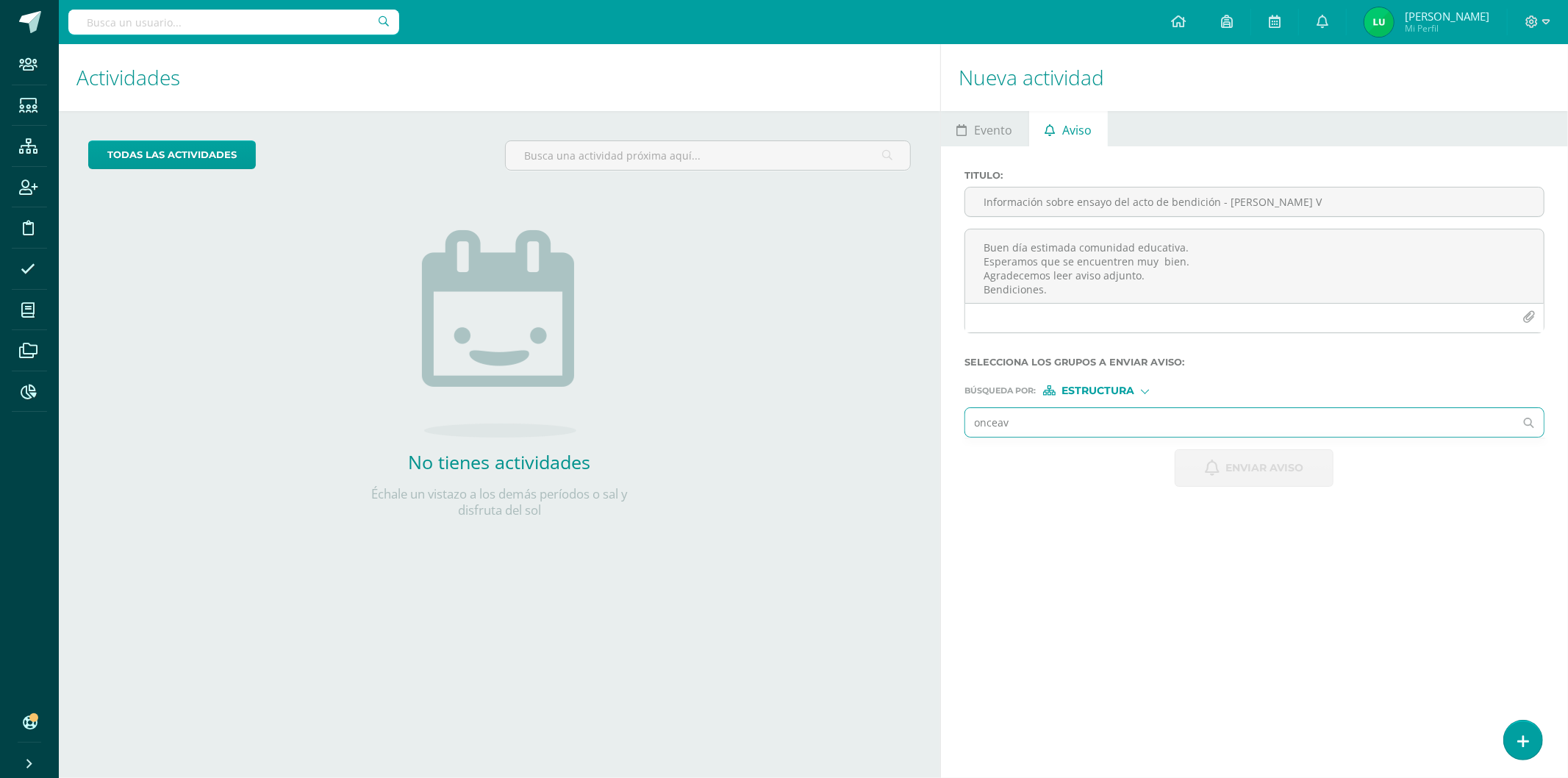
type input "onceavo"
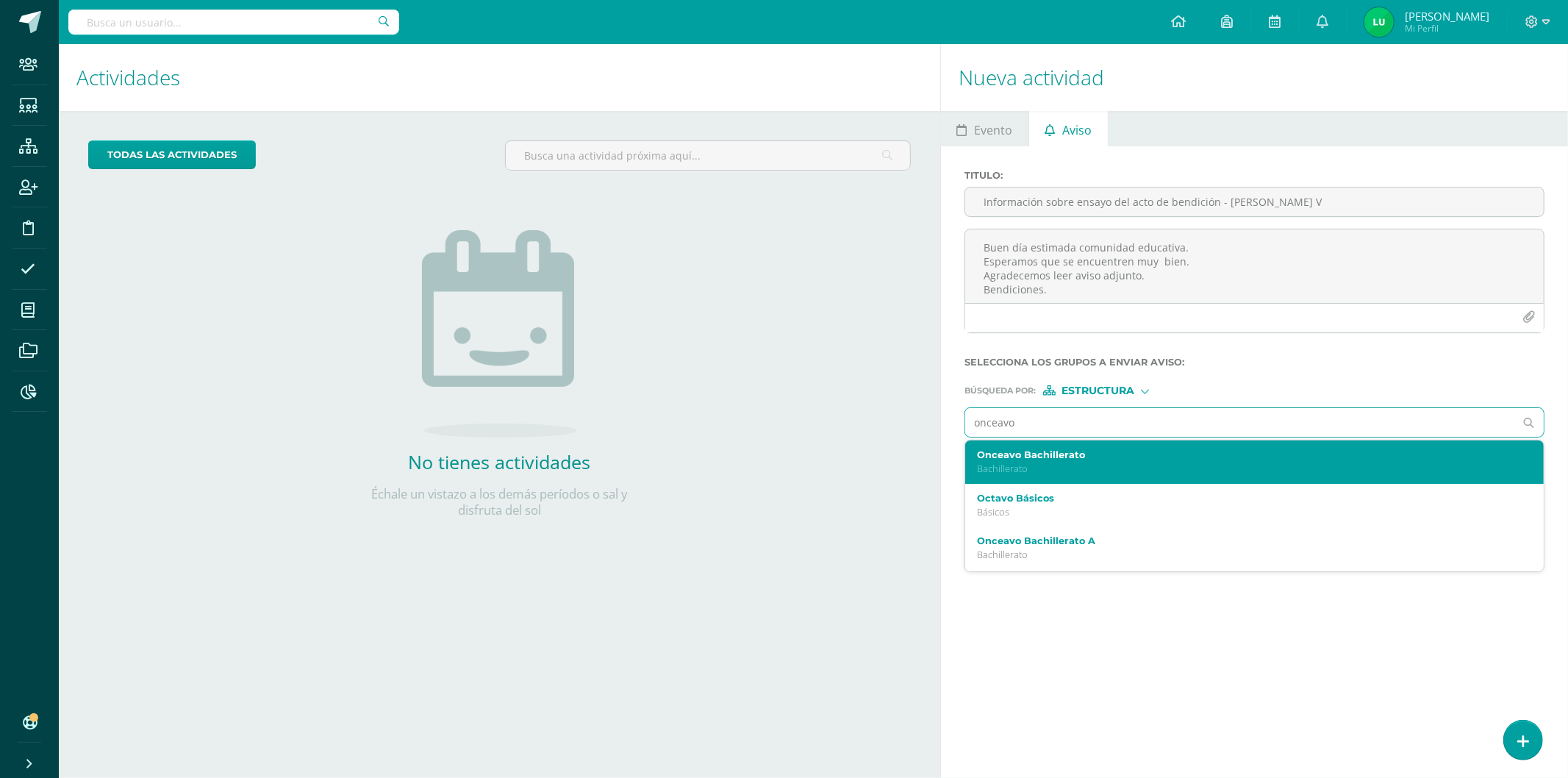
click at [1030, 453] on label "Onceavo Bachillerato" at bounding box center [1242, 455] width 530 height 11
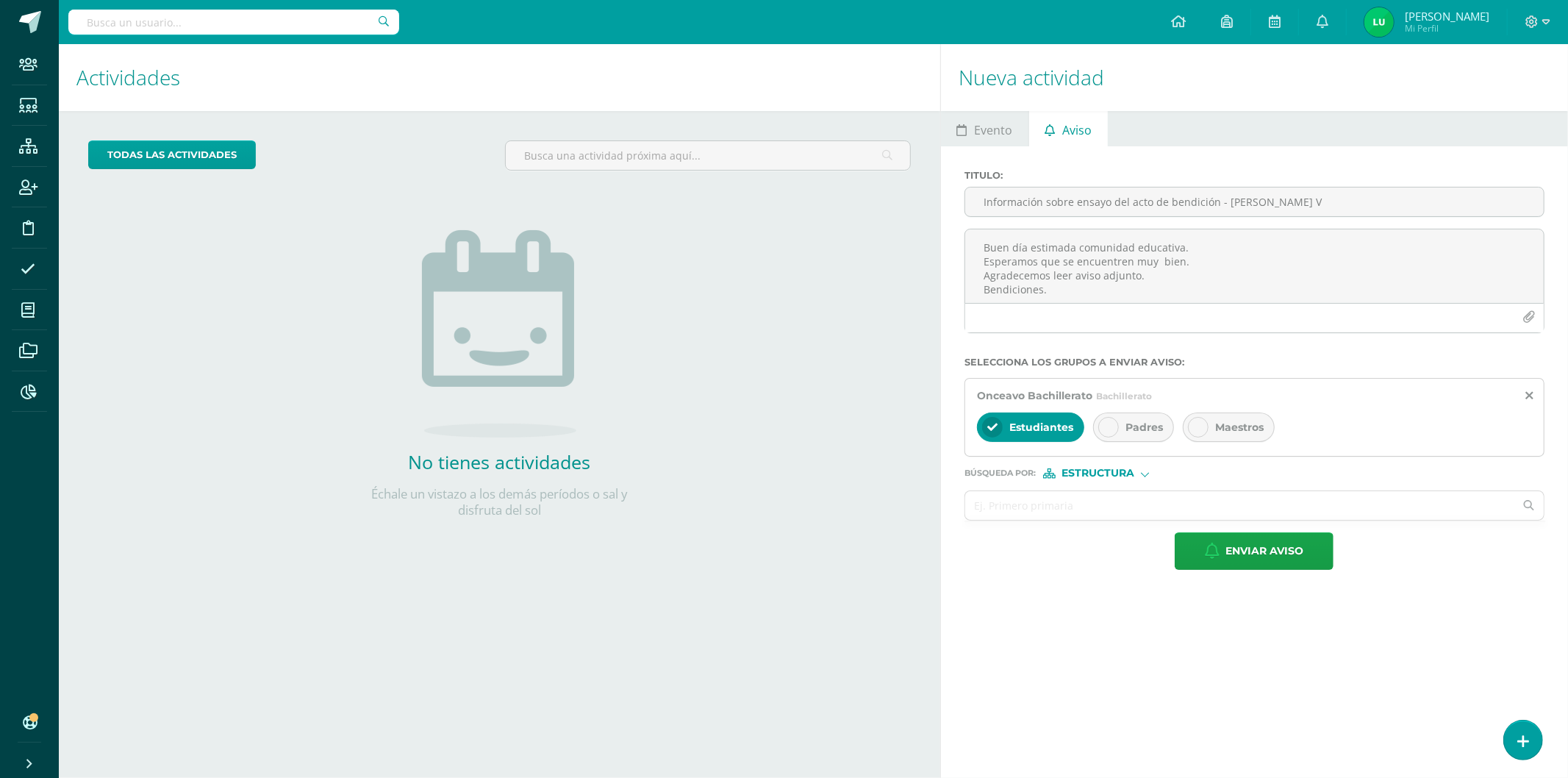
click at [1139, 423] on span "Padres" at bounding box center [1144, 427] width 38 height 14
click at [1213, 423] on div "Maestros" at bounding box center [1229, 427] width 92 height 30
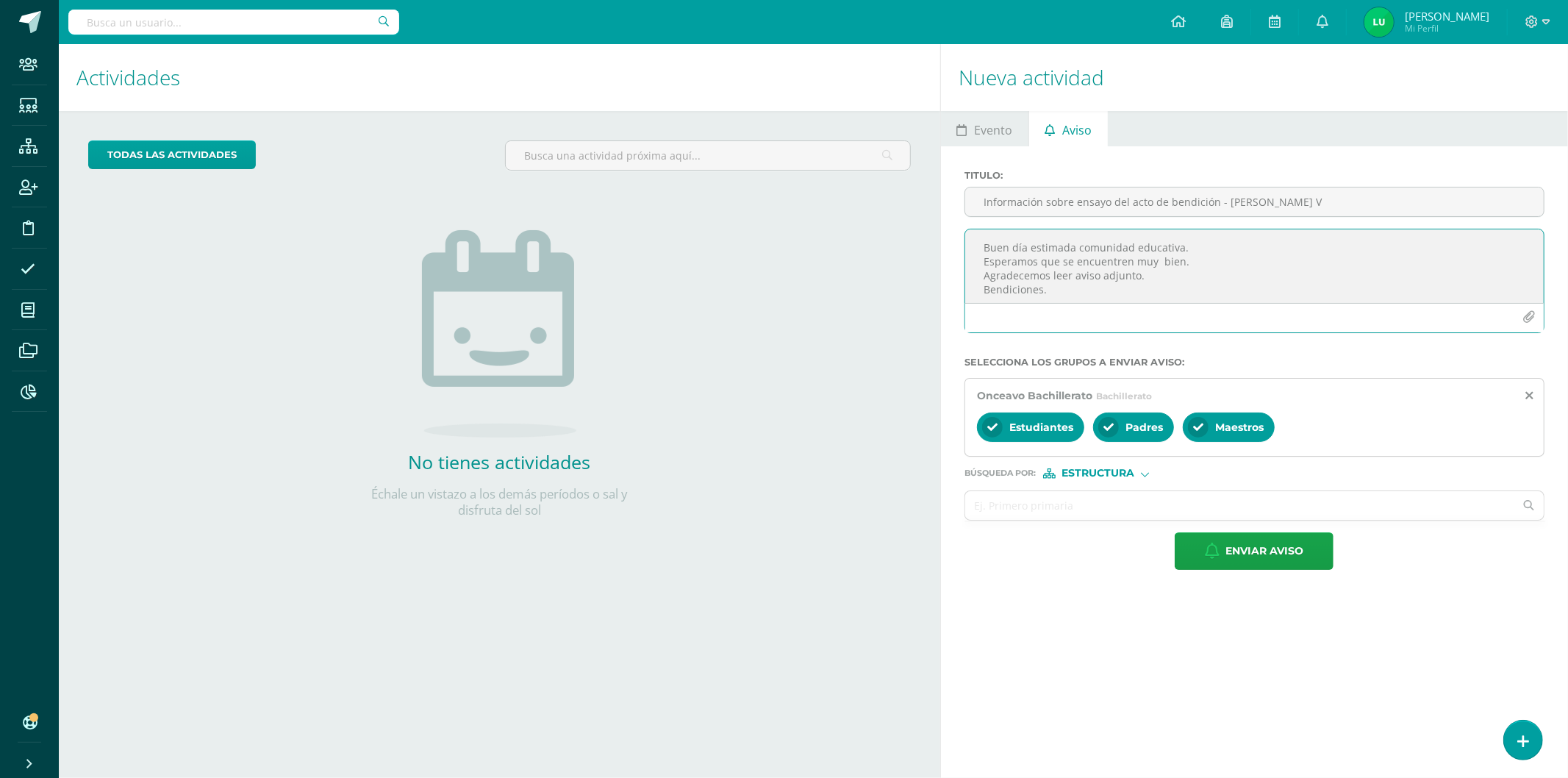
click at [1529, 307] on button "button" at bounding box center [1529, 317] width 29 height 29
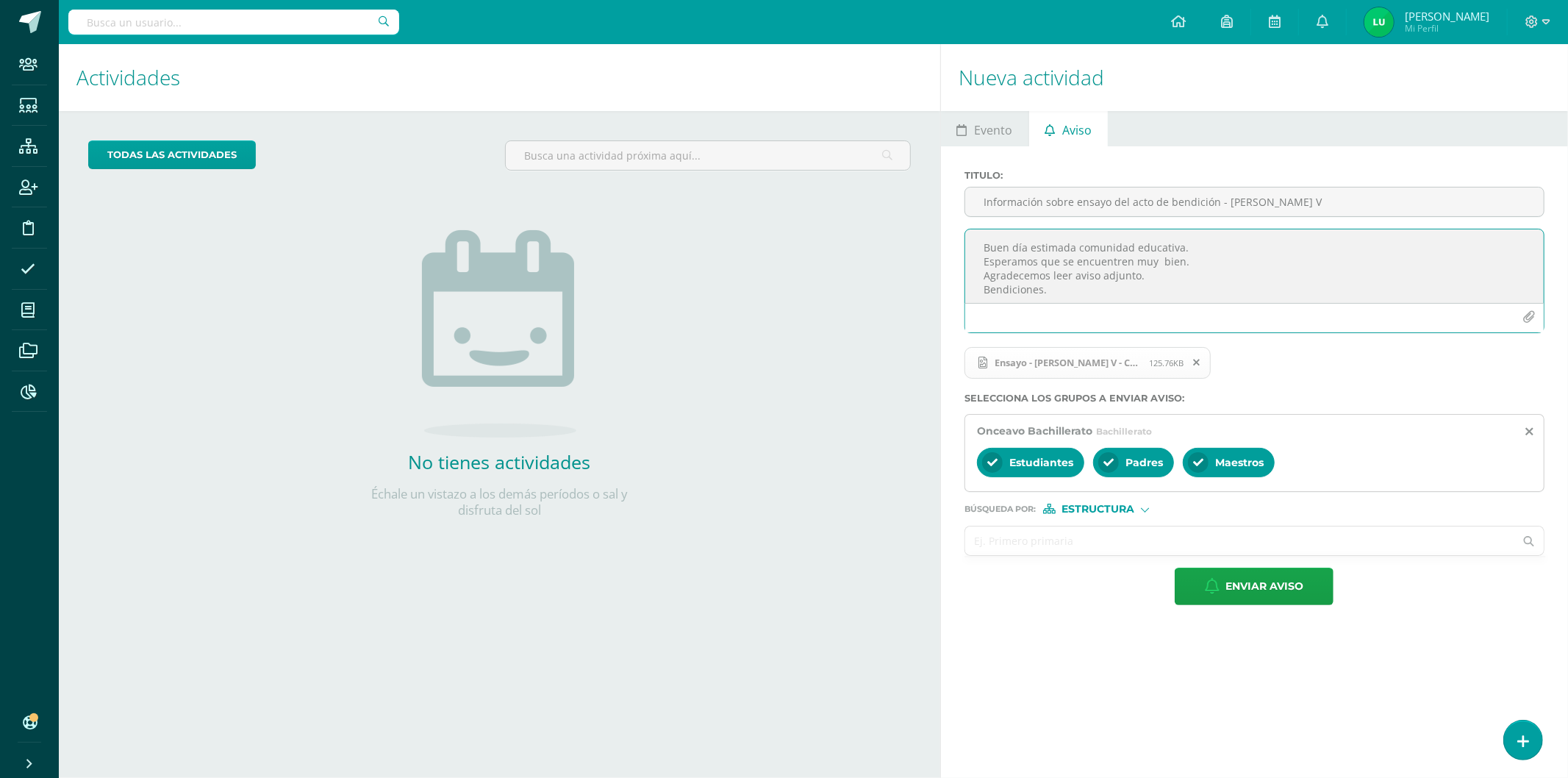
click at [1051, 538] on input "text" at bounding box center [1240, 541] width 549 height 29
click at [1093, 510] on span "Estructura" at bounding box center [1098, 510] width 73 height 8
click at [1092, 546] on span "Persona" at bounding box center [1104, 549] width 53 height 8
click at [1076, 549] on input "text" at bounding box center [1240, 541] width 549 height 29
type input "[PERSON_NAME] seijaas"
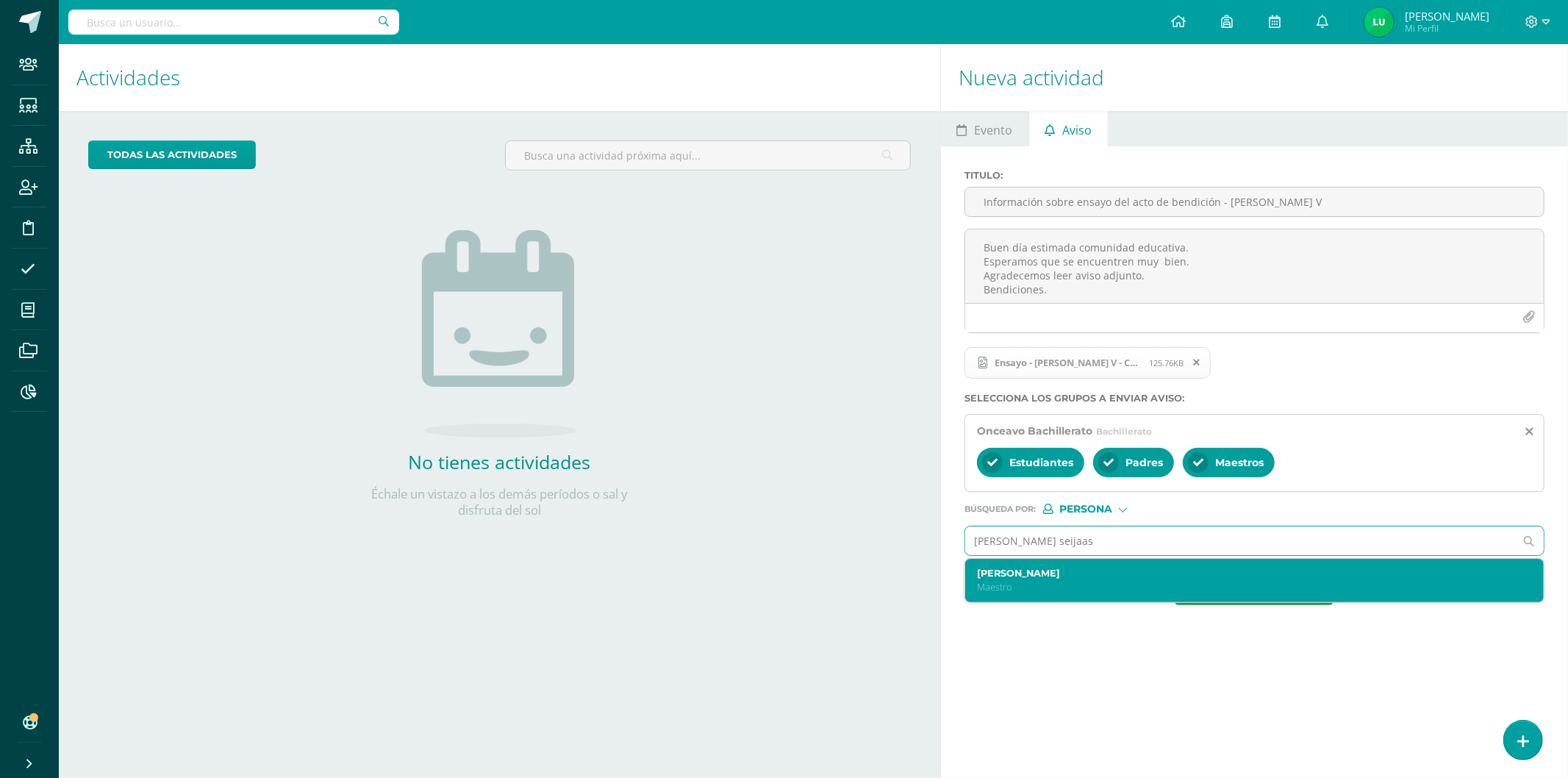
click at [1032, 582] on p "Maestro" at bounding box center [1242, 587] width 530 height 13
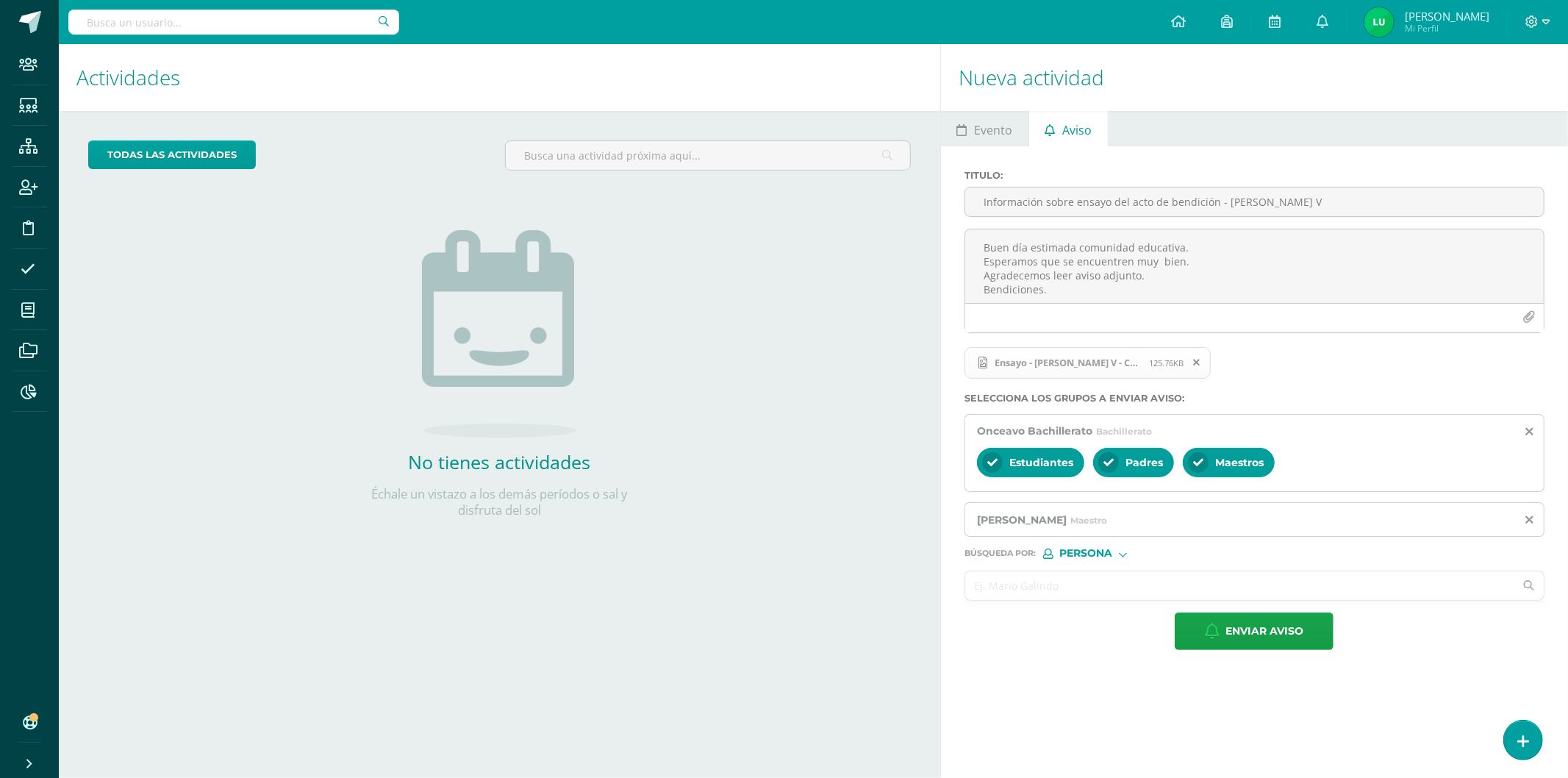
click at [1003, 594] on input "text" at bounding box center [1240, 585] width 549 height 29
type input "paz"
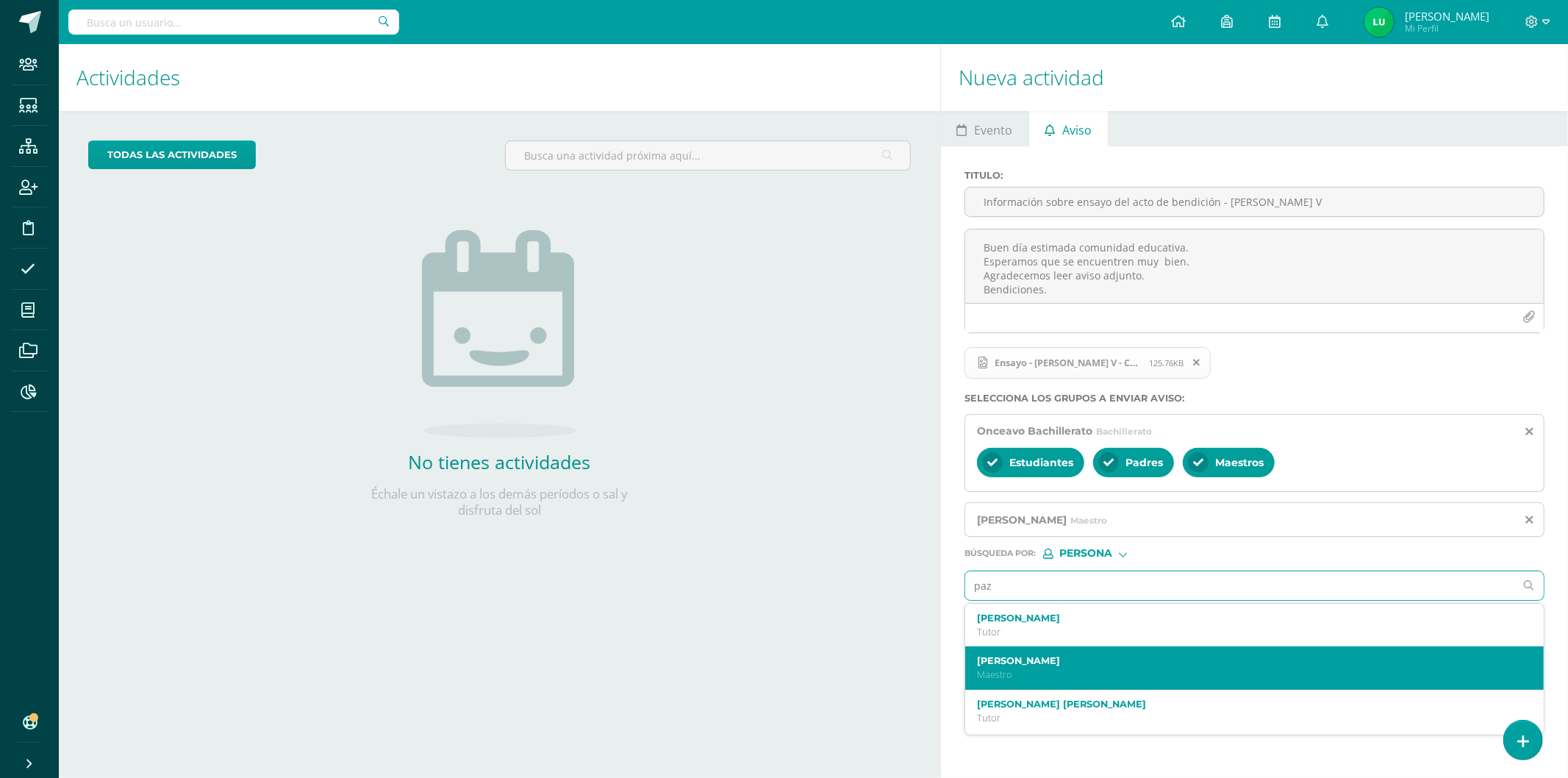
click at [1012, 656] on div "[PERSON_NAME] Maestro" at bounding box center [1254, 668] width 579 height 43
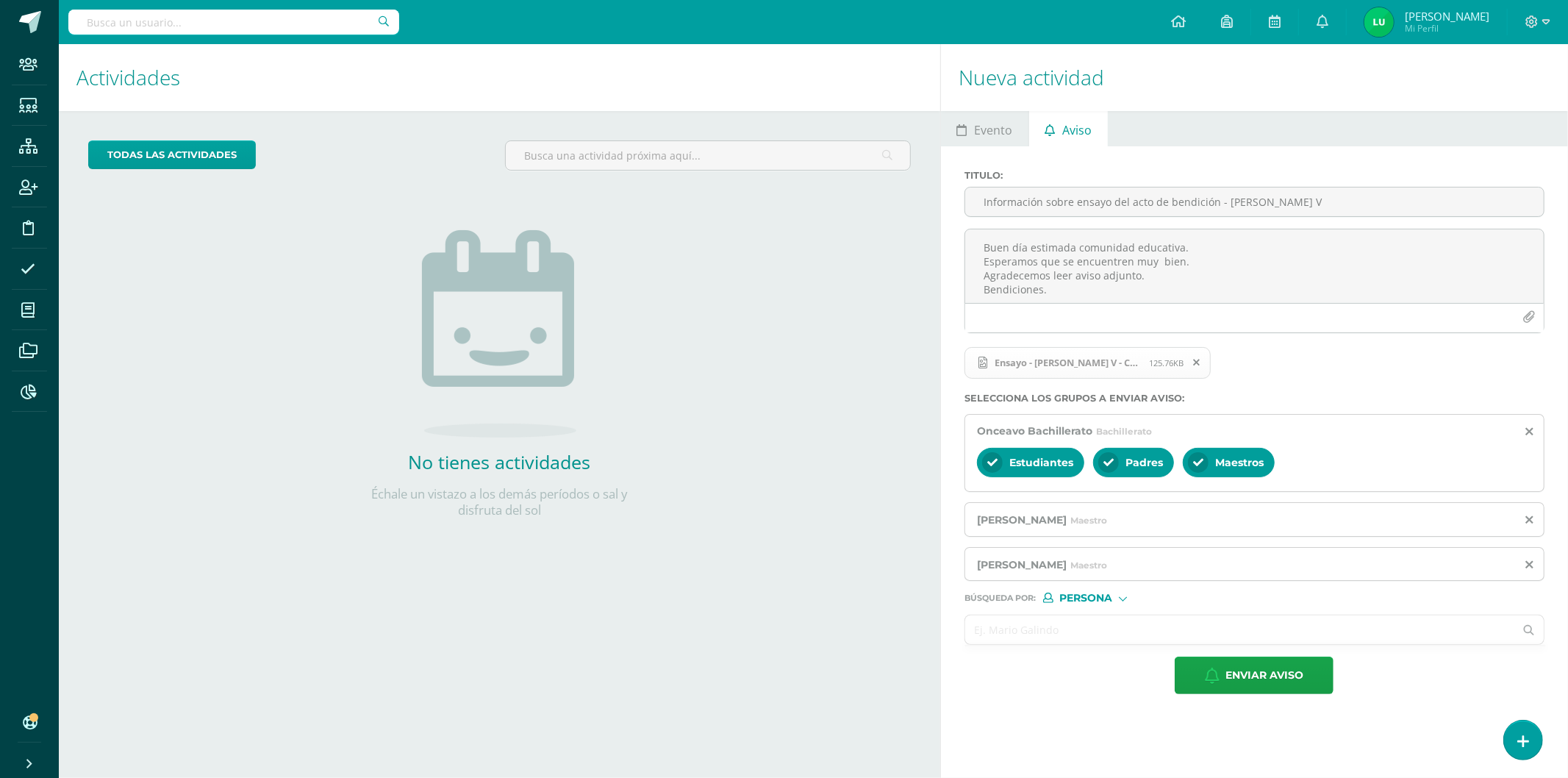
click at [1009, 619] on input "text" at bounding box center [1240, 630] width 549 height 29
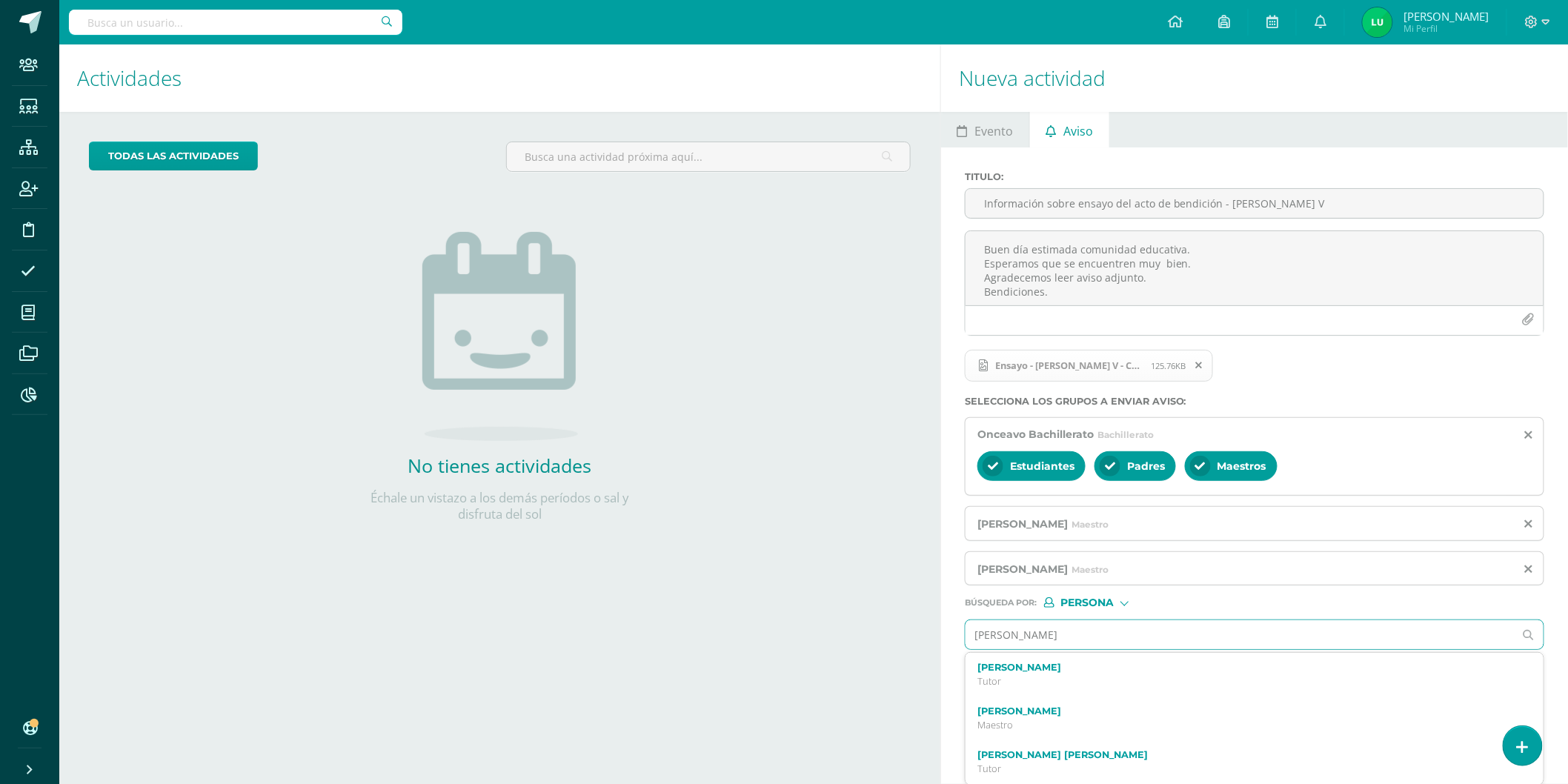
type input "[PERSON_NAME]"
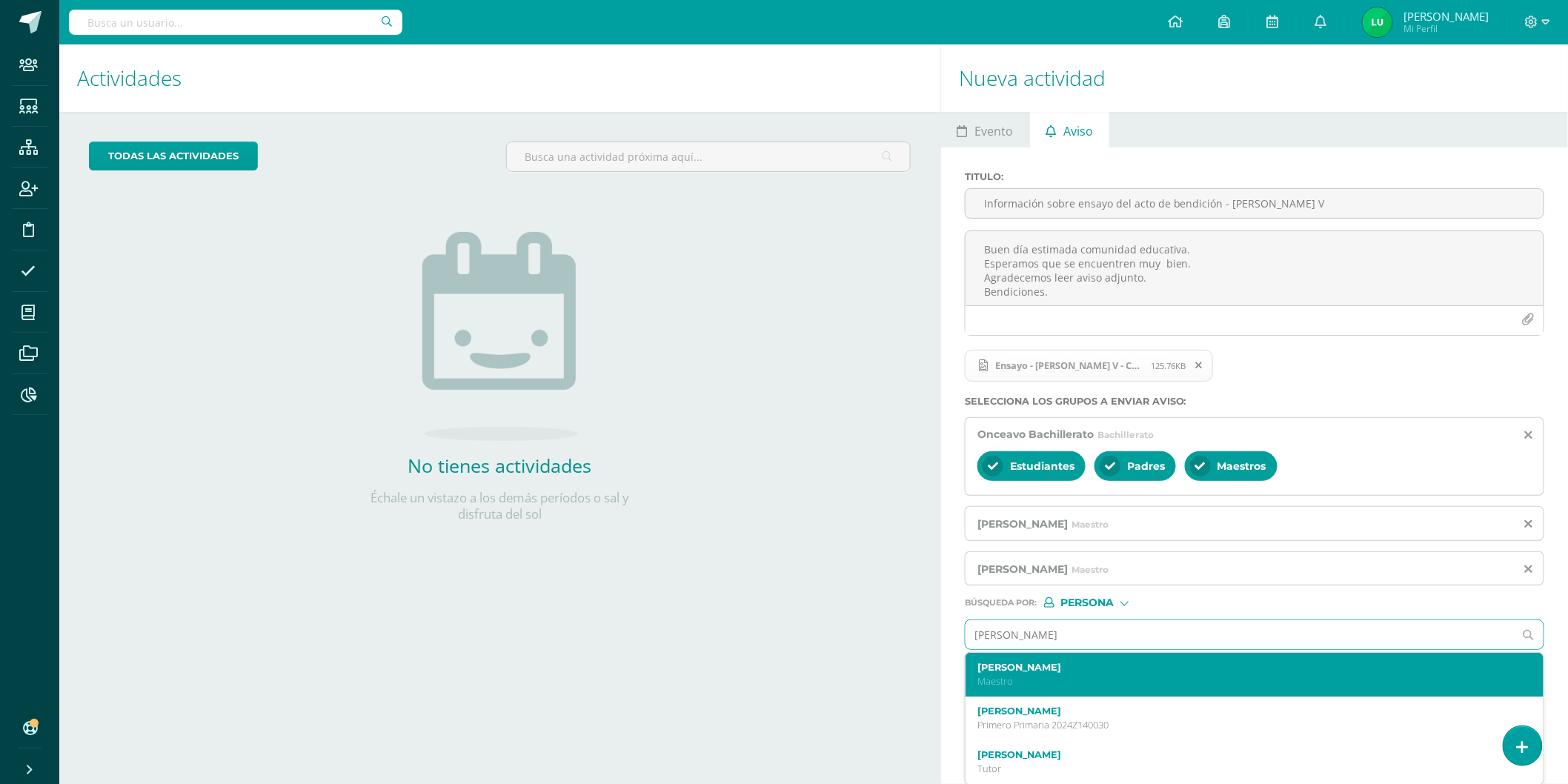
click at [1013, 671] on label "[PERSON_NAME]" at bounding box center [1242, 667] width 529 height 11
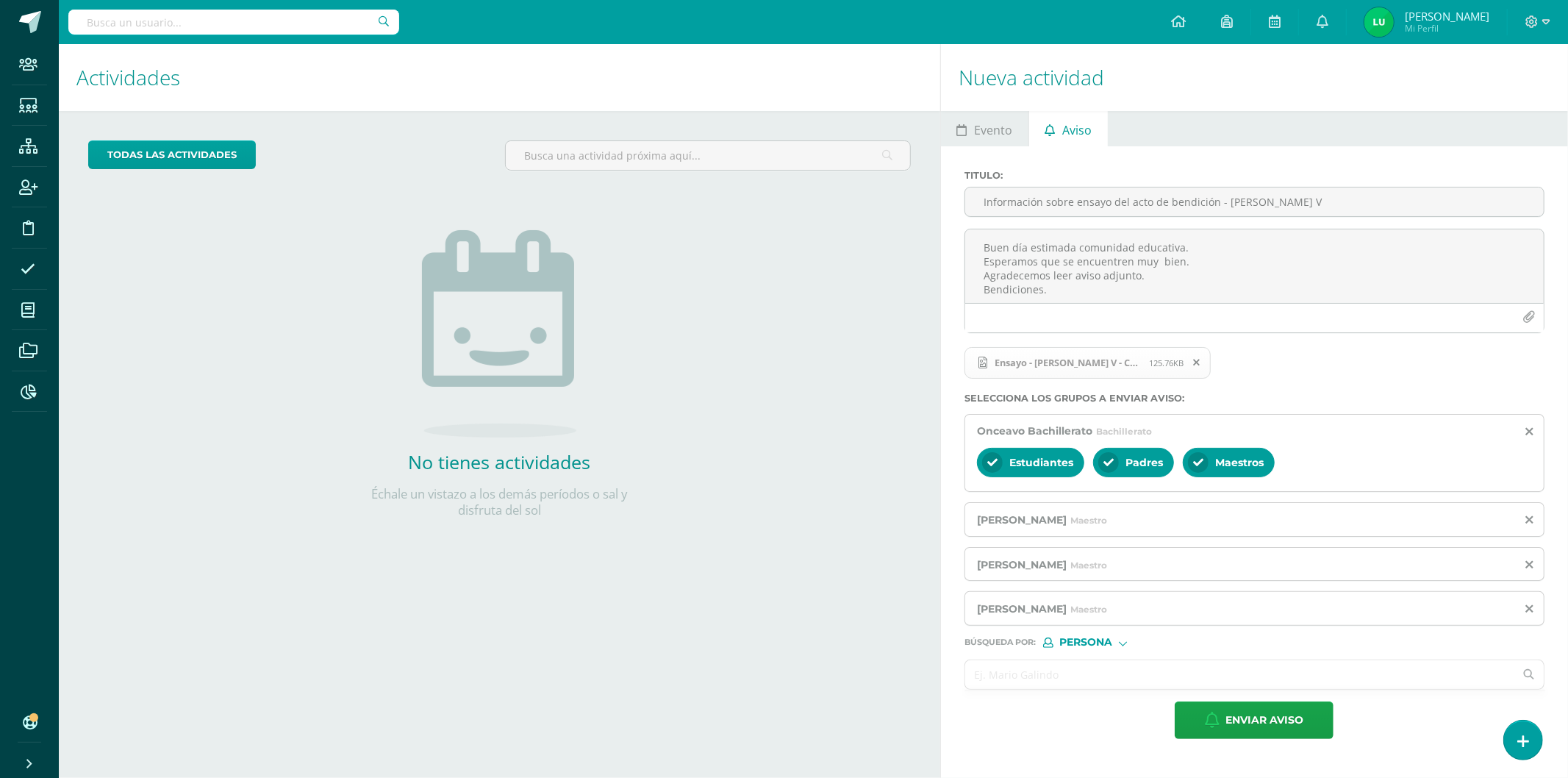
click at [1002, 666] on input "text" at bounding box center [1240, 675] width 549 height 29
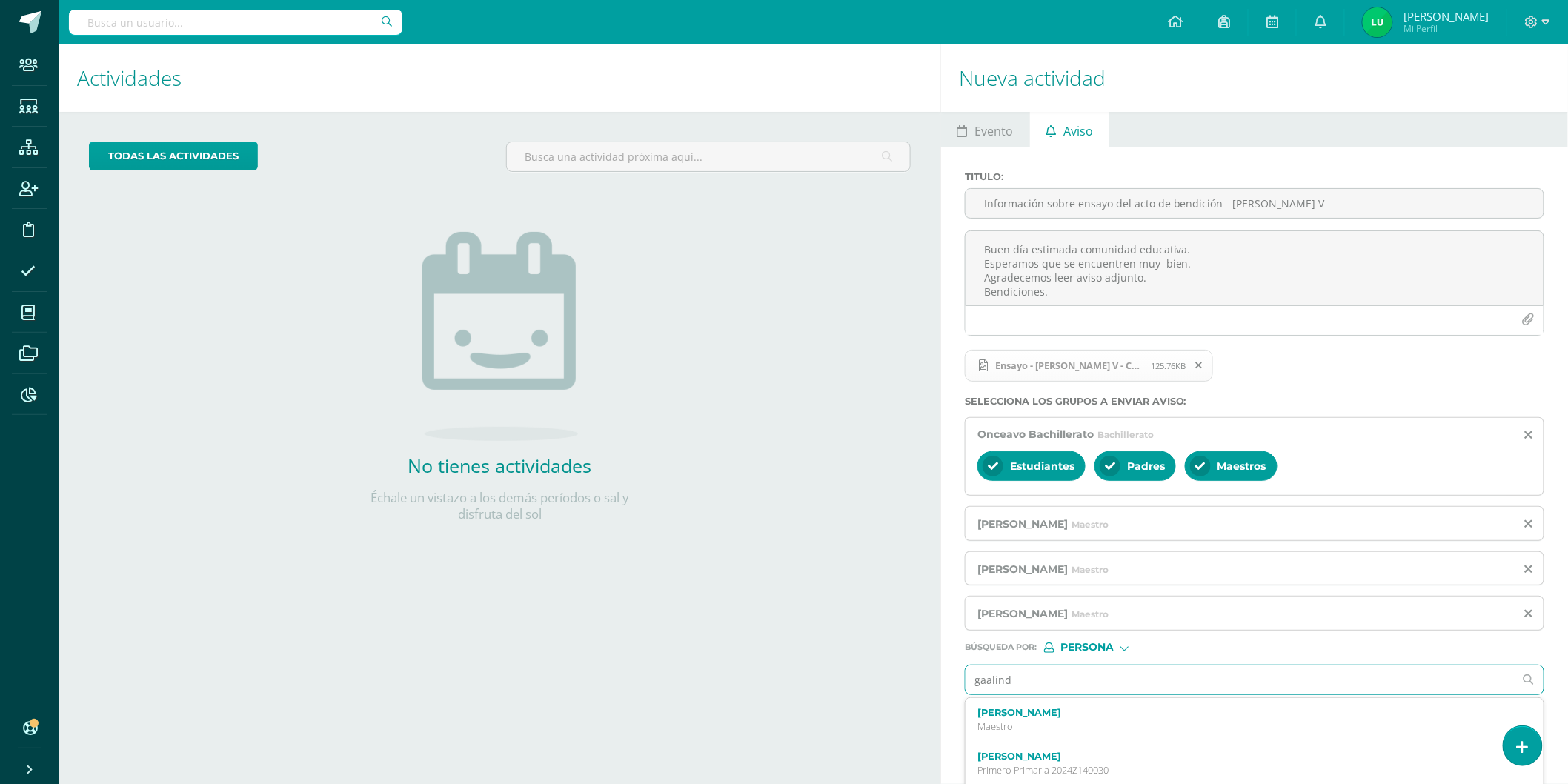
type input "[PERSON_NAME]"
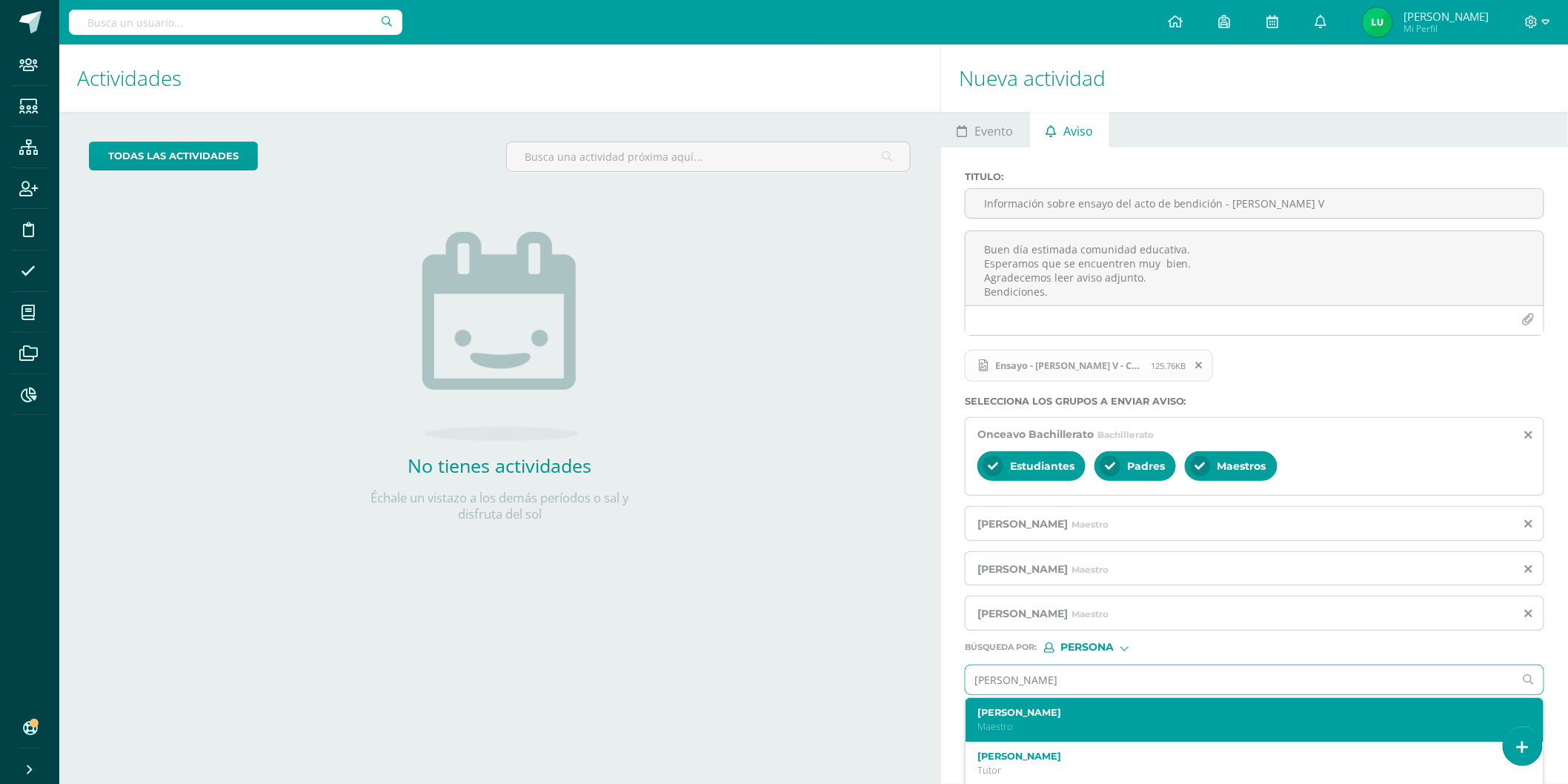
click at [1009, 718] on label "[PERSON_NAME]" at bounding box center [1242, 712] width 529 height 11
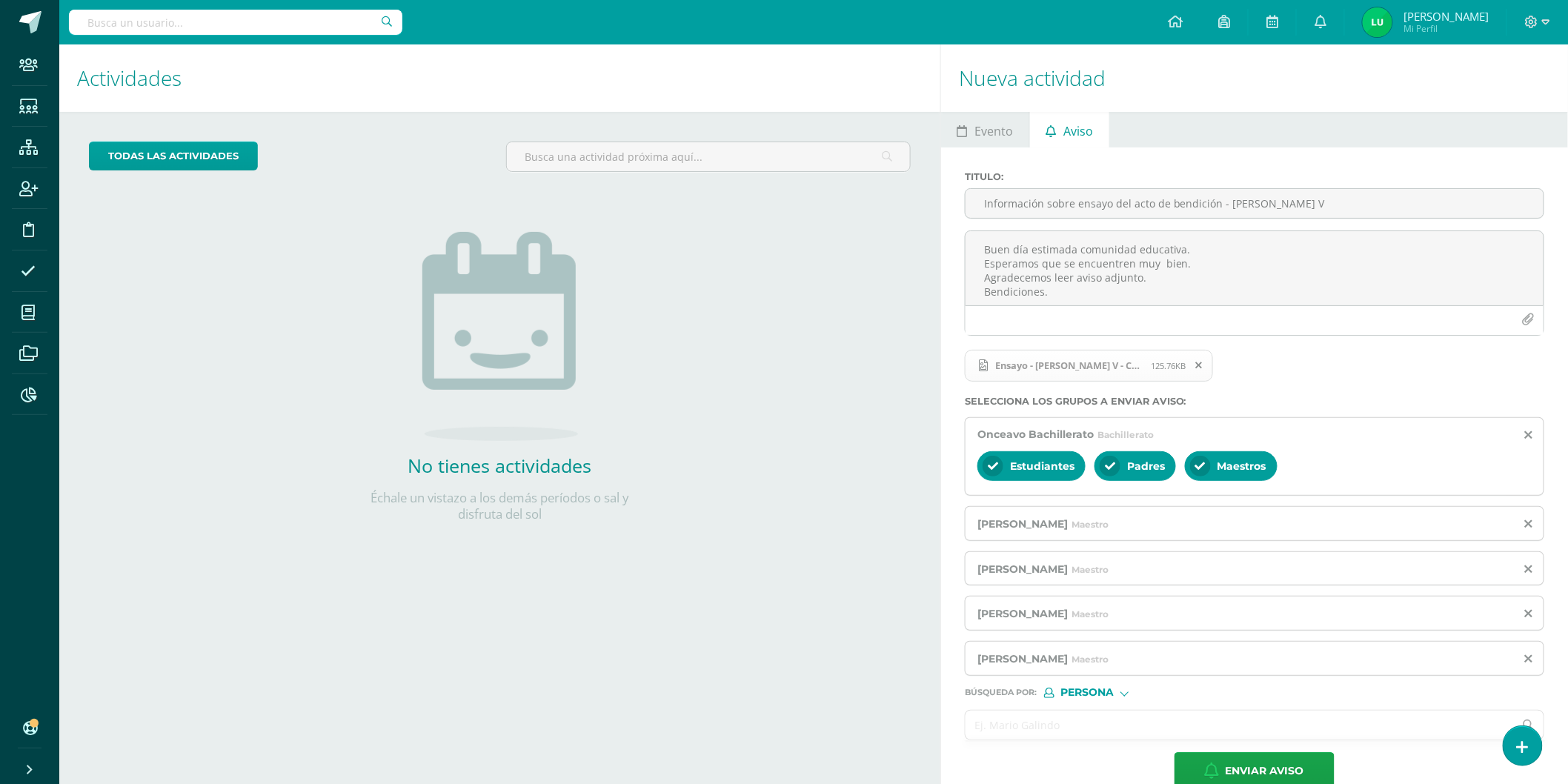
scroll to position [31, 0]
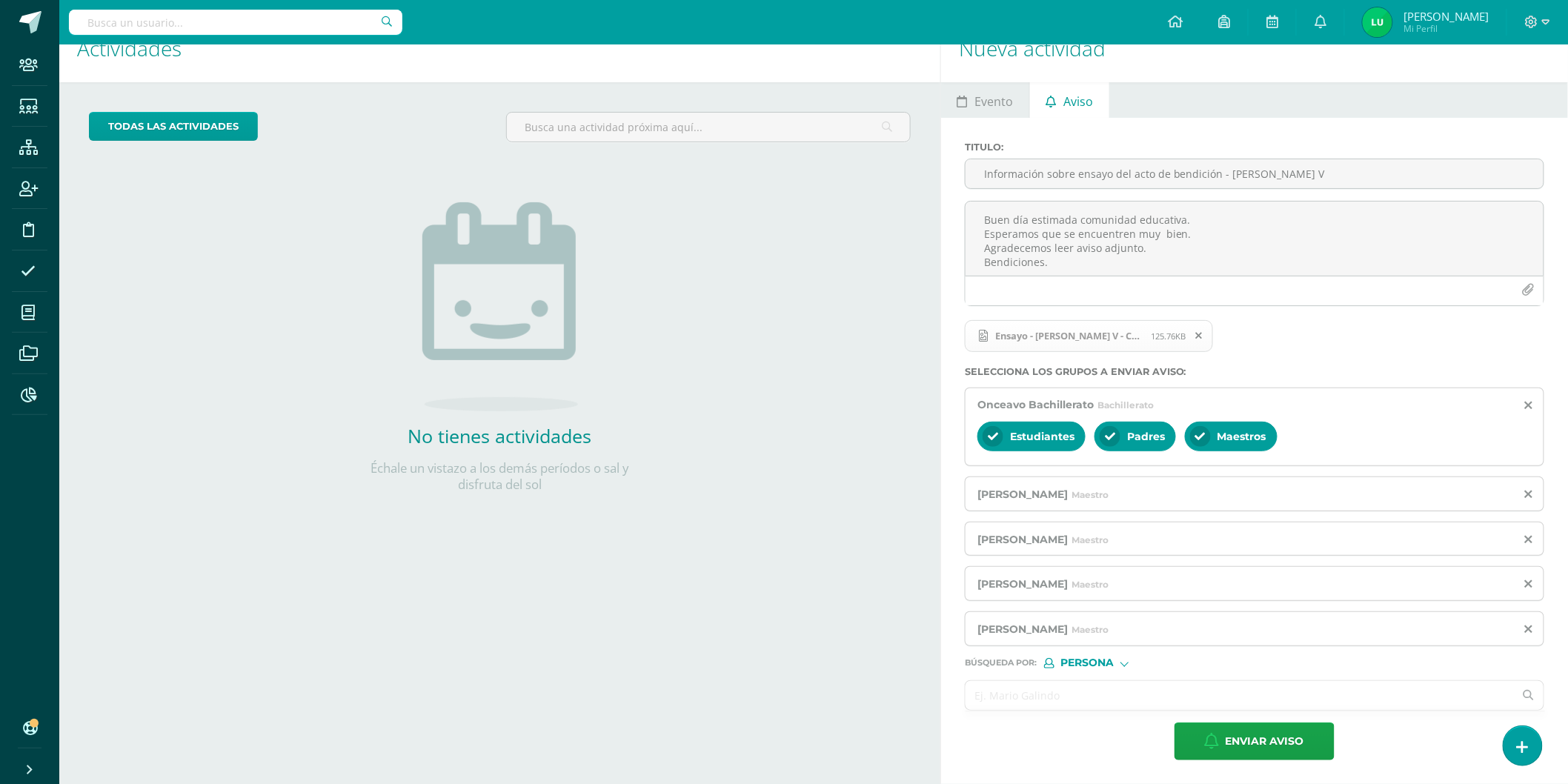
click at [1001, 695] on input "text" at bounding box center [1240, 695] width 548 height 29
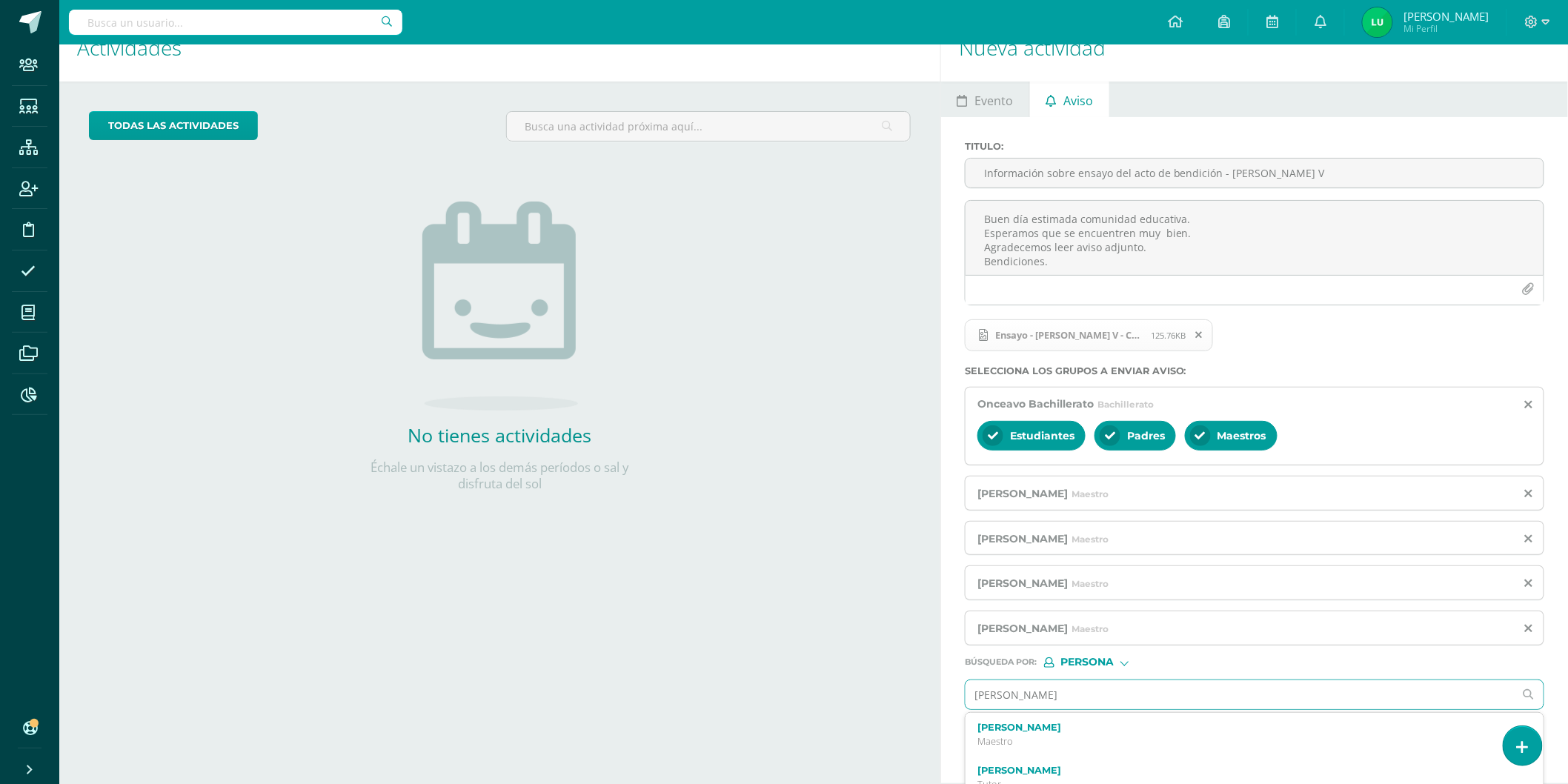
type input "[PERSON_NAME]"
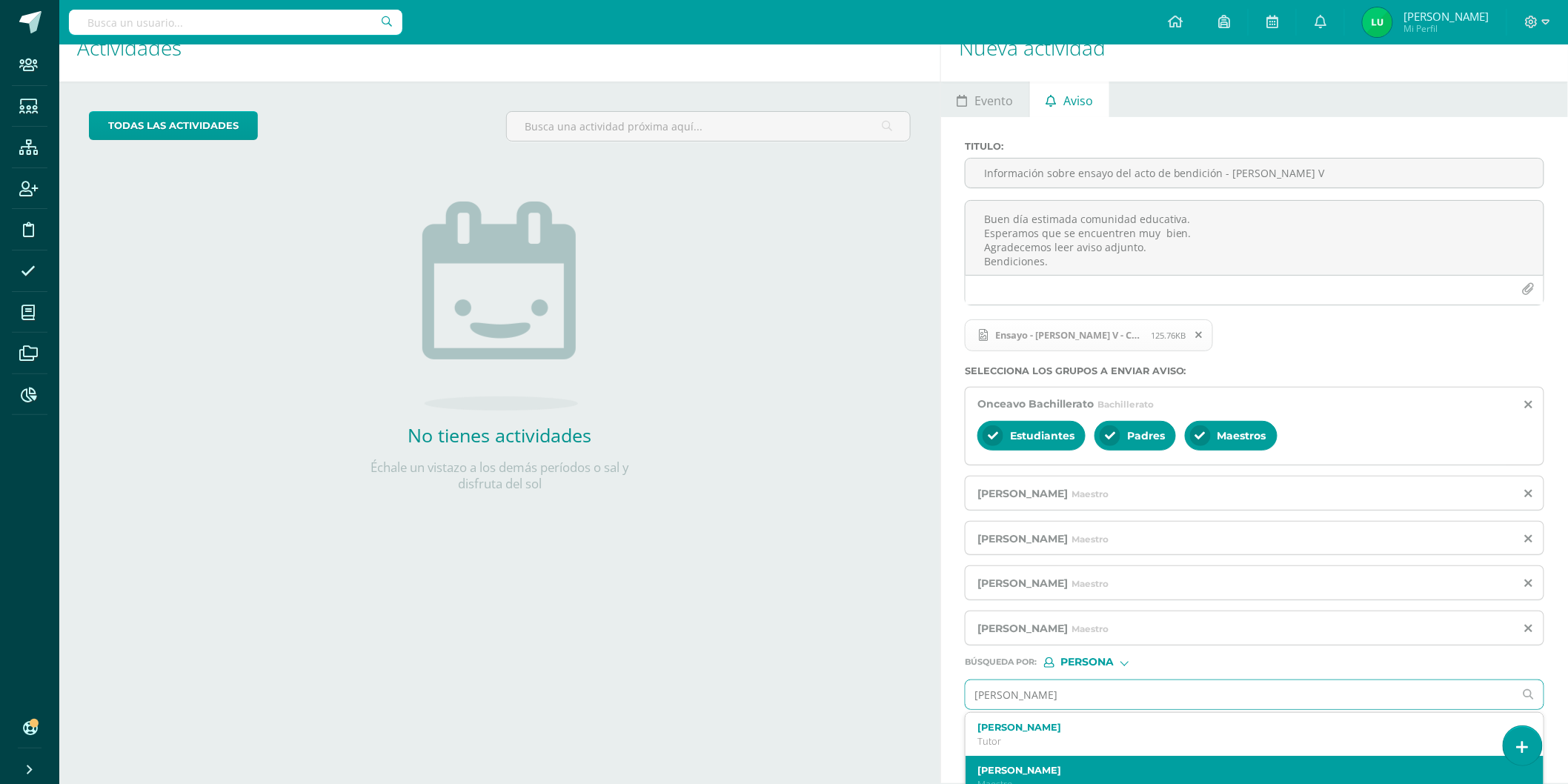
click at [990, 771] on label "[PERSON_NAME]" at bounding box center [1242, 770] width 529 height 11
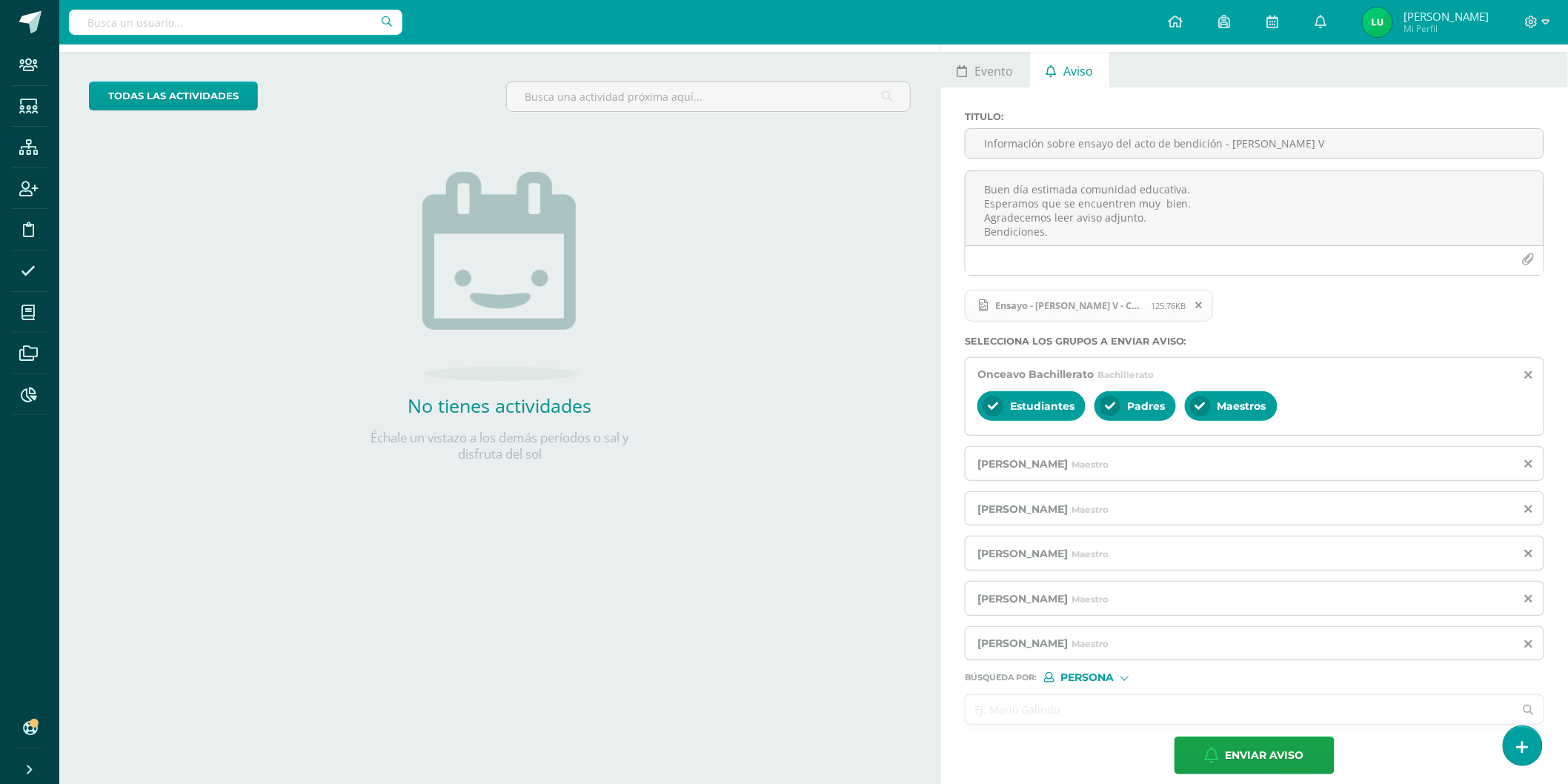
scroll to position [76, 0]
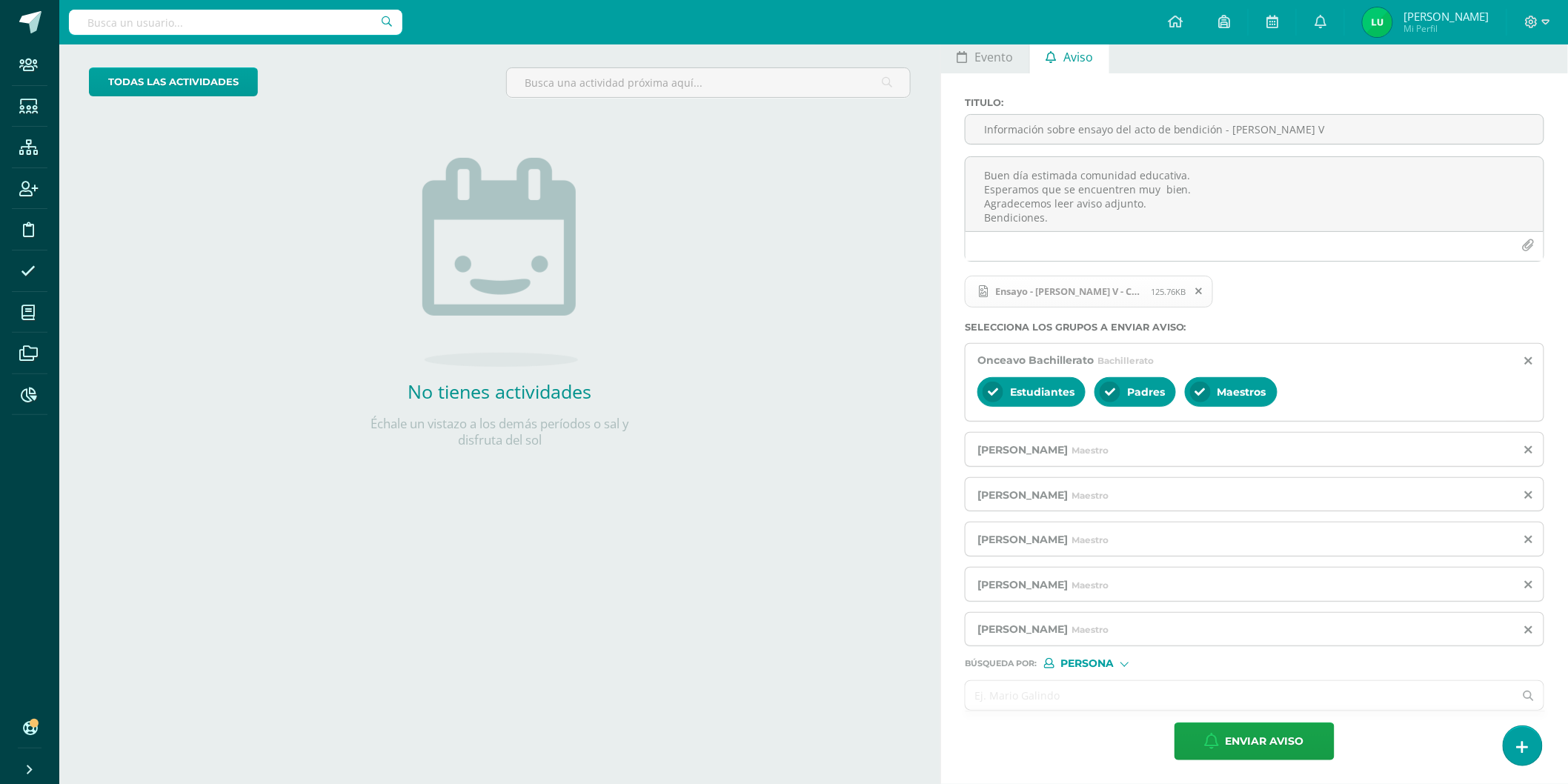
click at [997, 691] on input "text" at bounding box center [1240, 695] width 548 height 29
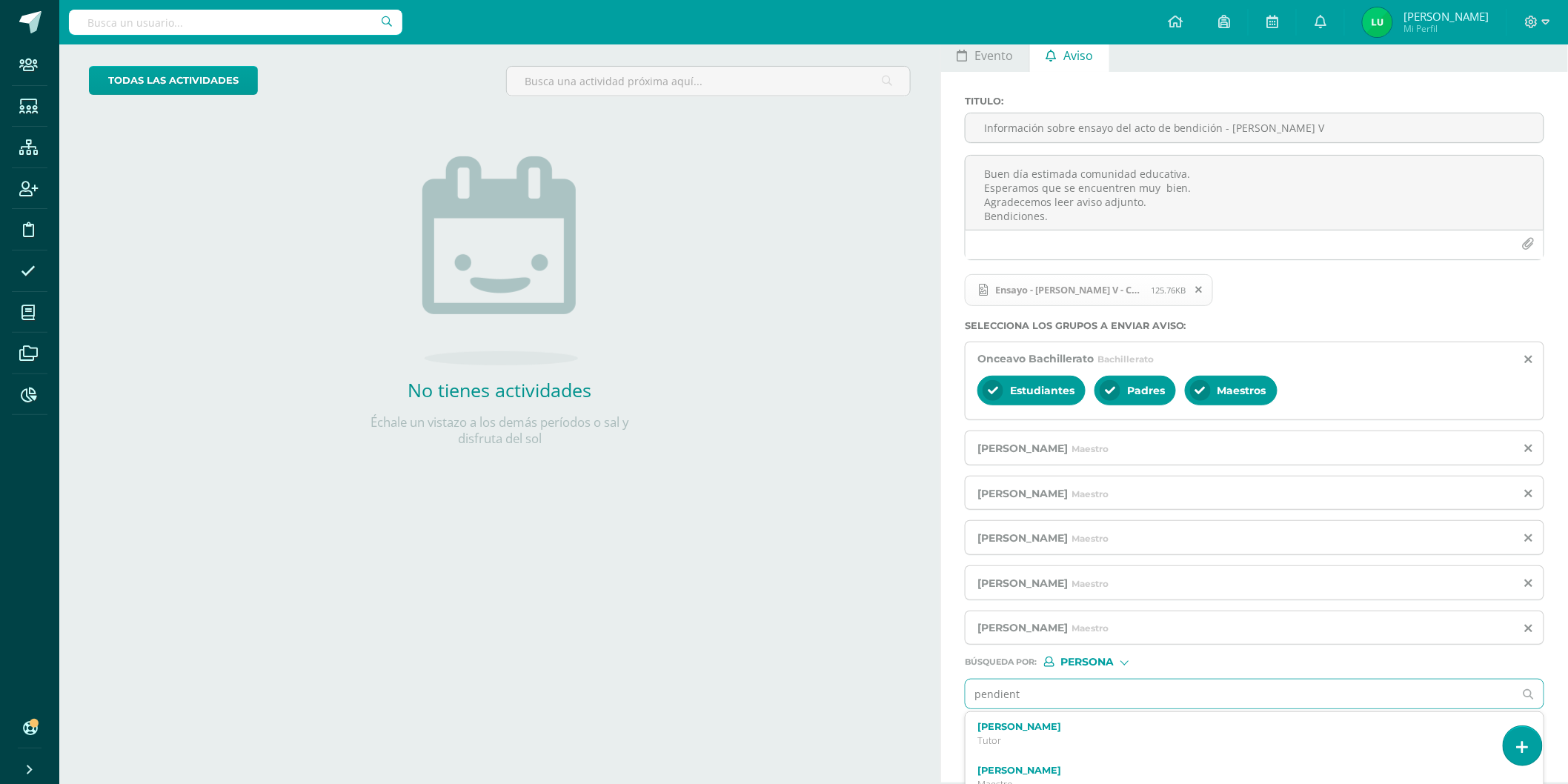
type input "pendiente"
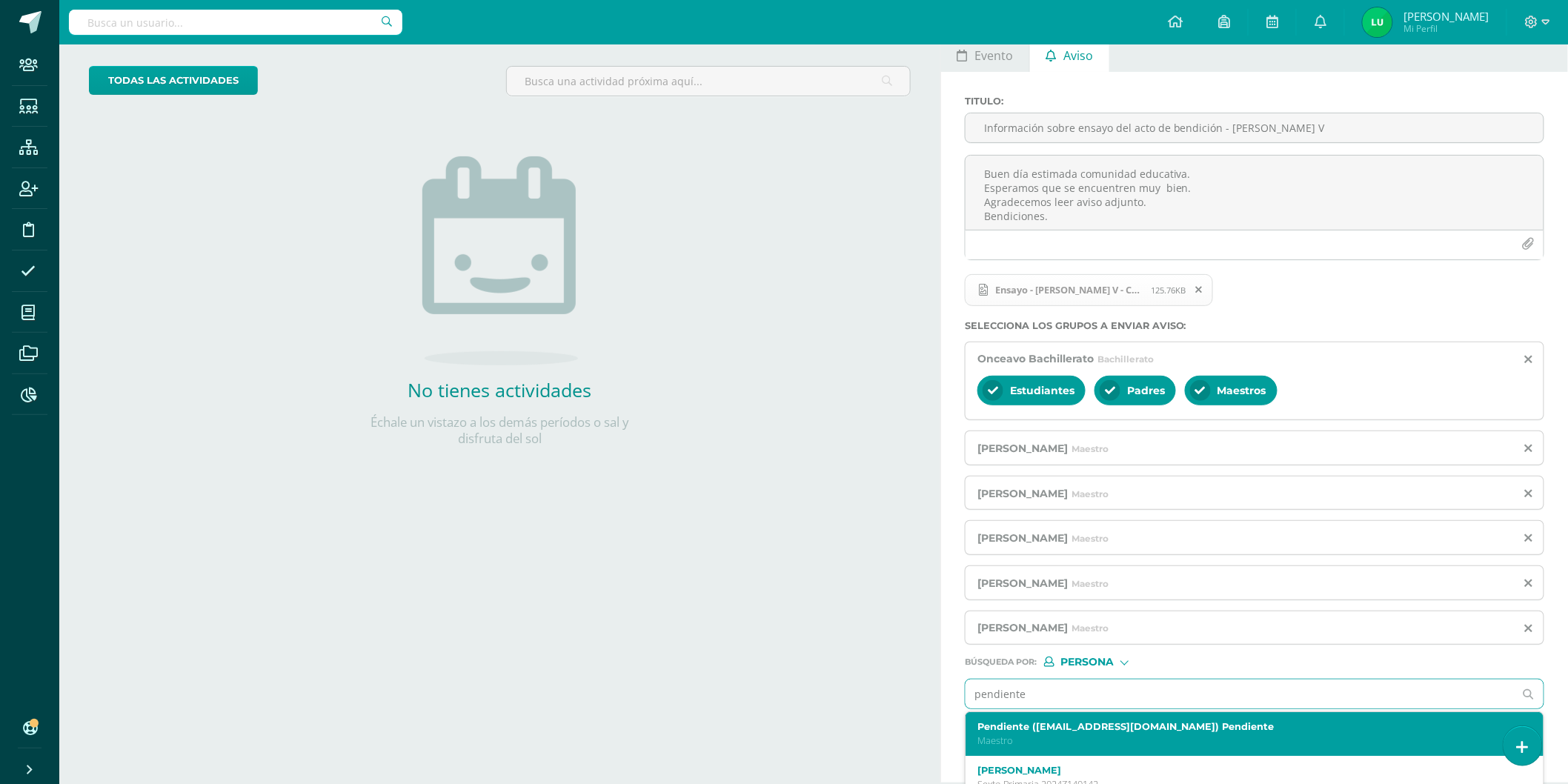
click at [997, 719] on div "Pendiente ([EMAIL_ADDRESS][DOMAIN_NAME]) Pendiente Maestro" at bounding box center [1255, 734] width 578 height 43
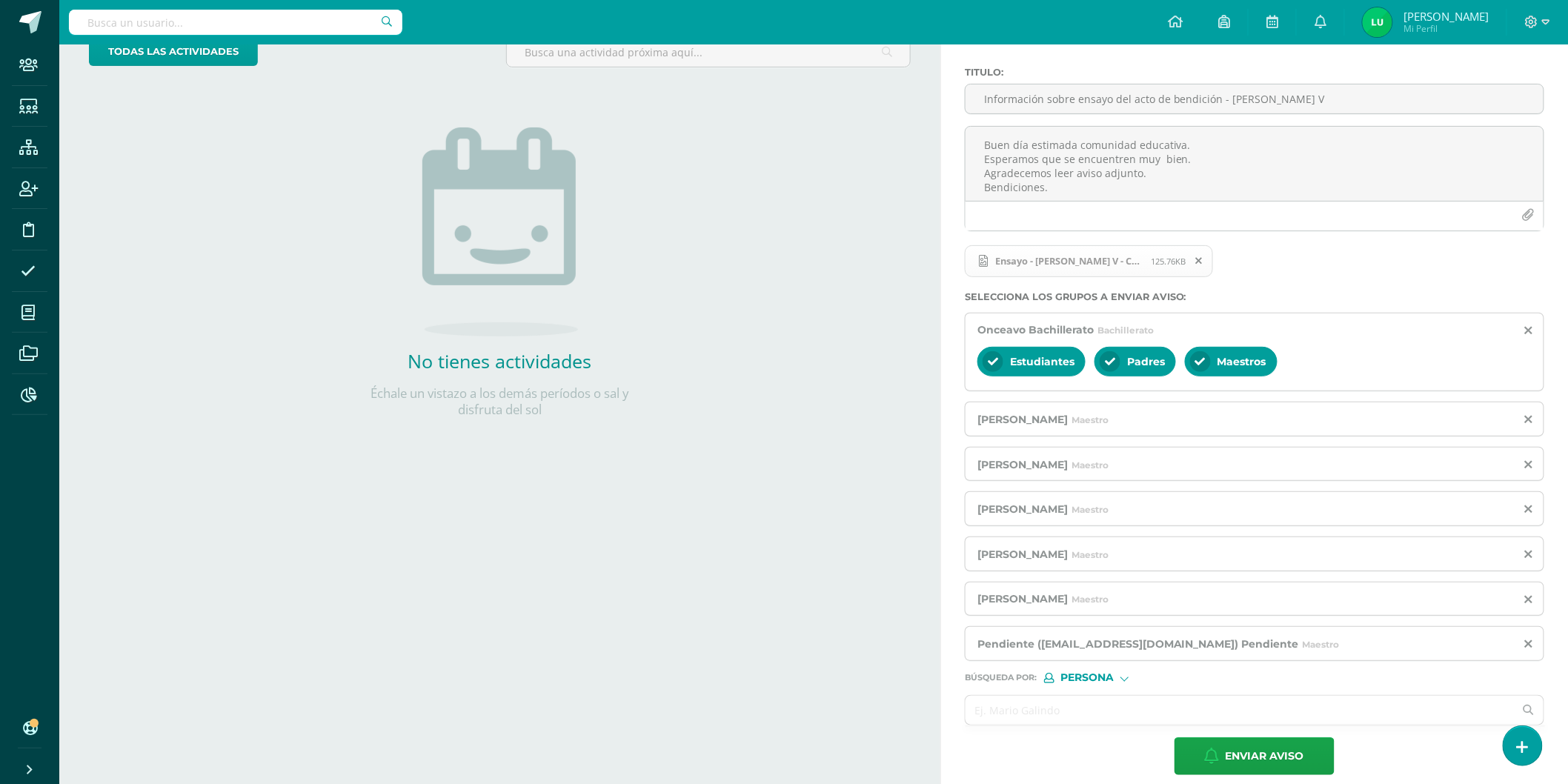
scroll to position [120, 0]
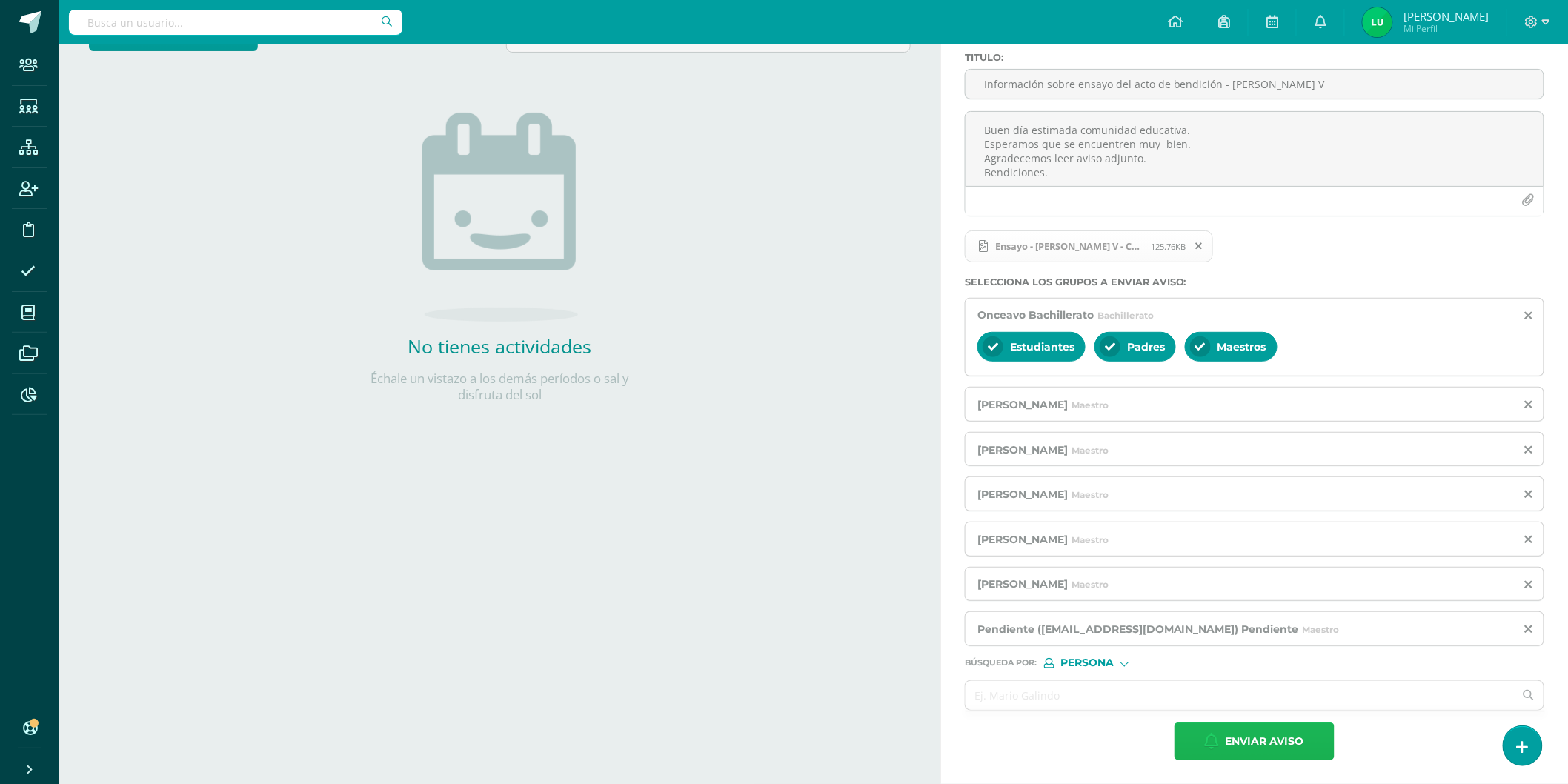
click at [1227, 753] on span "Enviar aviso" at bounding box center [1265, 741] width 79 height 36
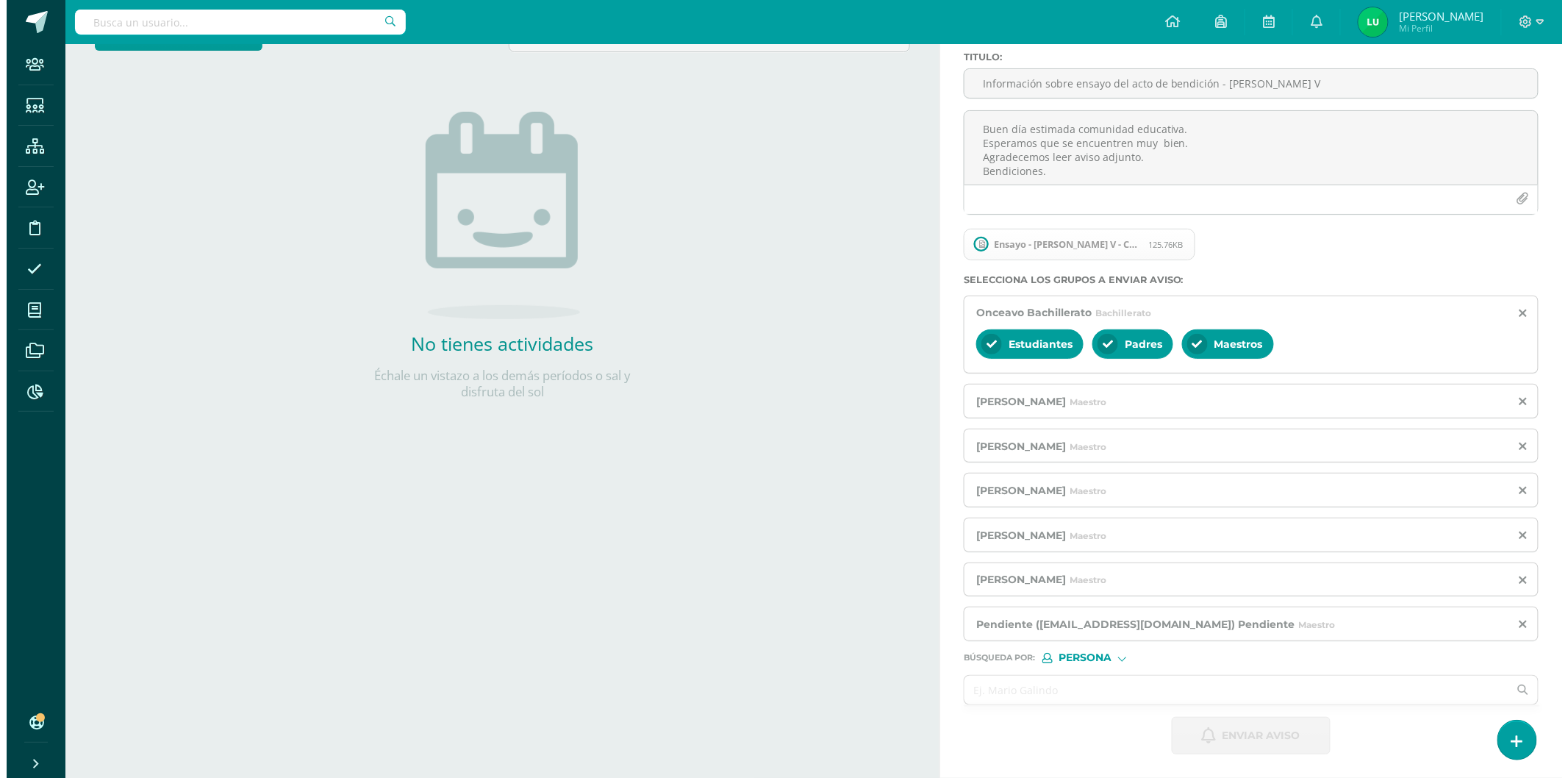
scroll to position [0, 0]
